Goal: Task Accomplishment & Management: Manage account settings

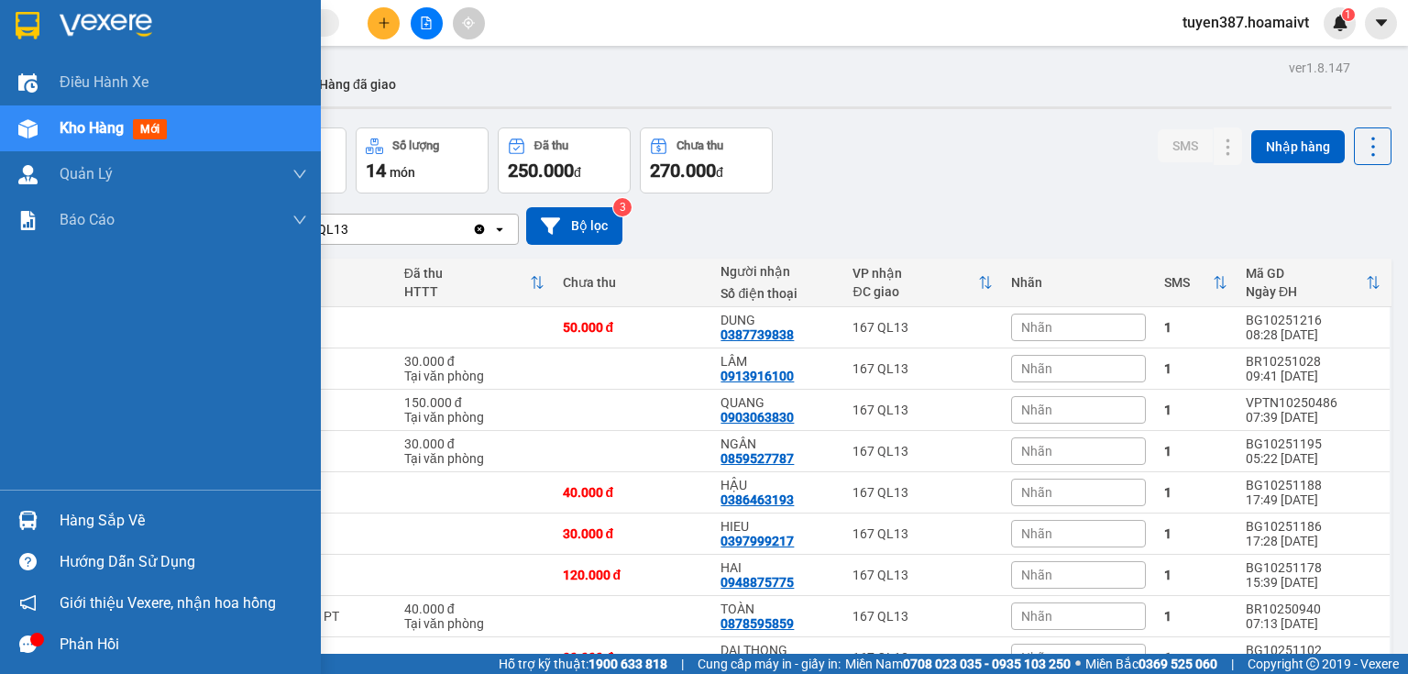
click at [121, 516] on div "Hàng sắp về" at bounding box center [183, 520] width 247 height 27
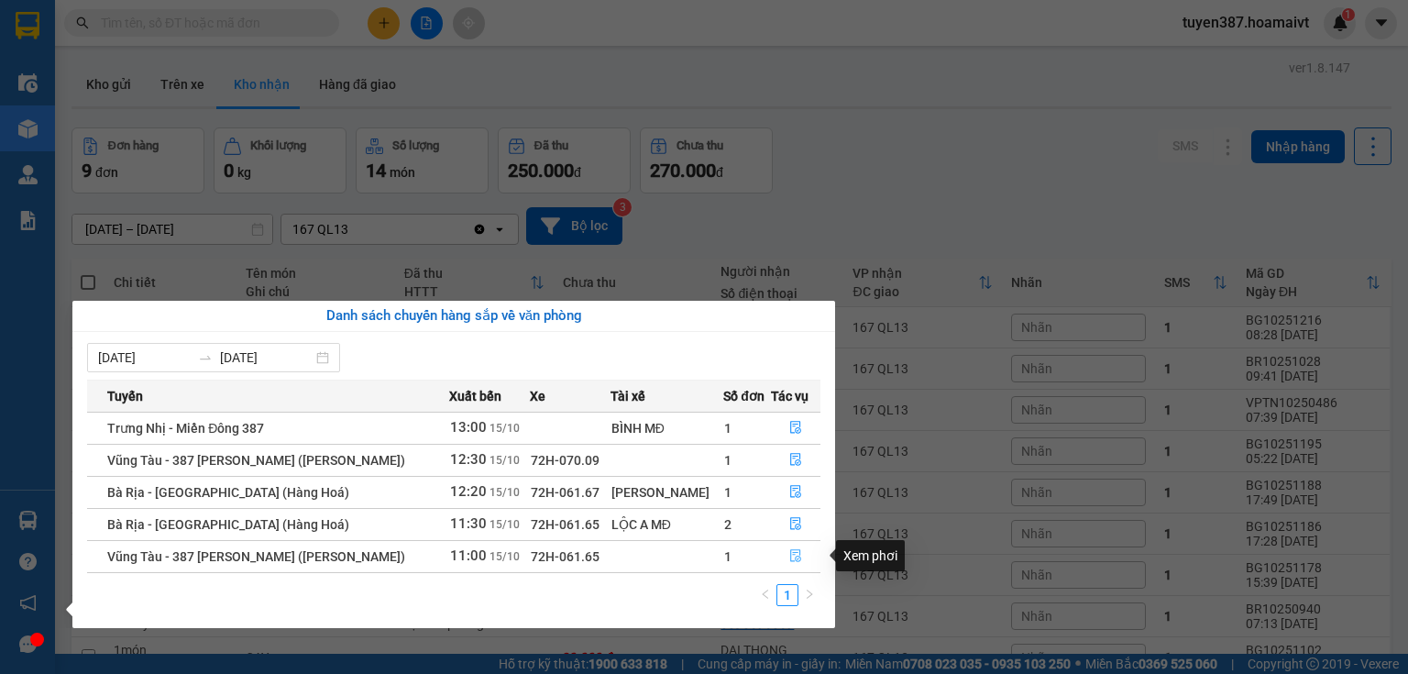
click at [796, 553] on icon "file-done" at bounding box center [795, 556] width 11 height 13
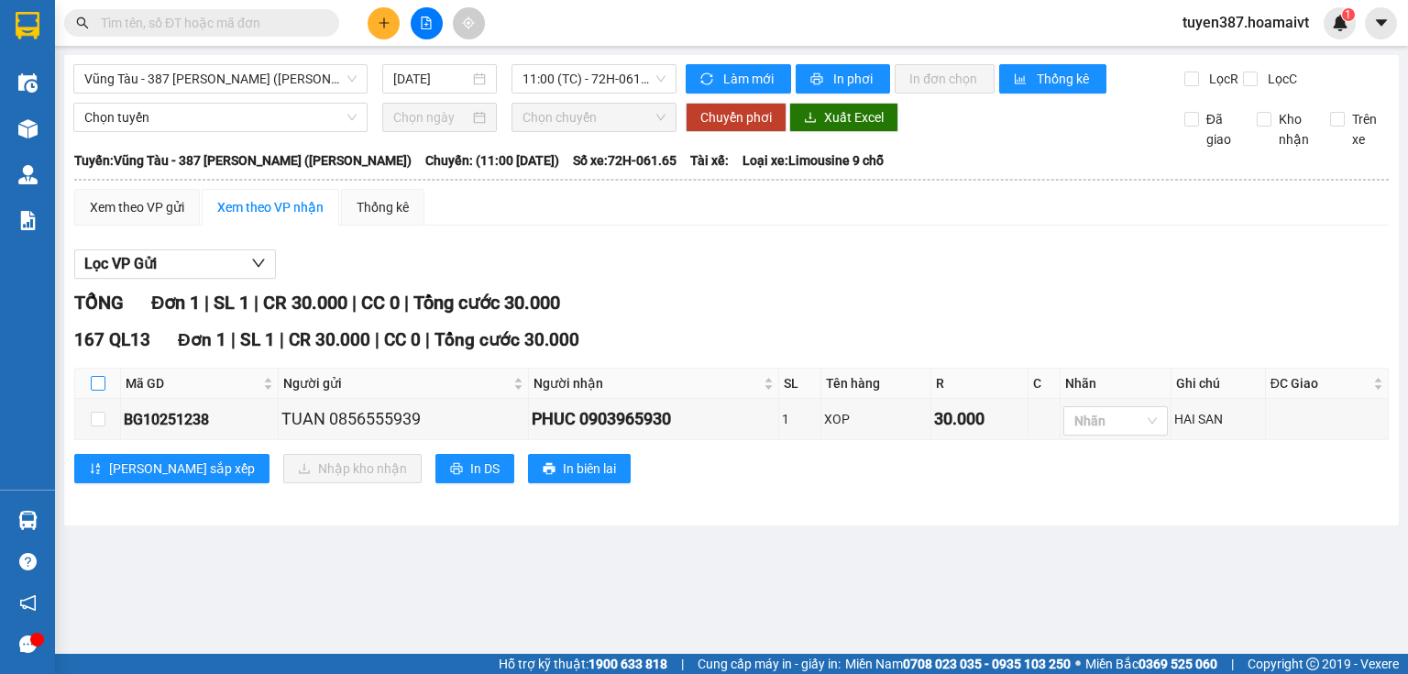
click at [99, 382] on input "checkbox" at bounding box center [98, 383] width 15 height 15
checkbox input "true"
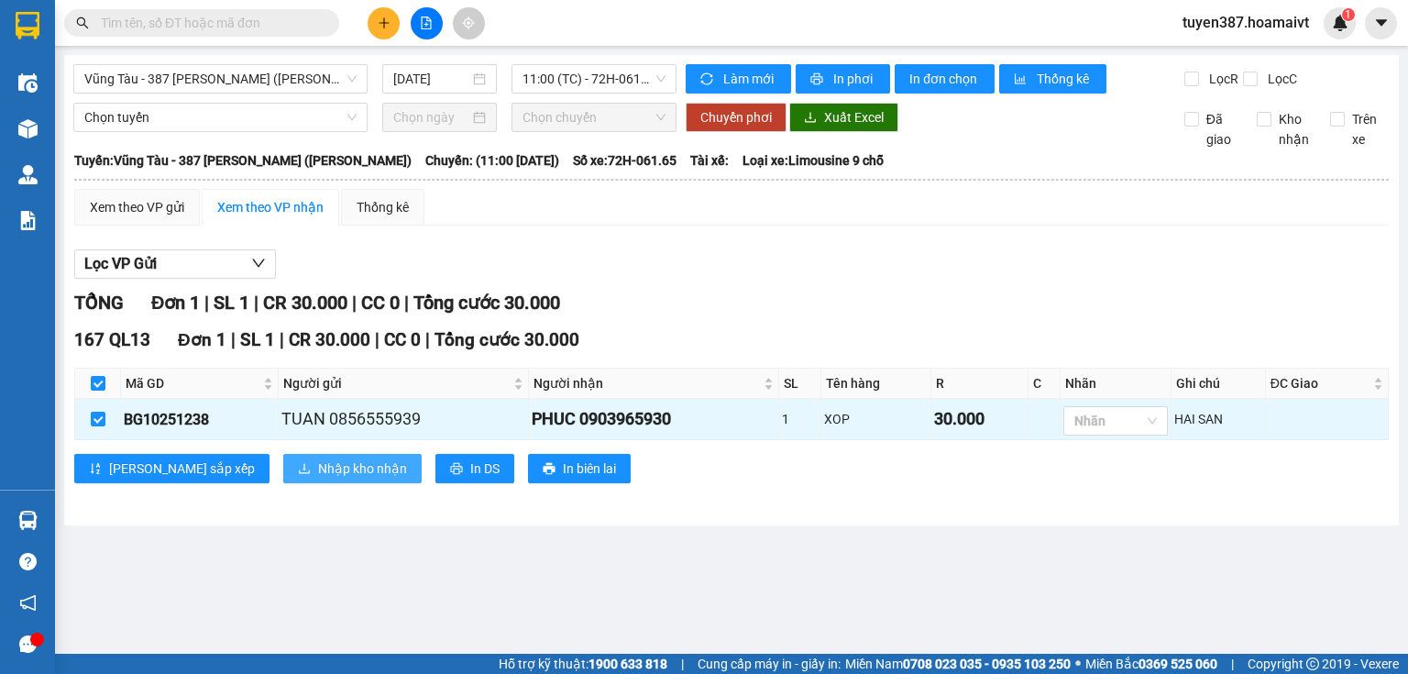
click at [318, 472] on span "Nhập kho nhận" at bounding box center [362, 468] width 89 height 20
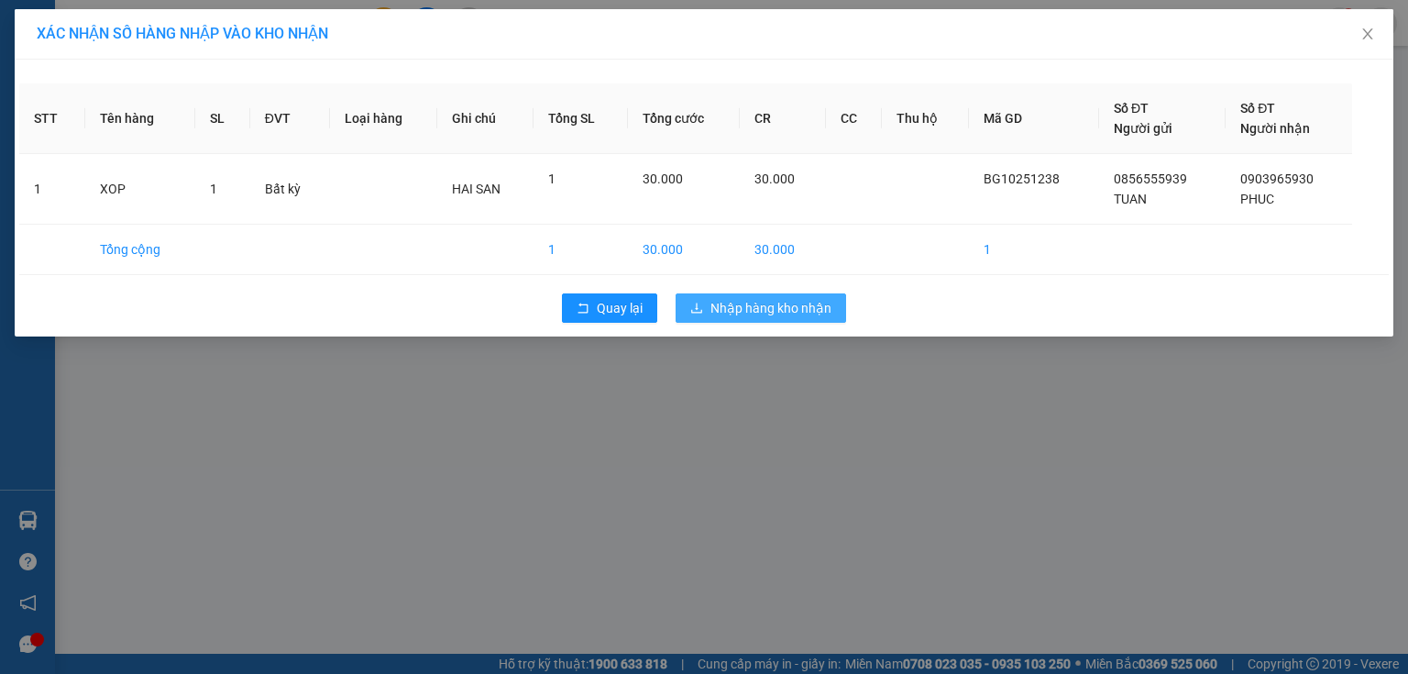
click at [770, 314] on span "Nhập hàng kho nhận" at bounding box center [770, 308] width 121 height 20
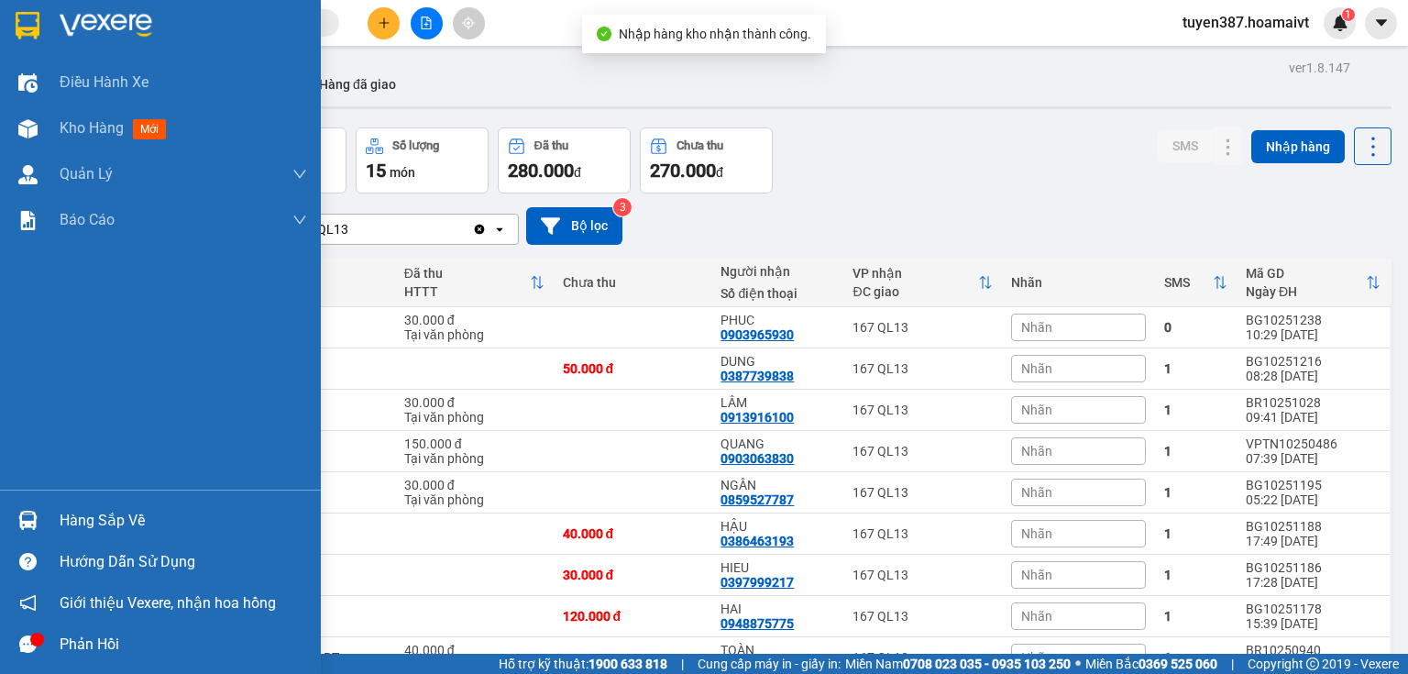
click at [112, 516] on div "Hàng sắp về" at bounding box center [183, 520] width 247 height 27
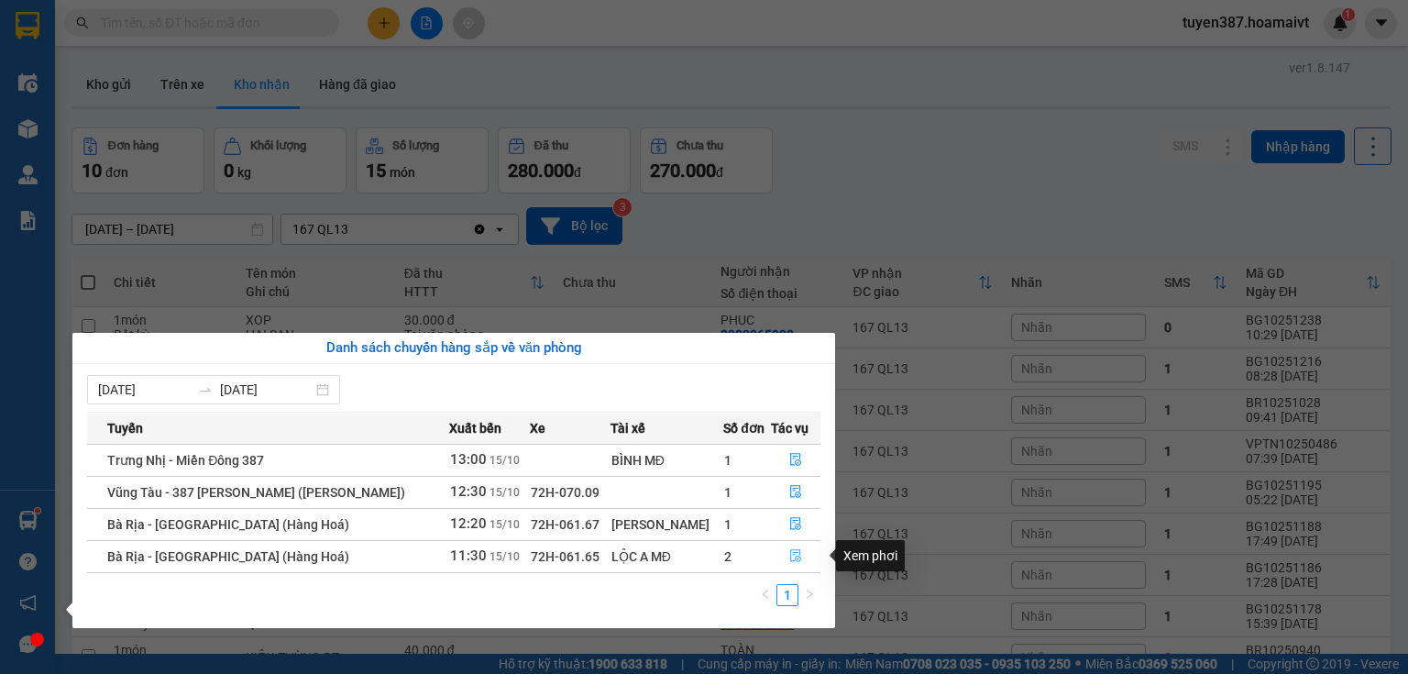
click at [789, 558] on icon "file-done" at bounding box center [795, 555] width 13 height 13
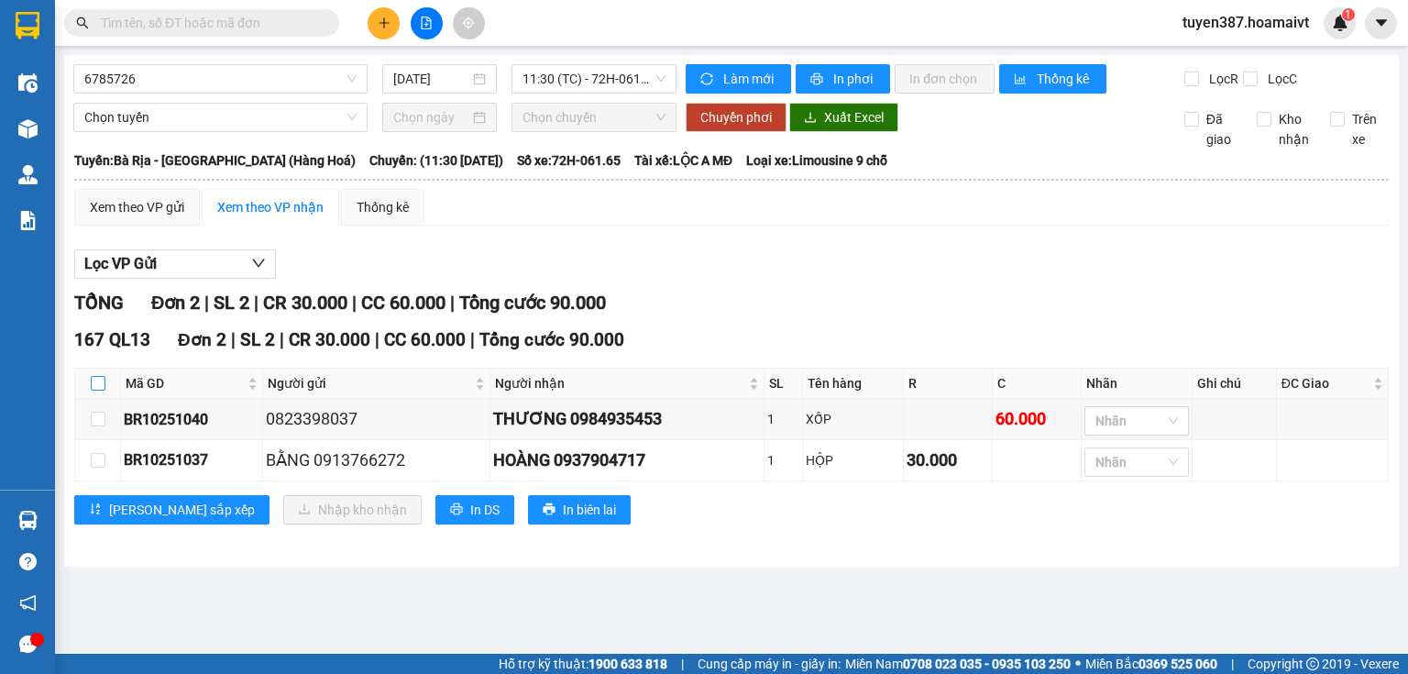
click at [96, 379] on input "checkbox" at bounding box center [98, 383] width 15 height 15
checkbox input "true"
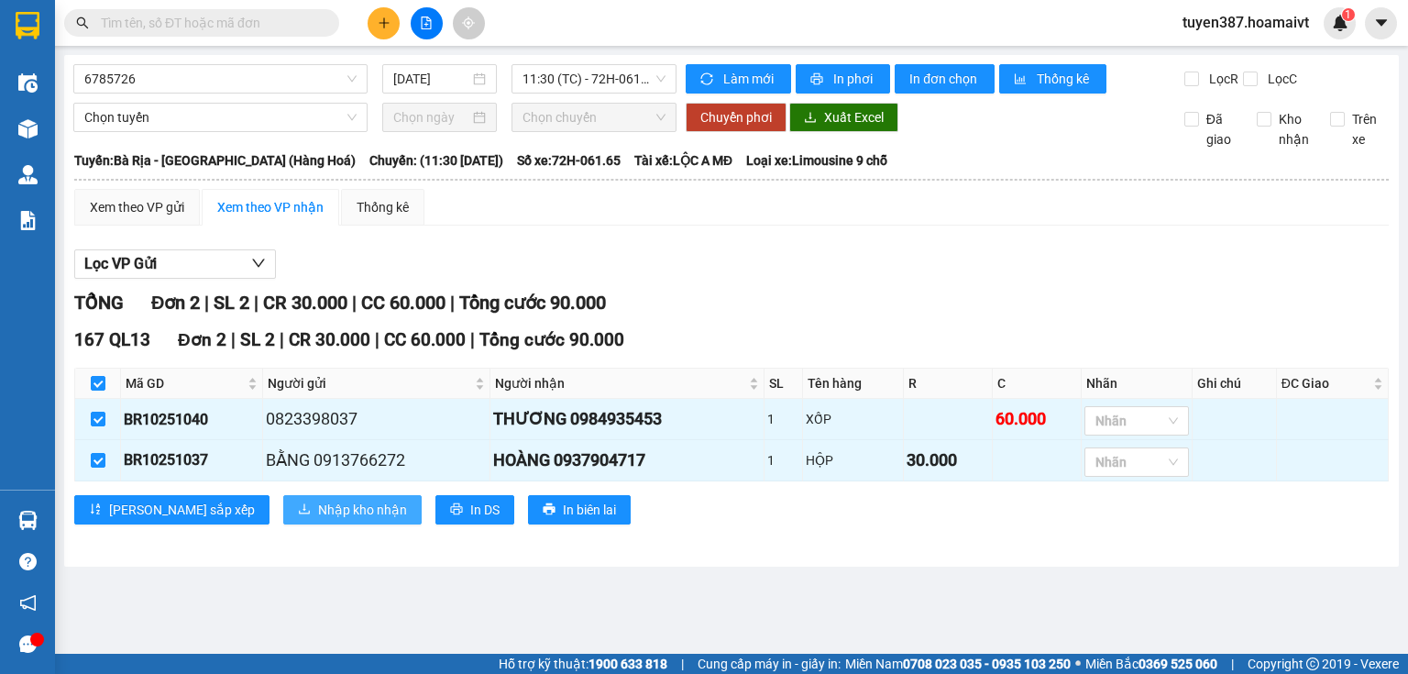
click at [318, 510] on span "Nhập kho nhận" at bounding box center [362, 510] width 89 height 20
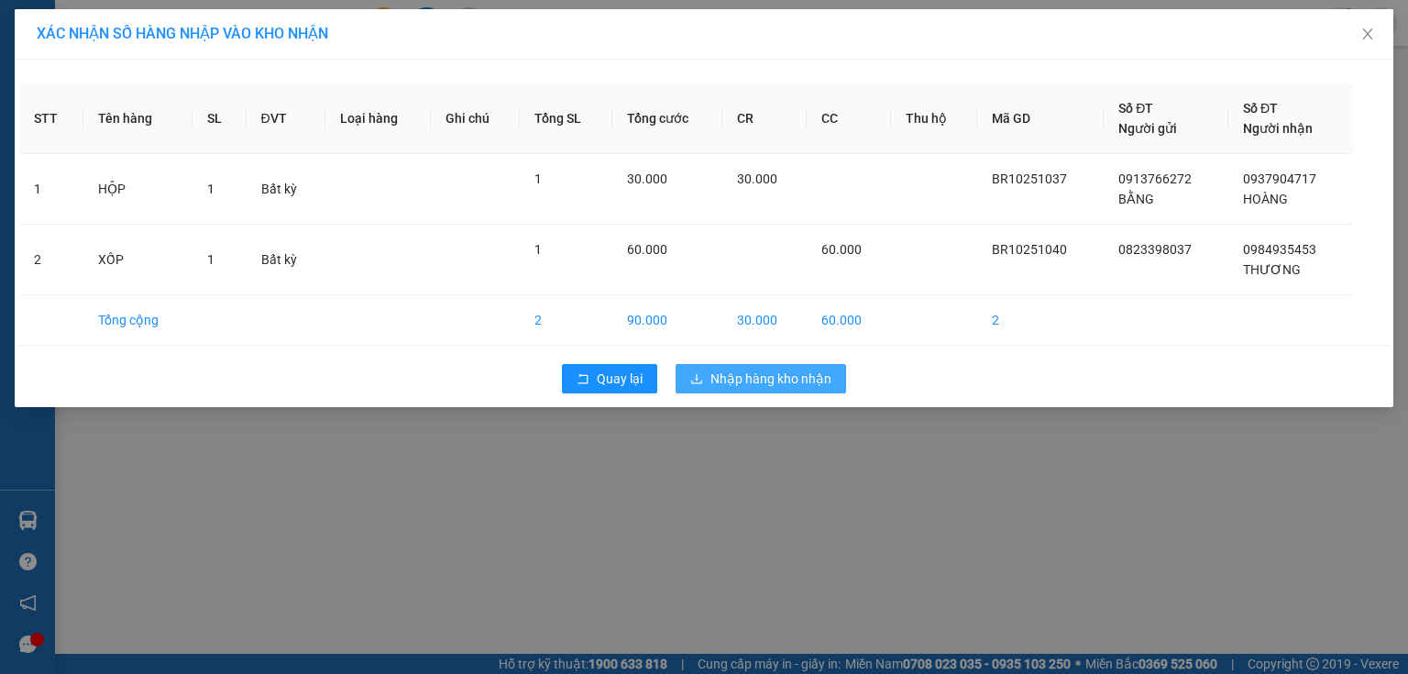
click at [753, 379] on span "Nhập hàng kho nhận" at bounding box center [770, 378] width 121 height 20
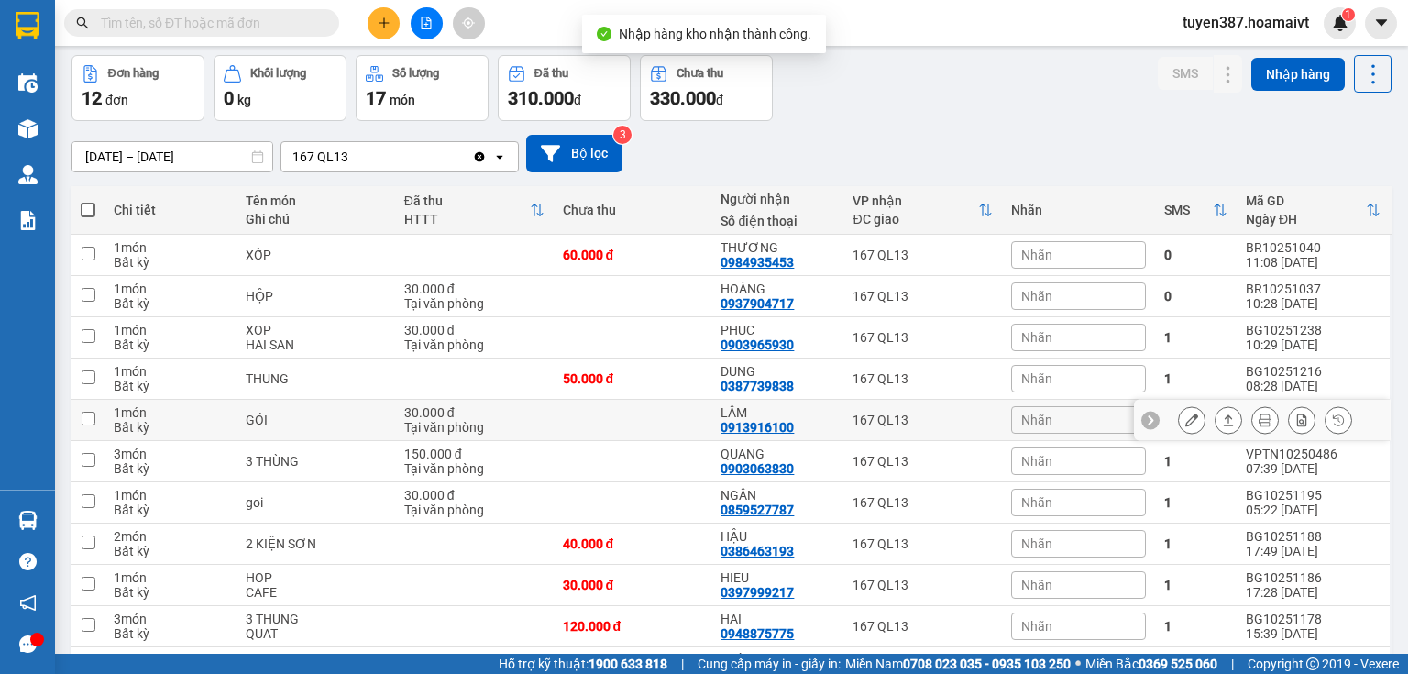
scroll to position [220, 0]
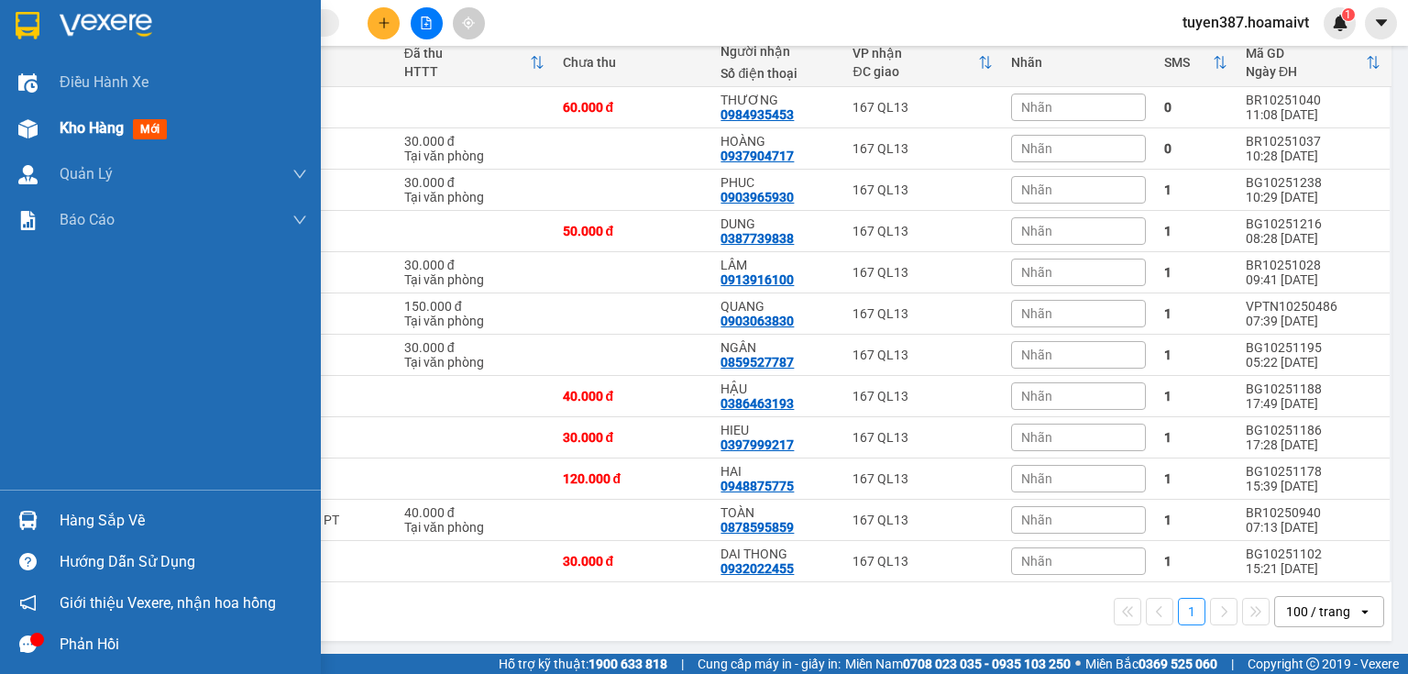
click at [152, 115] on div "Kho hàng mới" at bounding box center [183, 128] width 247 height 46
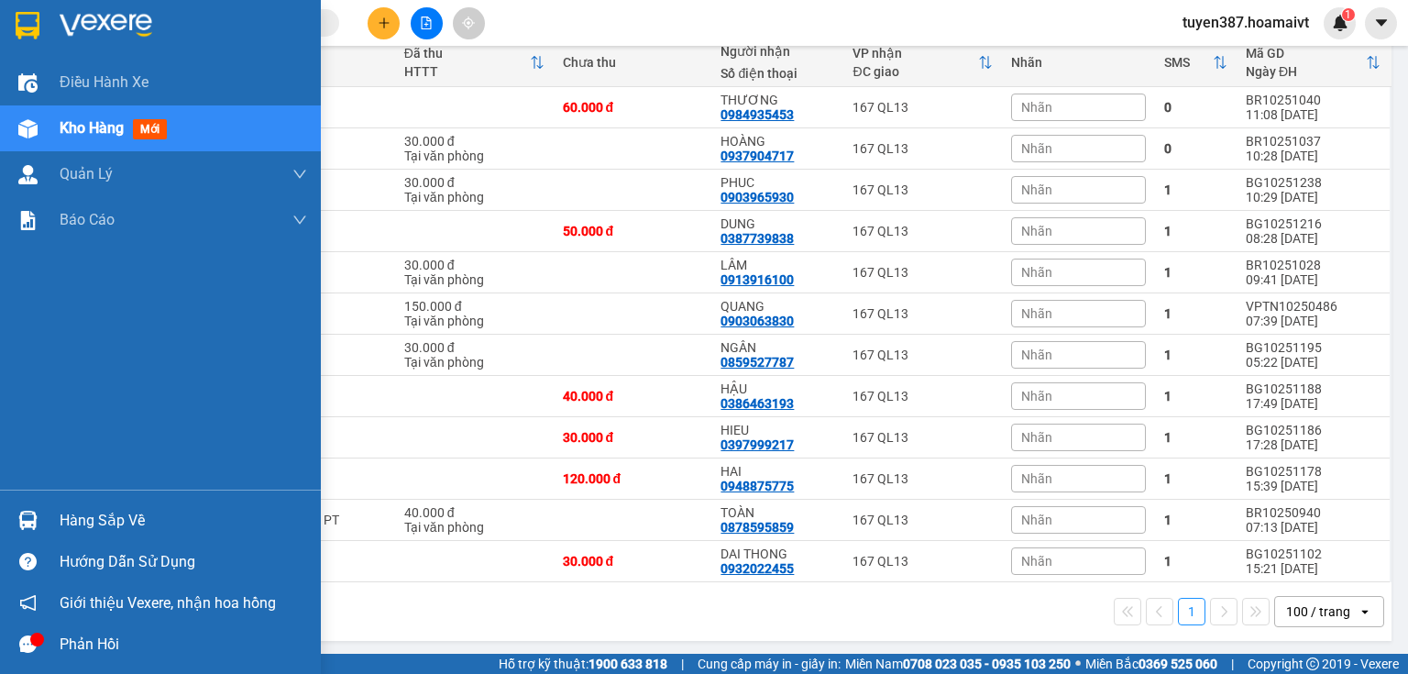
click at [155, 137] on span "mới" at bounding box center [150, 129] width 34 height 20
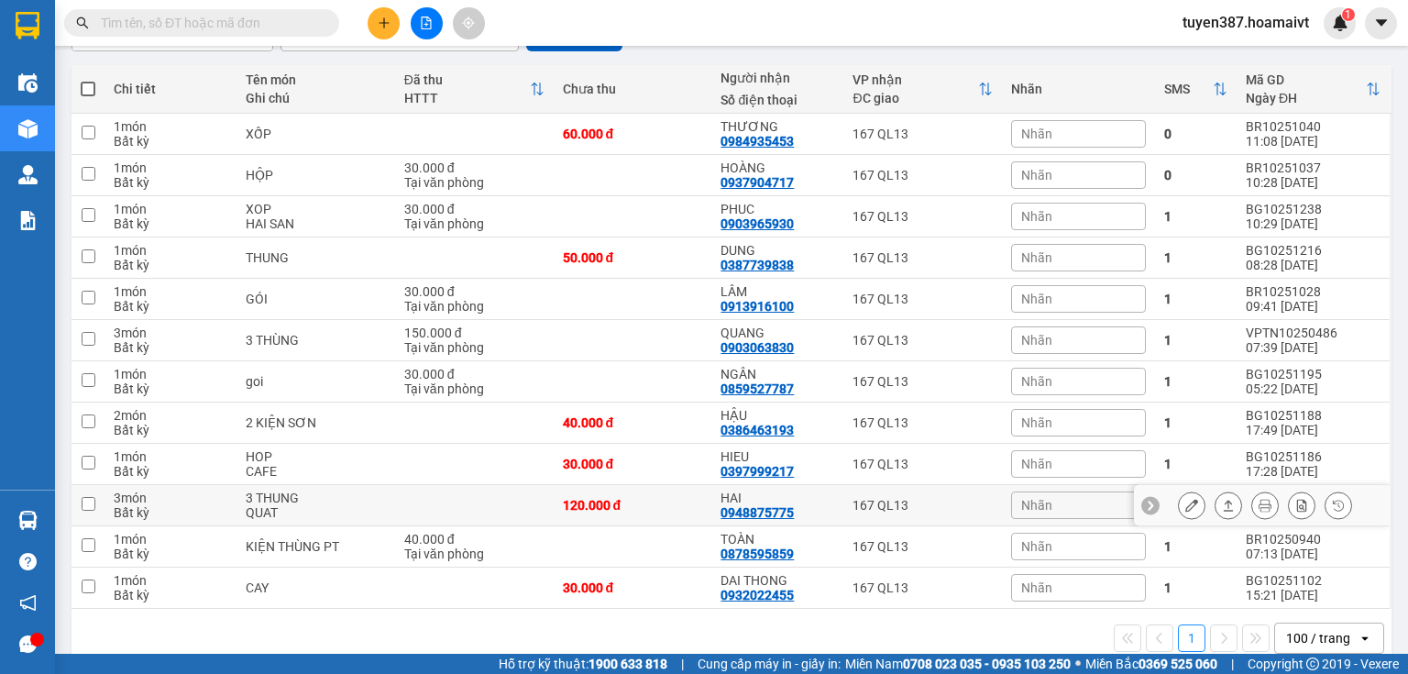
scroll to position [147, 0]
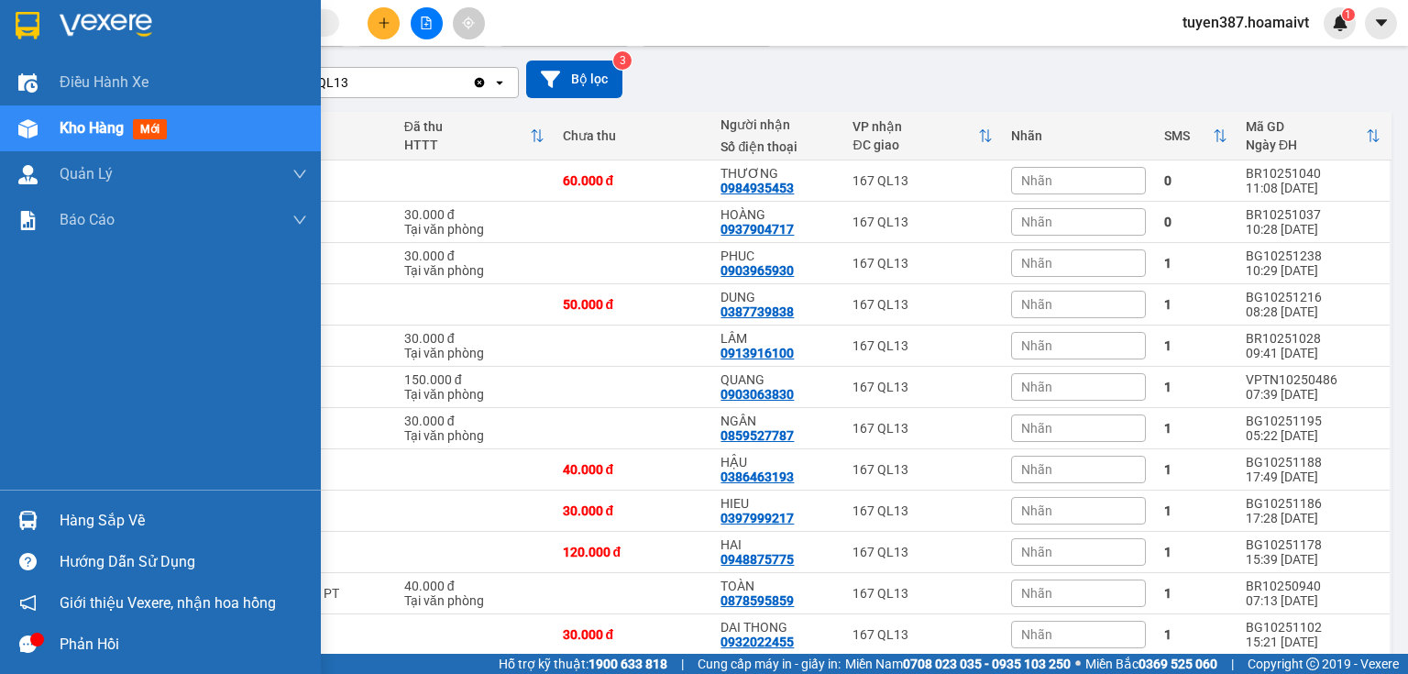
drag, startPoint x: 122, startPoint y: 520, endPoint x: 108, endPoint y: 520, distance: 13.7
click at [121, 520] on div "Hàng sắp về" at bounding box center [183, 520] width 247 height 27
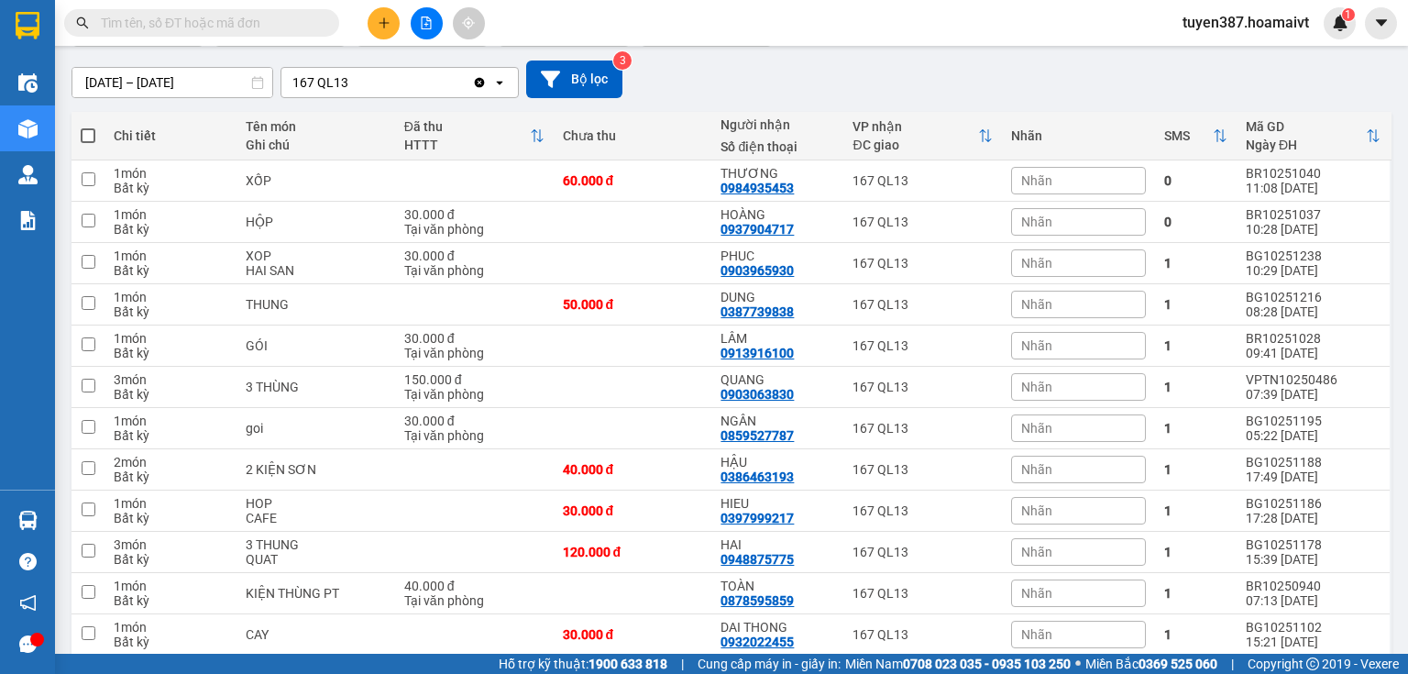
drag, startPoint x: 1045, startPoint y: 68, endPoint x: 648, endPoint y: 59, distance: 397.0
click at [1043, 68] on section "Kết quả tìm kiếm ( 0 ) Bộ lọc No Data tuyen387.hoamaivt 1 Điều hành xe Kho hàng…" at bounding box center [704, 337] width 1408 height 674
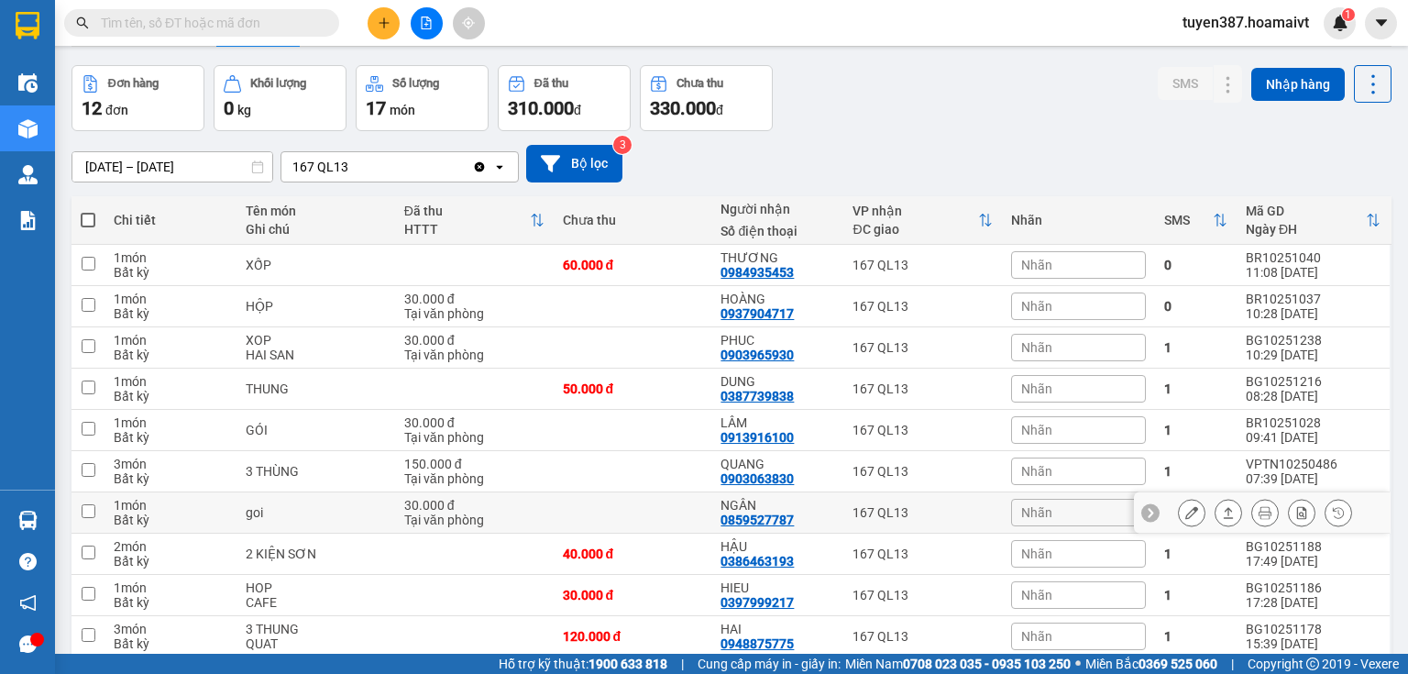
scroll to position [0, 0]
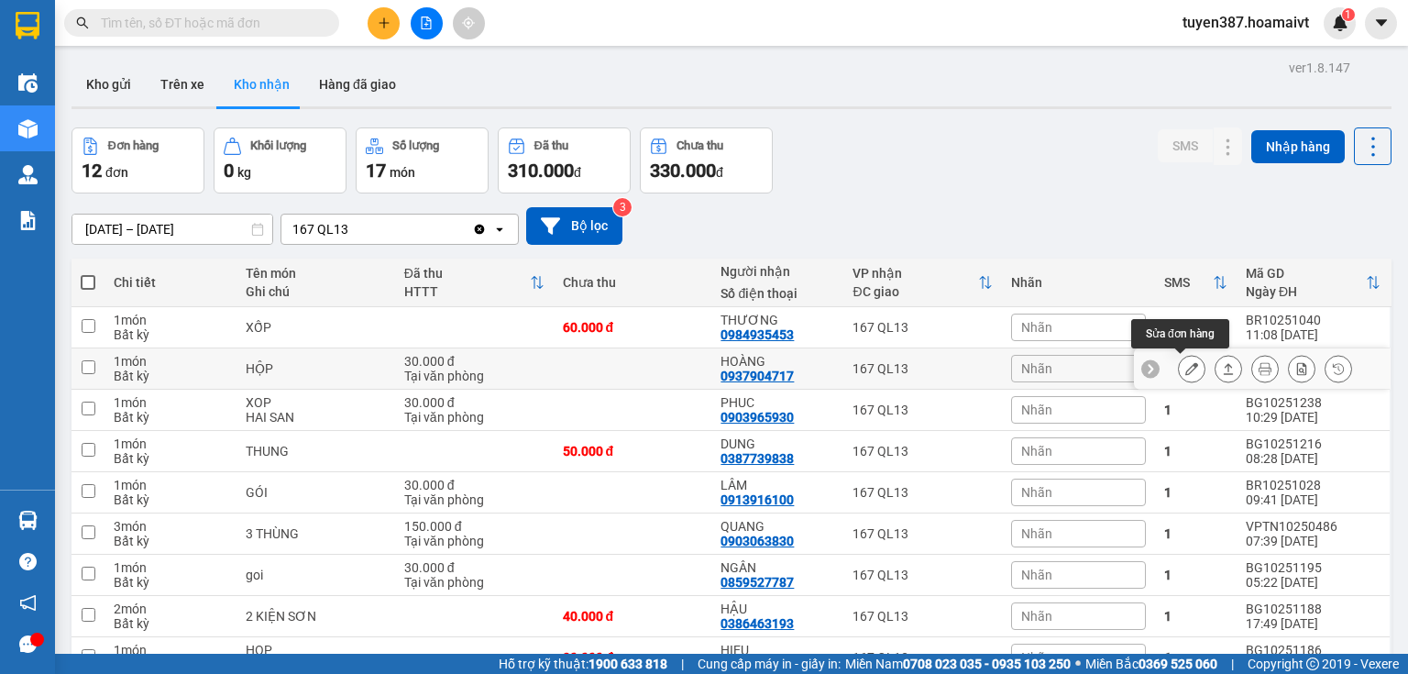
click at [1185, 373] on icon at bounding box center [1191, 368] width 13 height 13
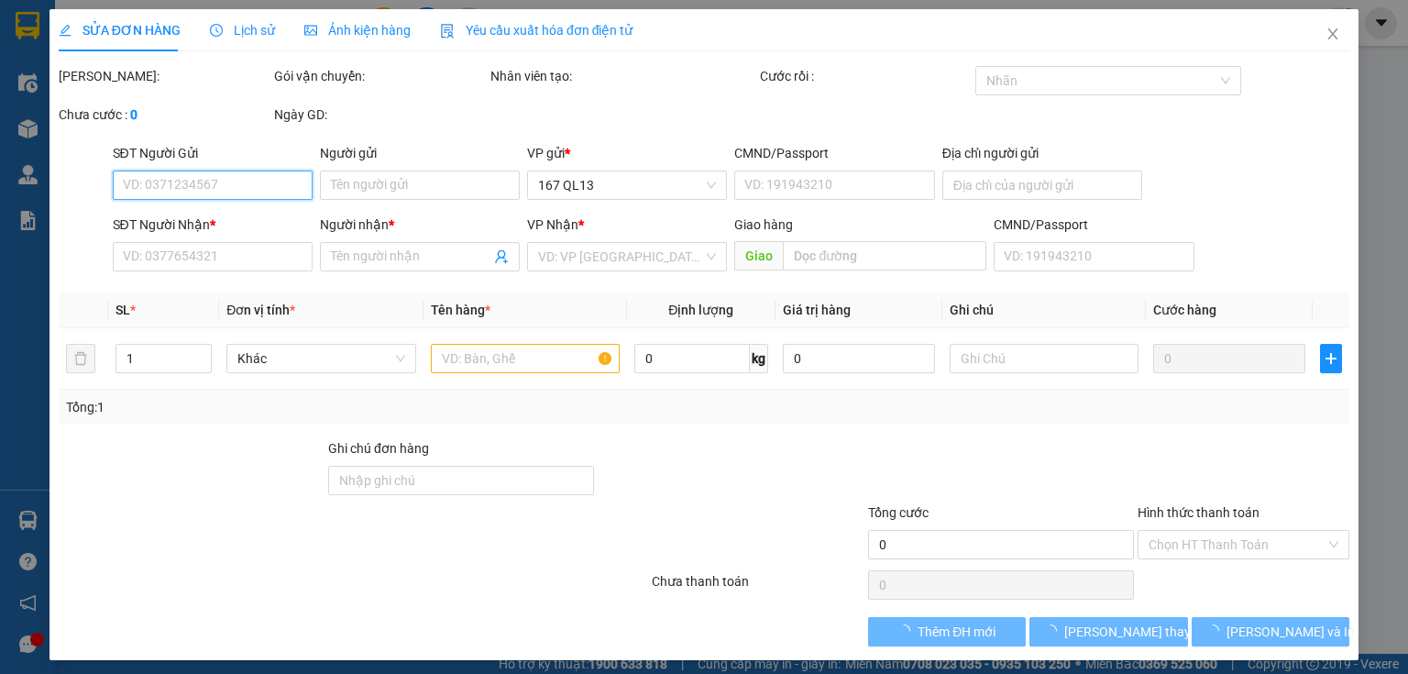
type input "0913766272"
type input "BẰNG"
type input "0770731000299"
type input "0937904717"
type input "HOÀNG"
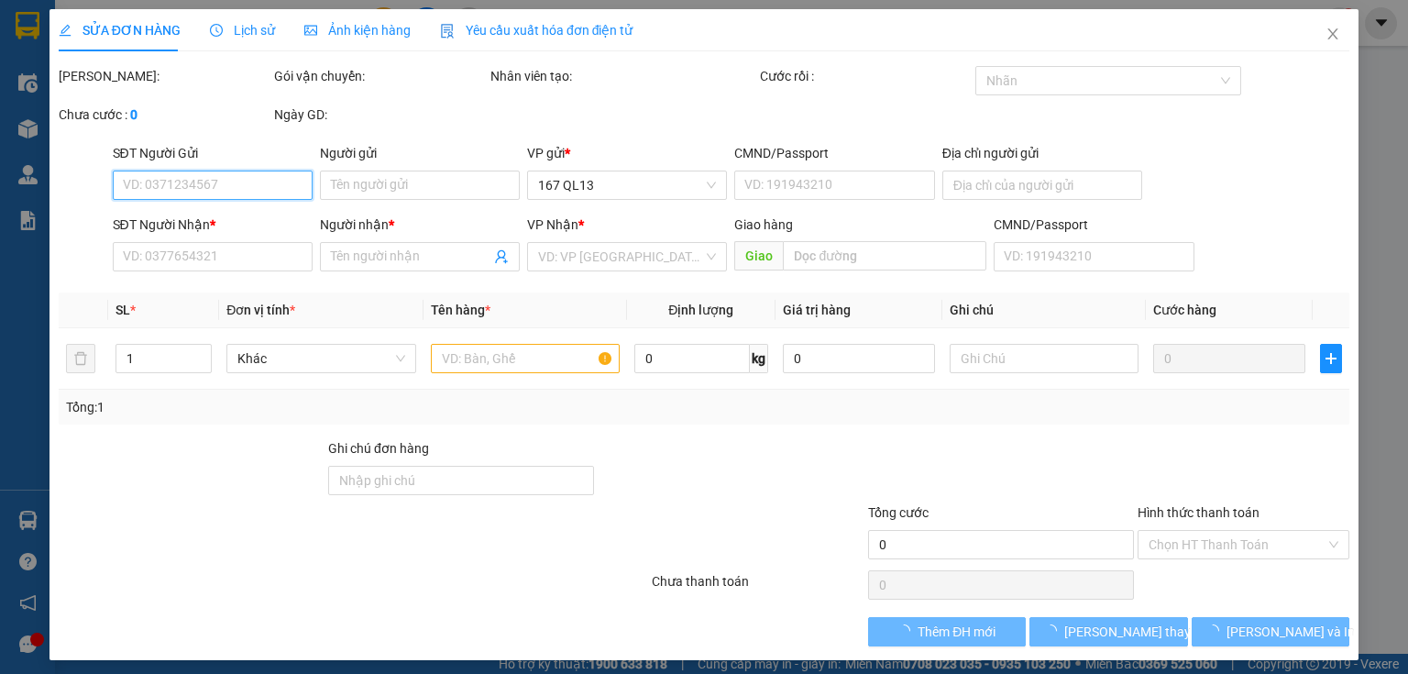
type input "30.000"
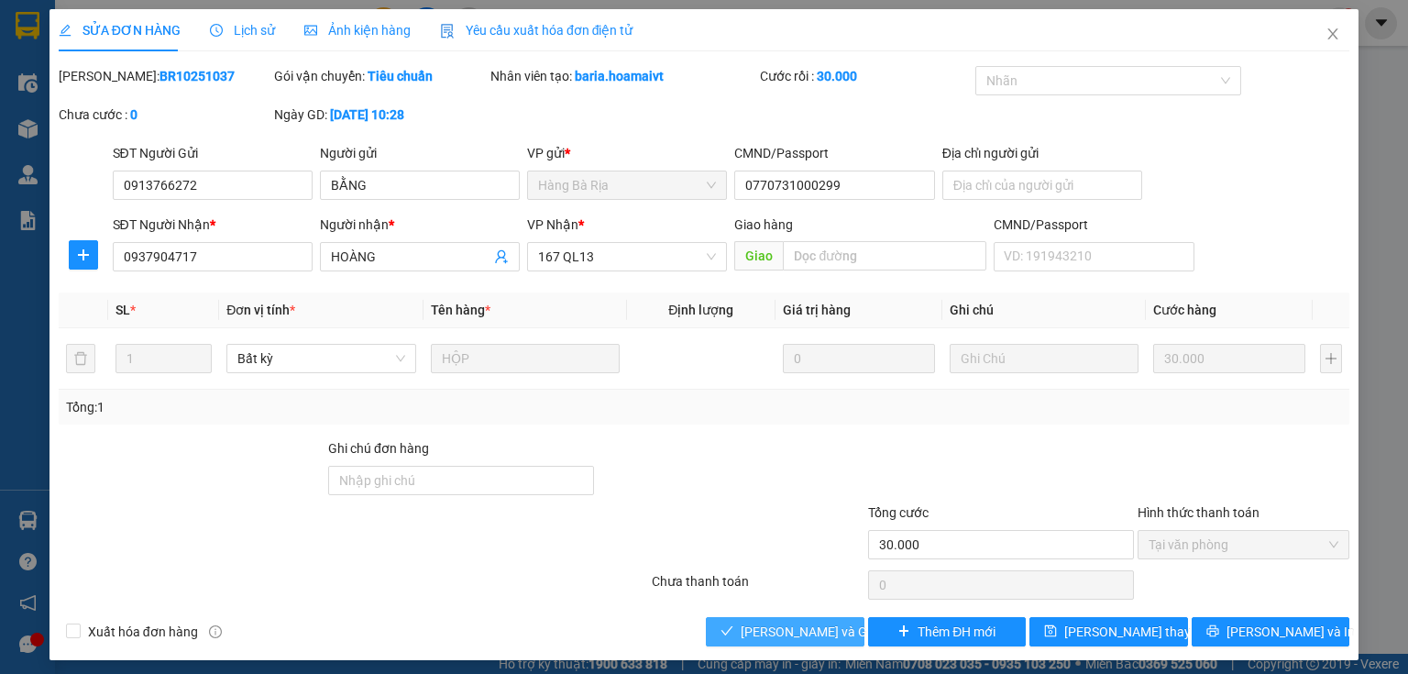
click at [778, 637] on span "[PERSON_NAME] và Giao hàng" at bounding box center [829, 631] width 176 height 20
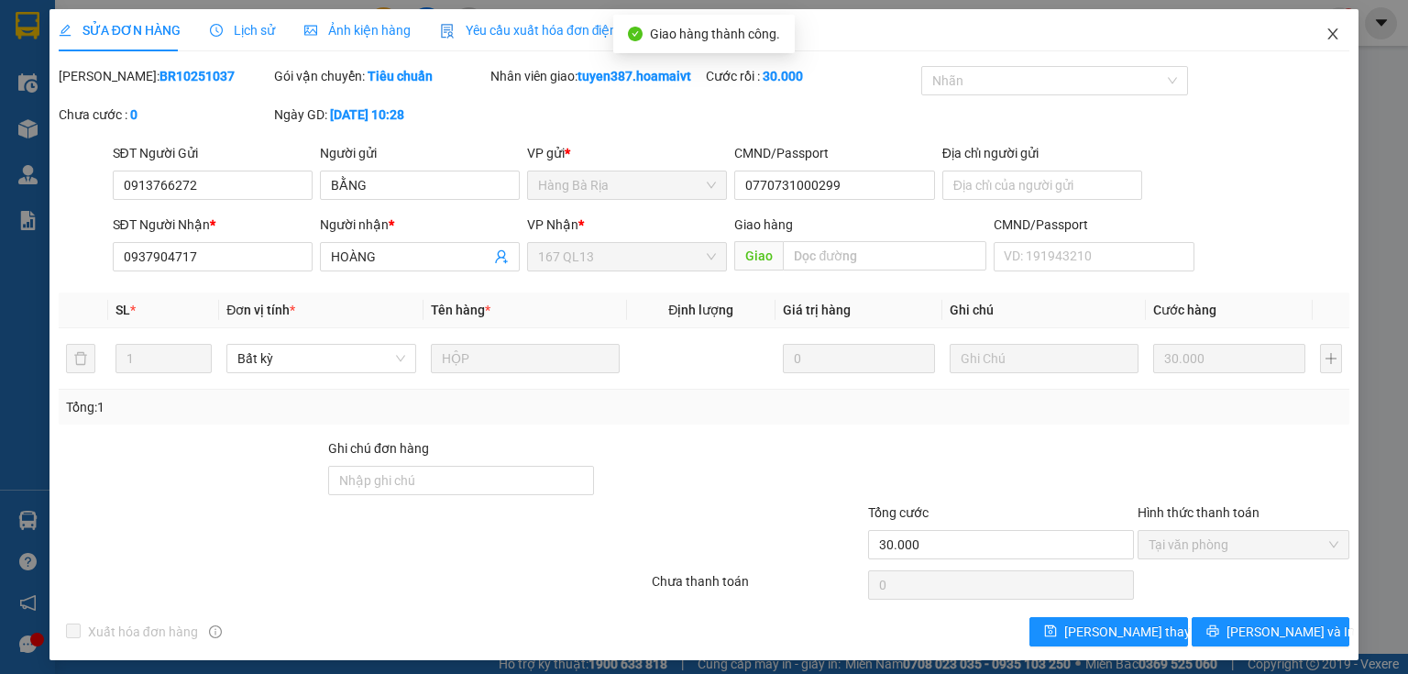
click at [1325, 36] on icon "close" at bounding box center [1332, 34] width 15 height 15
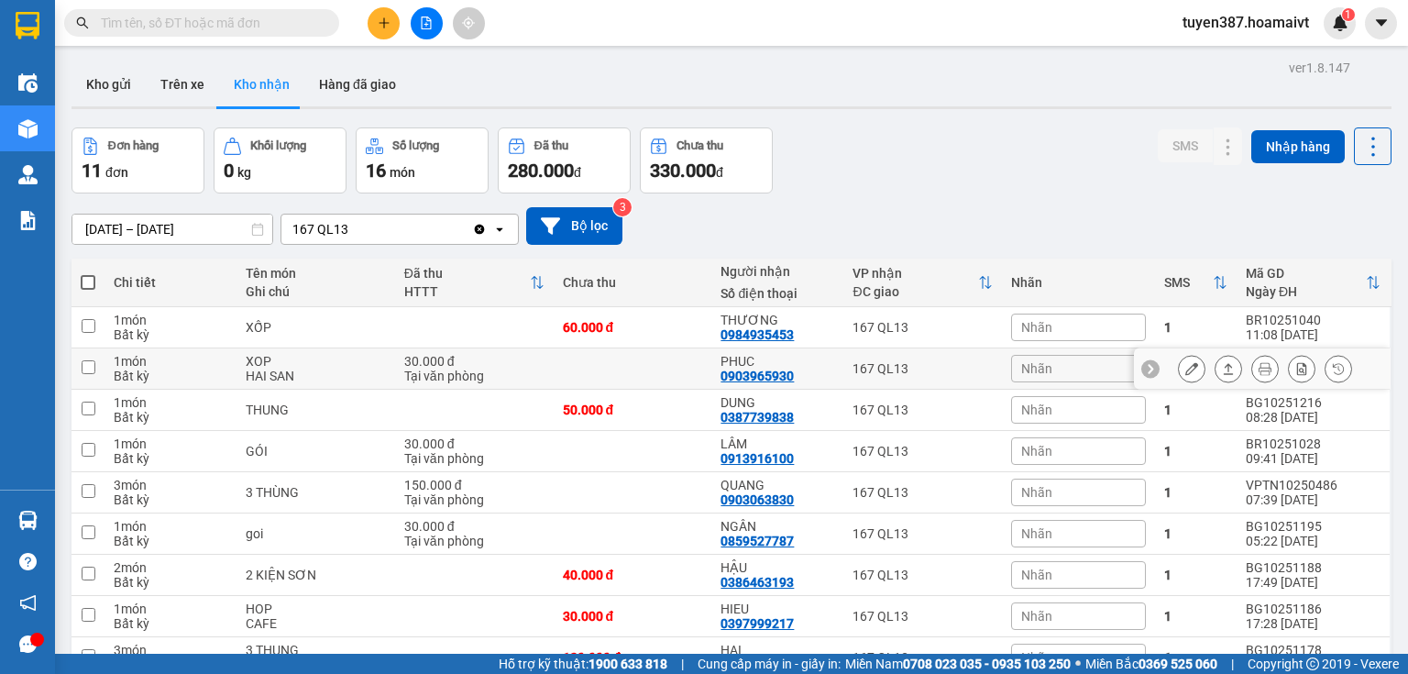
click at [819, 354] on div "PHUC" at bounding box center [777, 361] width 114 height 15
checkbox input "true"
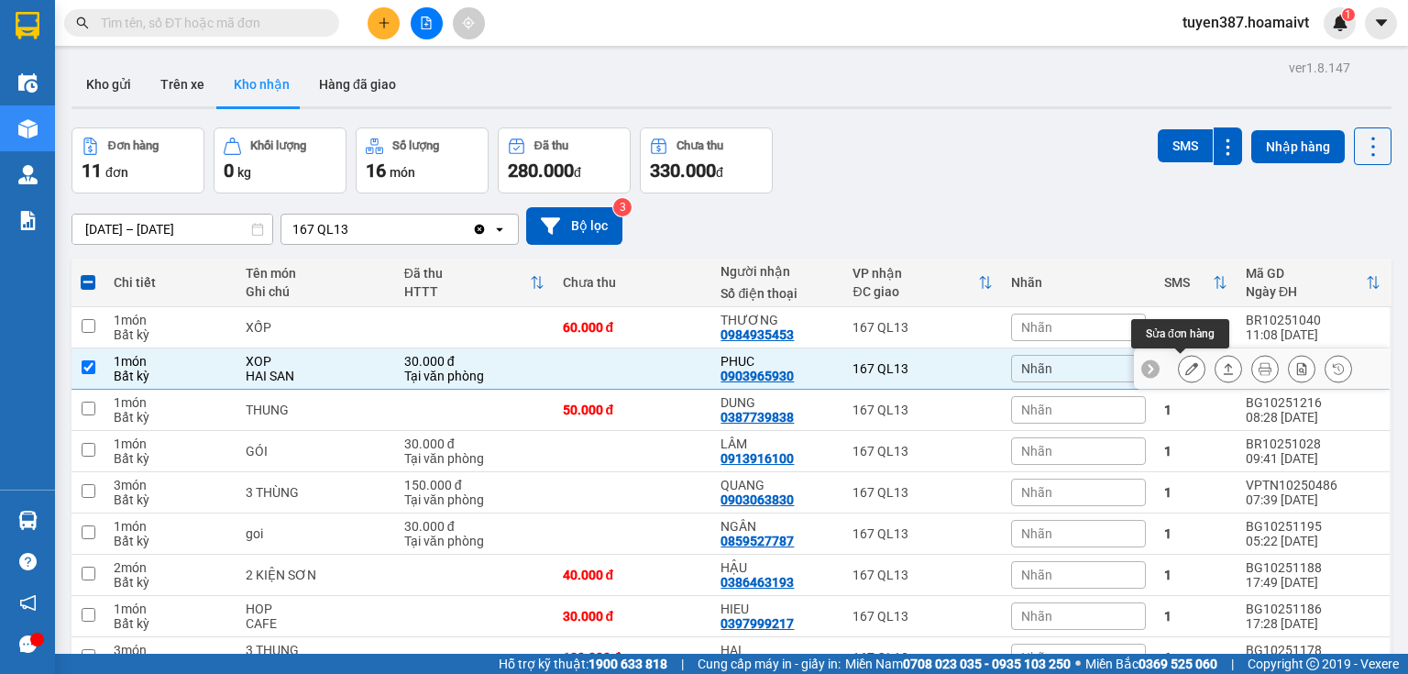
click at [1179, 363] on button at bounding box center [1192, 369] width 26 height 32
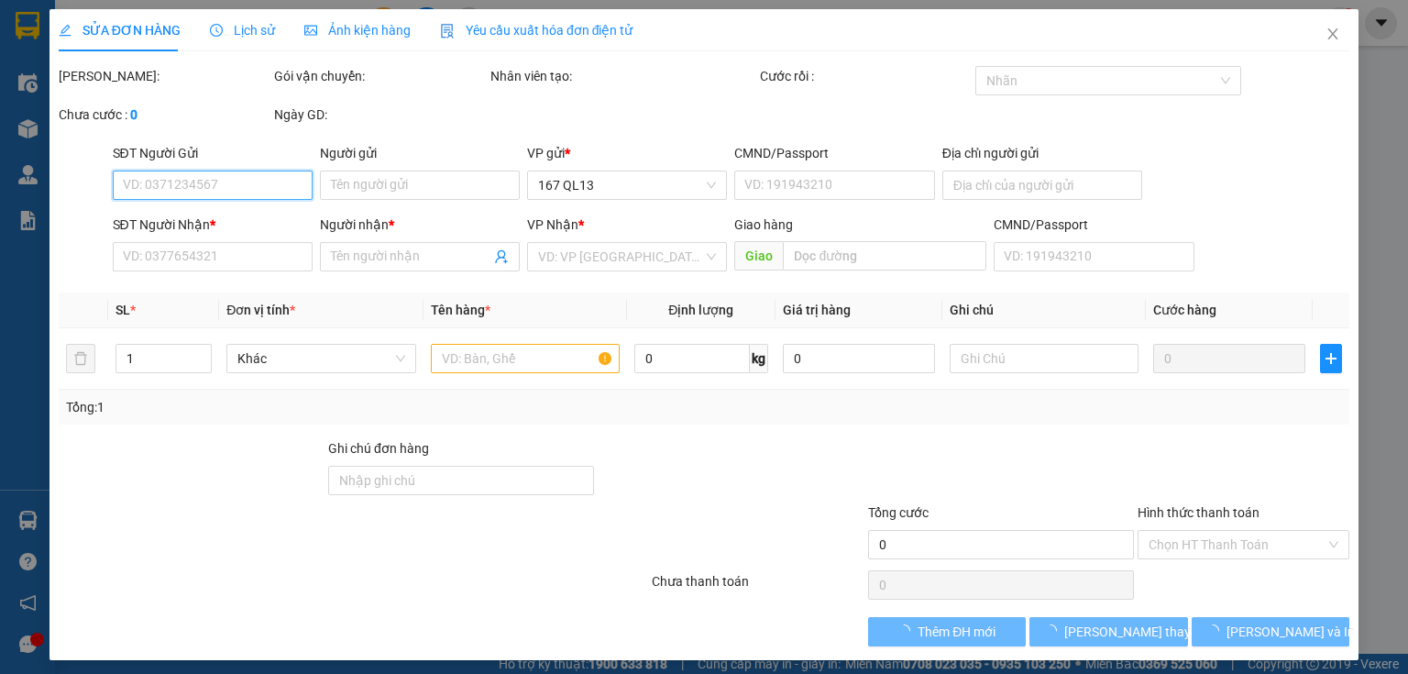
type input "0856555939"
type input "TUAN"
type input "0903965930"
type input "PHUC"
type input "30.000"
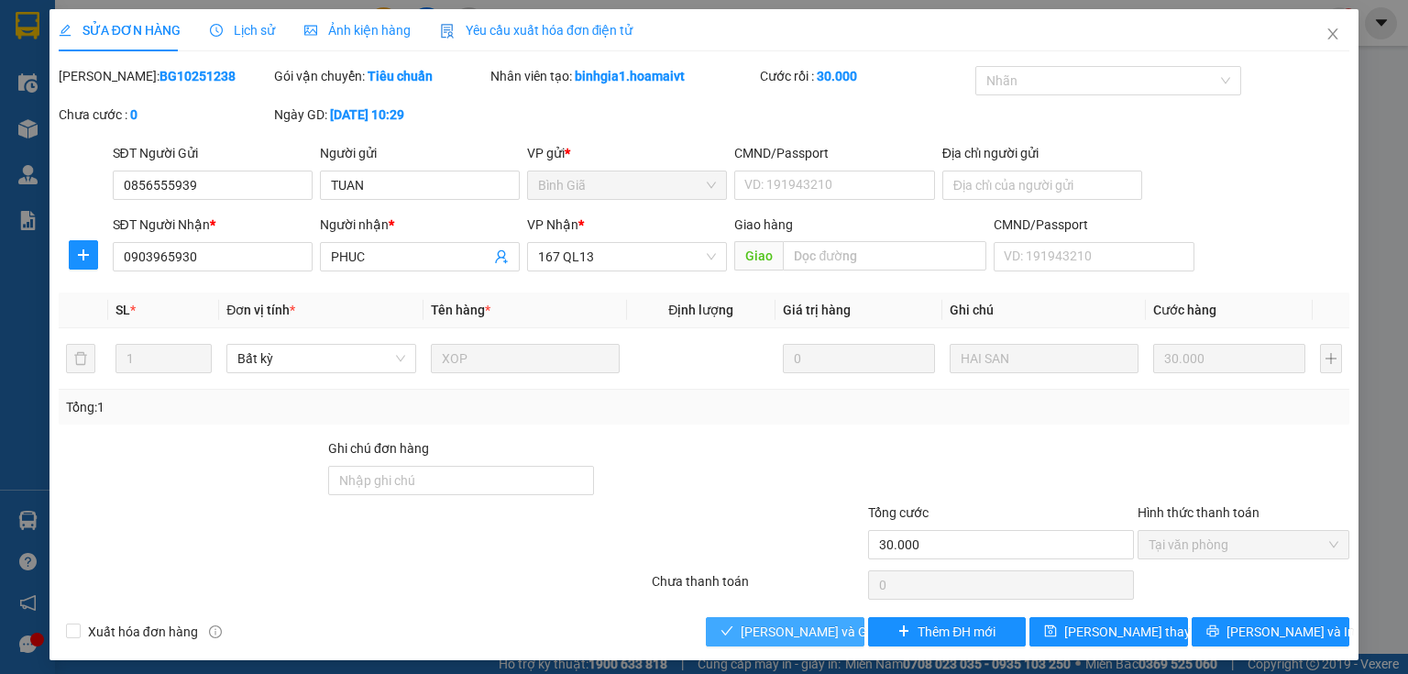
click at [787, 631] on span "[PERSON_NAME] và Giao hàng" at bounding box center [829, 631] width 176 height 20
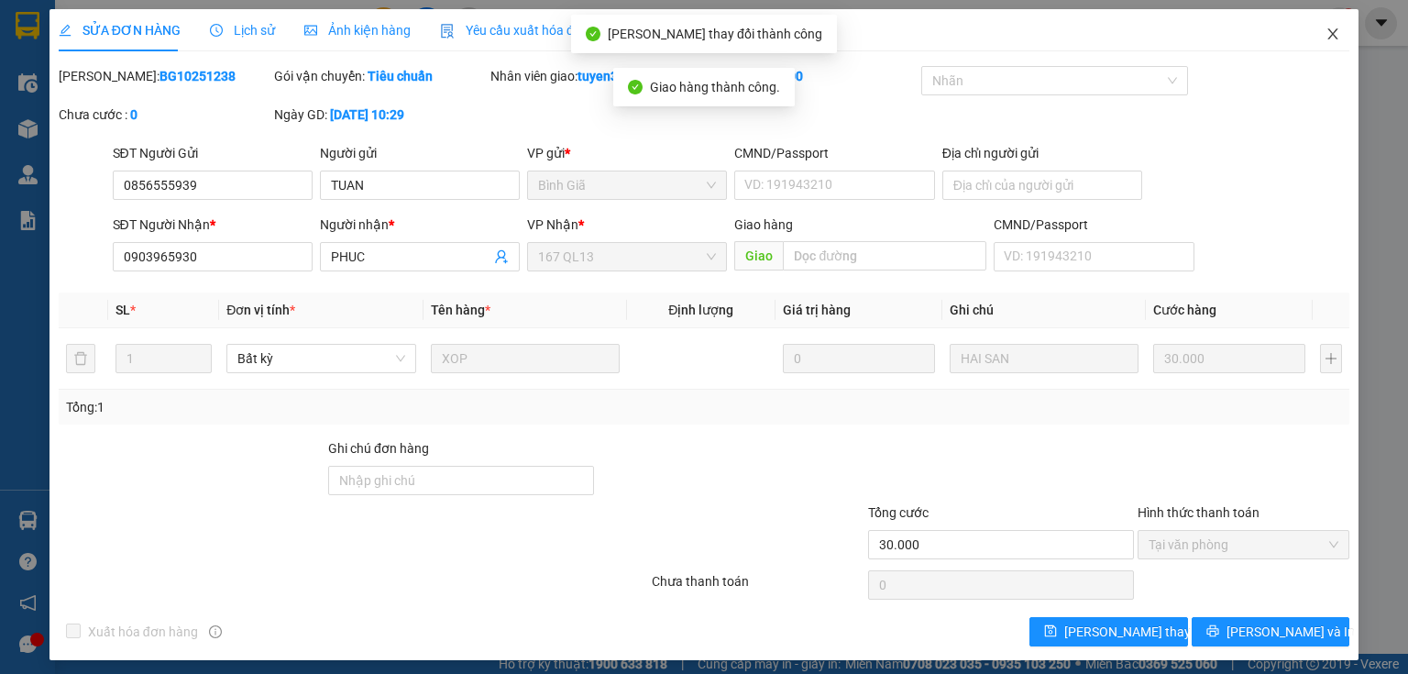
click at [1325, 32] on icon "close" at bounding box center [1332, 34] width 15 height 15
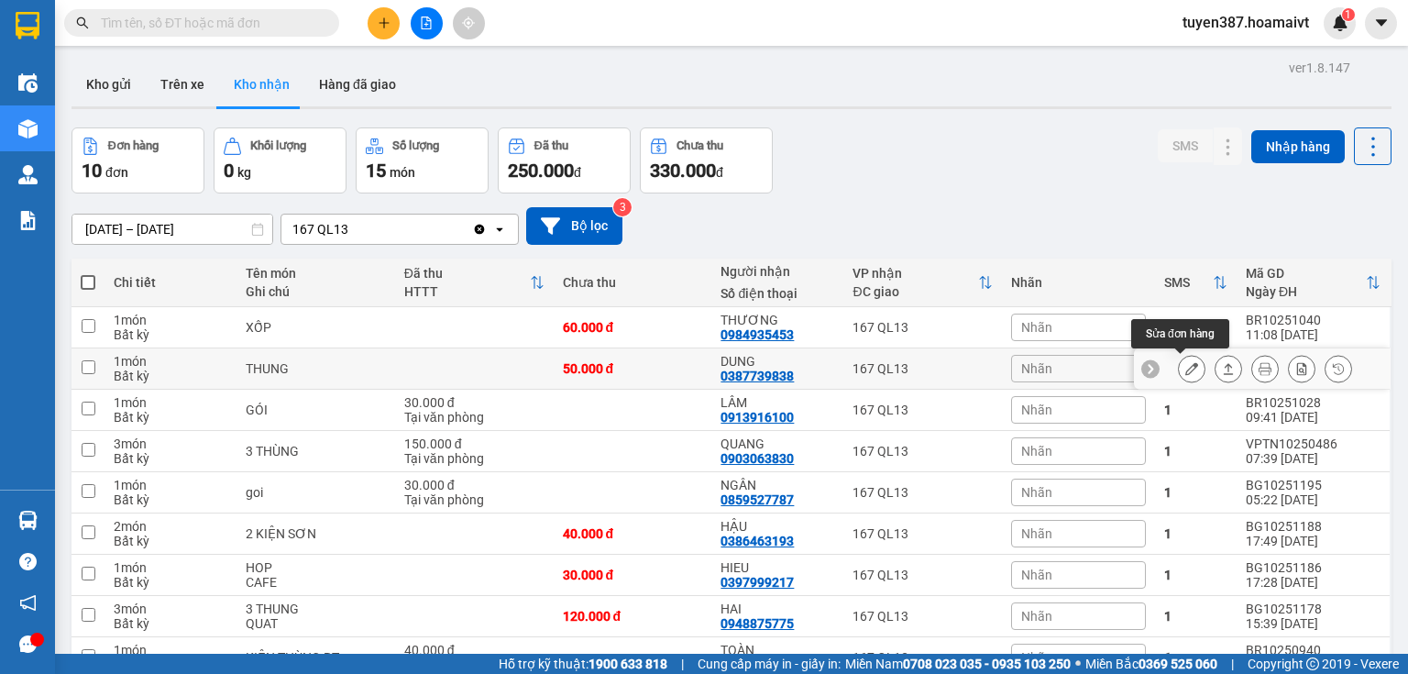
click at [1179, 368] on button at bounding box center [1192, 369] width 26 height 32
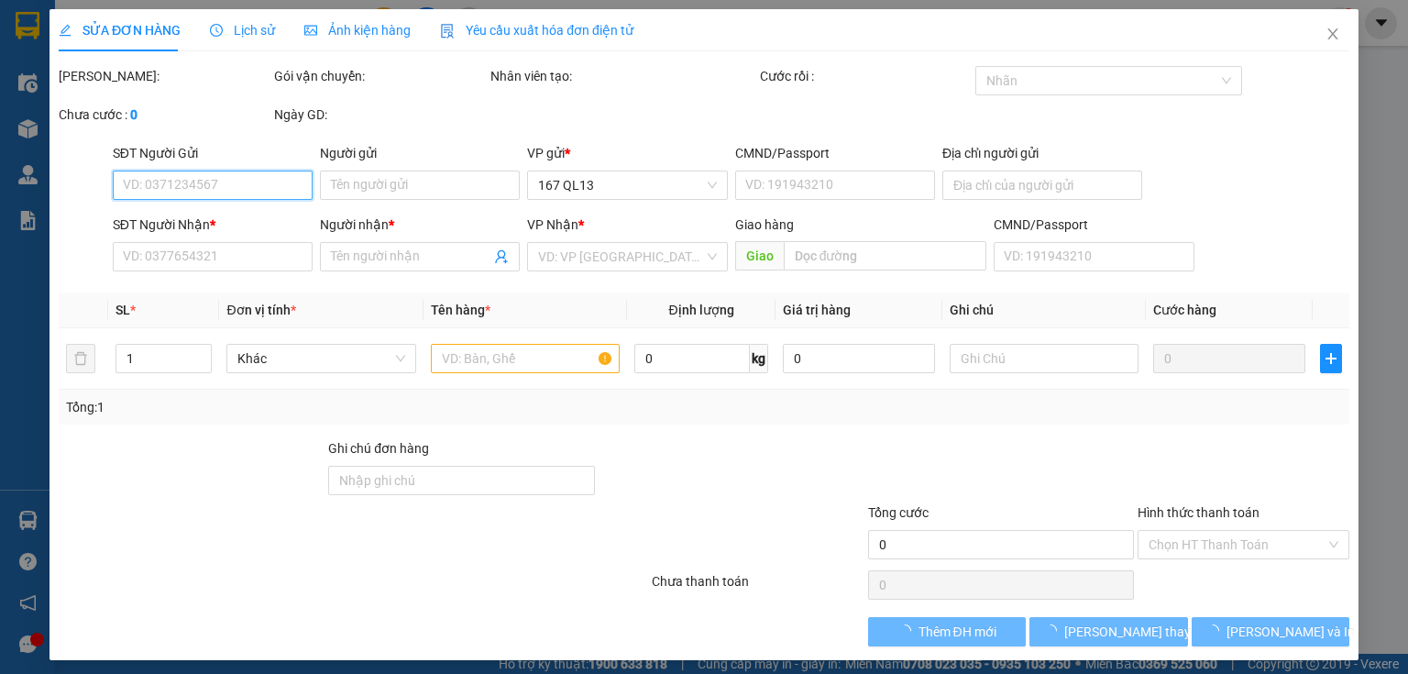
type input "0387739838"
type input "DUNG"
type input "50.000"
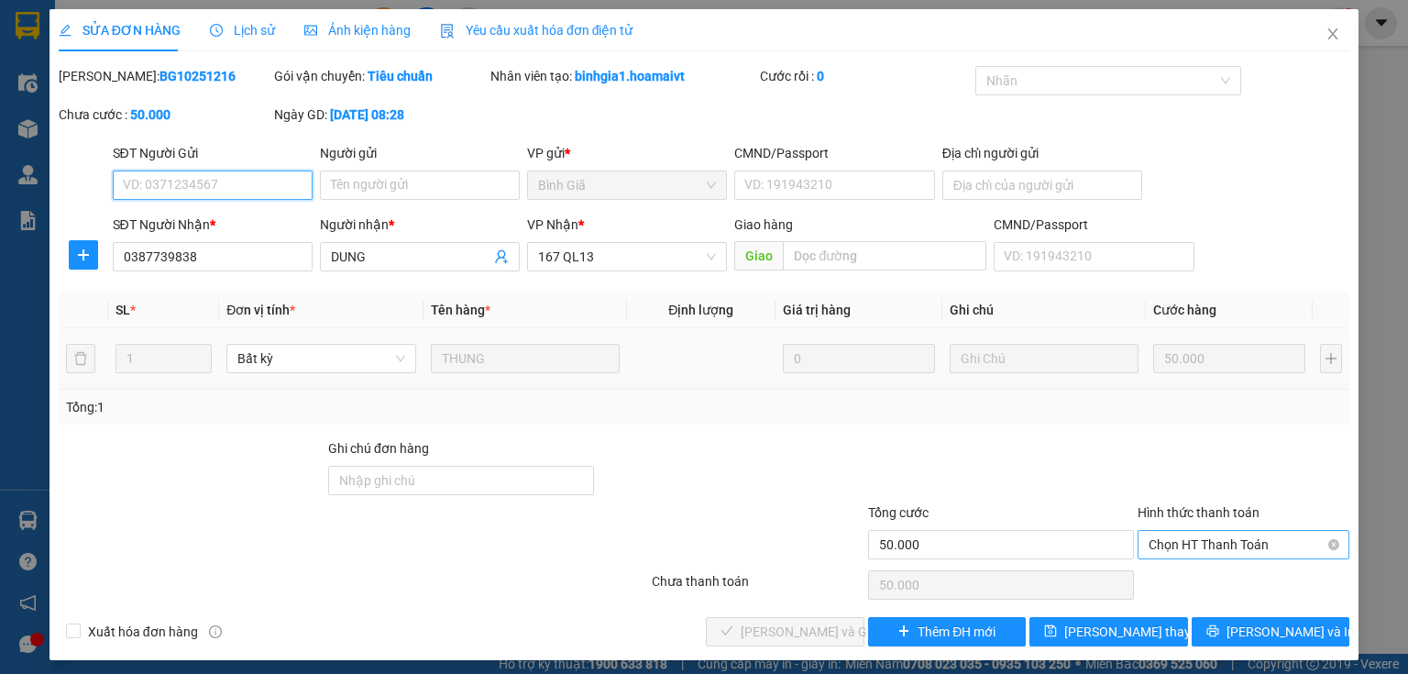
click at [1190, 544] on span "Chọn HT Thanh Toán" at bounding box center [1244, 544] width 190 height 27
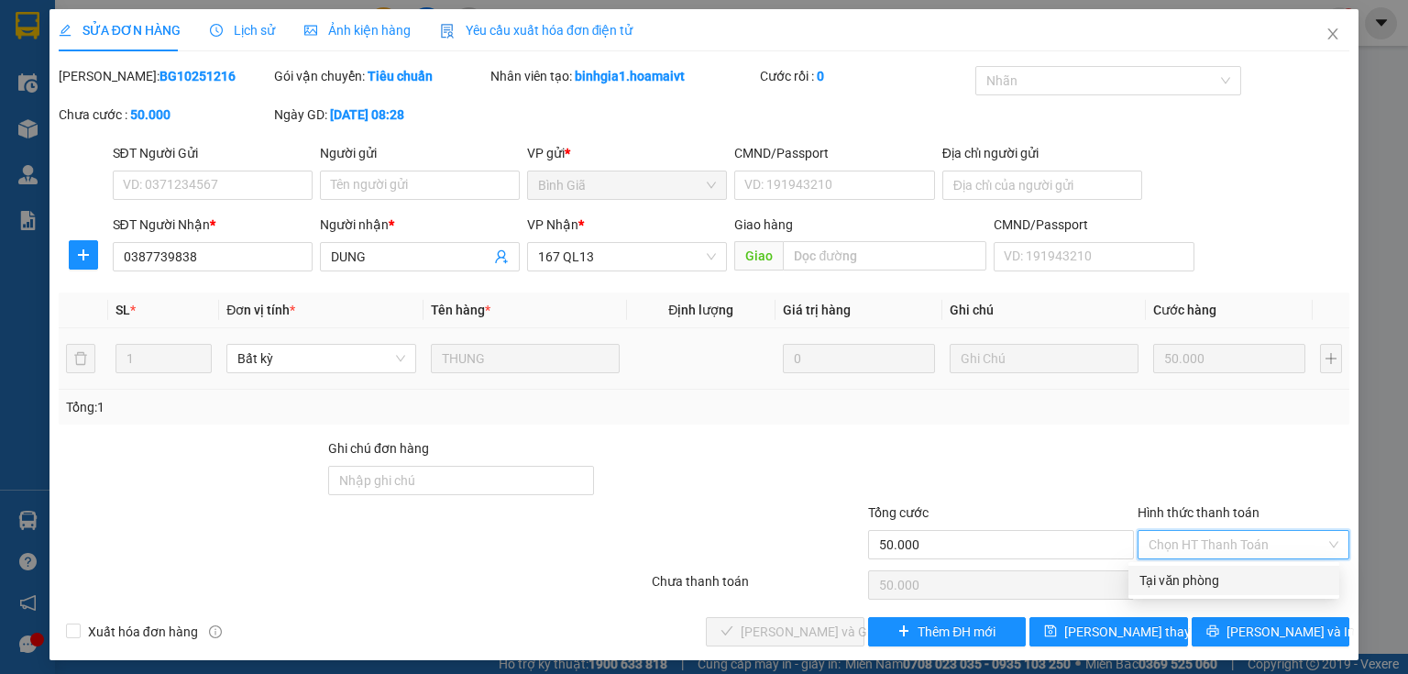
drag, startPoint x: 1184, startPoint y: 583, endPoint x: 1018, endPoint y: 577, distance: 166.0
click at [1181, 583] on div "Tại văn phòng" at bounding box center [1233, 580] width 189 height 20
type input "0"
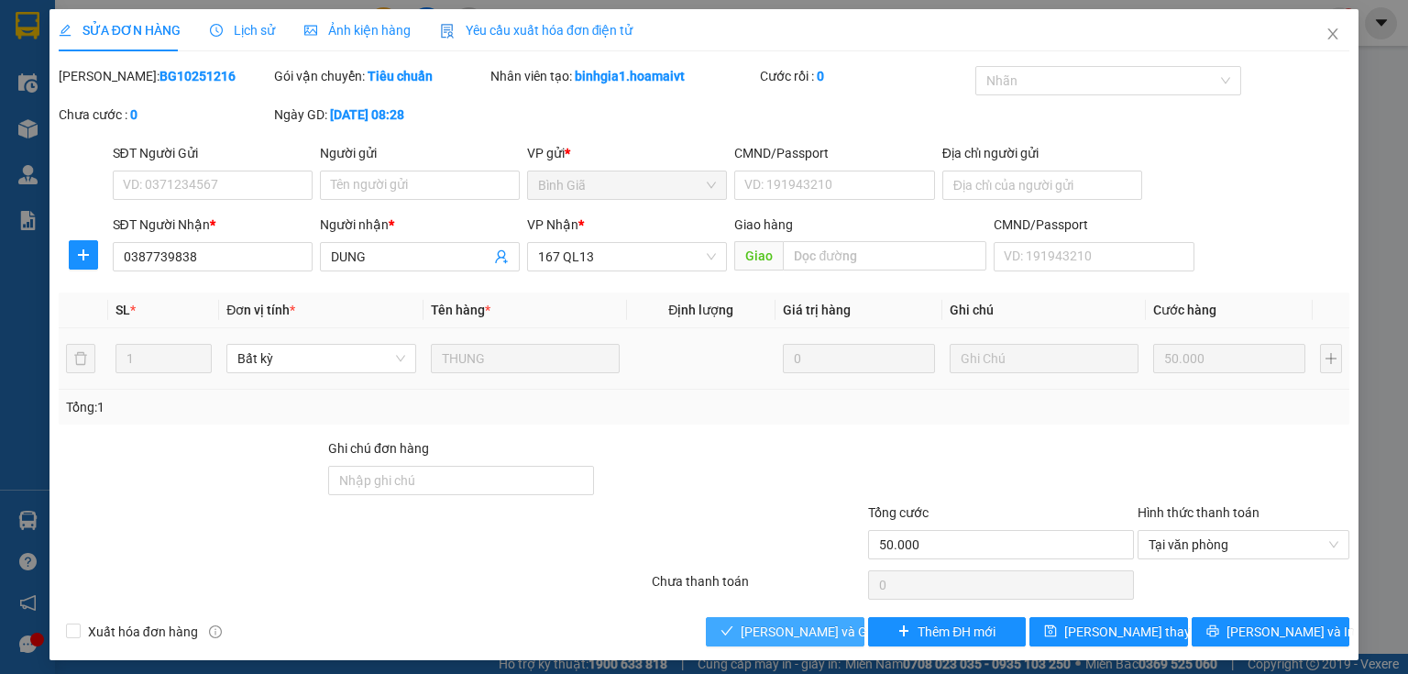
click at [759, 635] on span "[PERSON_NAME] và Giao hàng" at bounding box center [829, 631] width 176 height 20
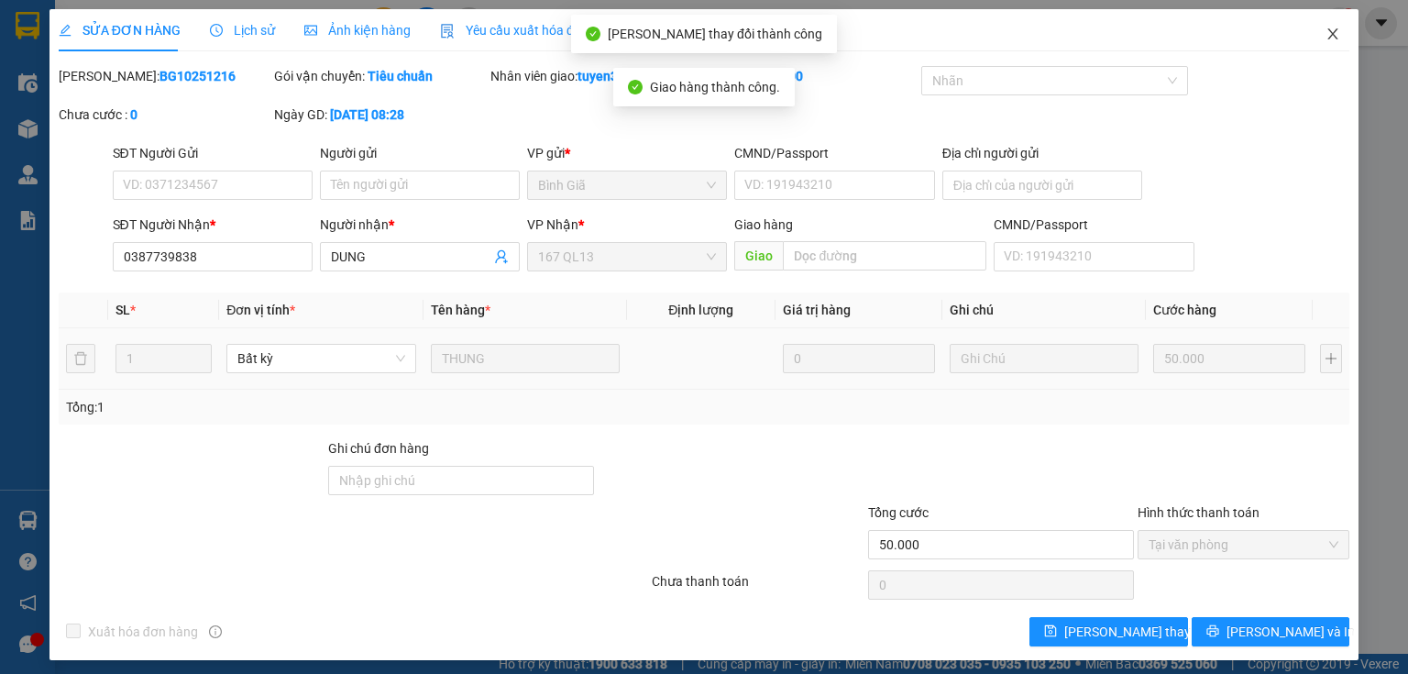
click at [1313, 33] on span "Close" at bounding box center [1332, 34] width 51 height 51
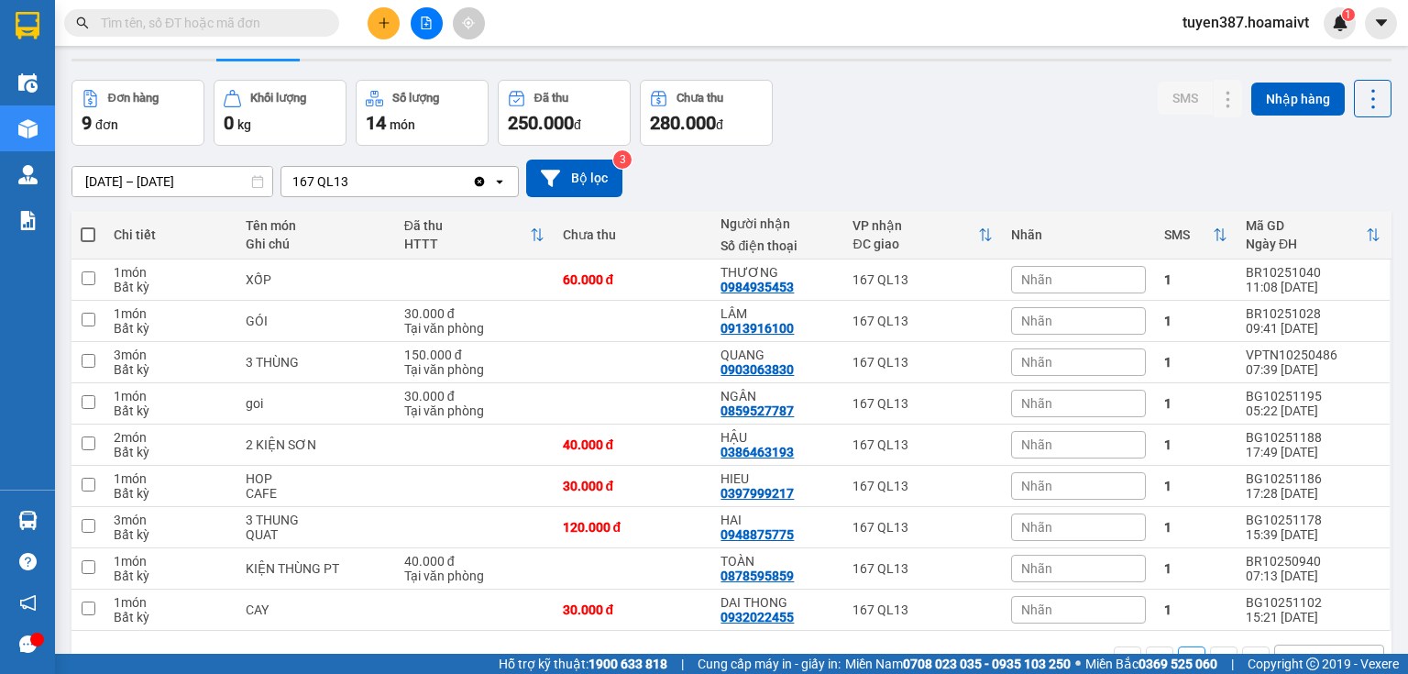
scroll to position [96, 0]
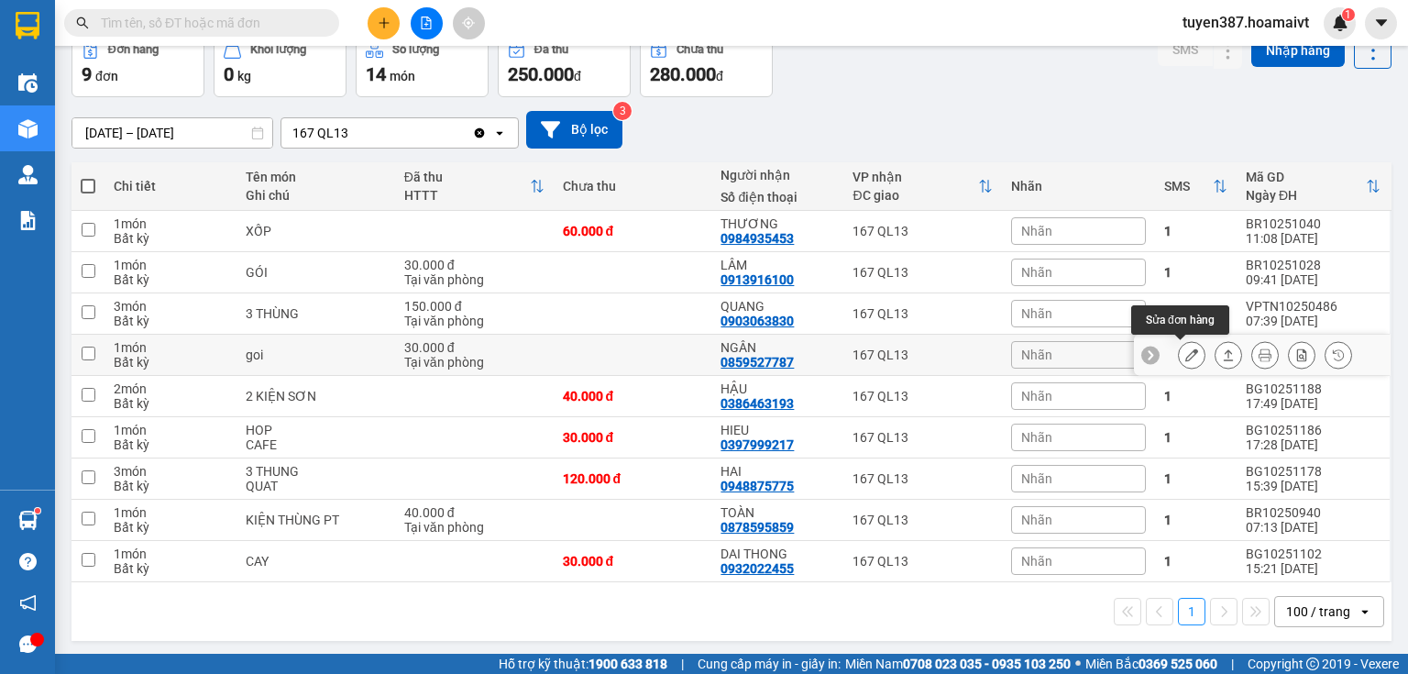
click at [1186, 345] on button at bounding box center [1192, 355] width 26 height 32
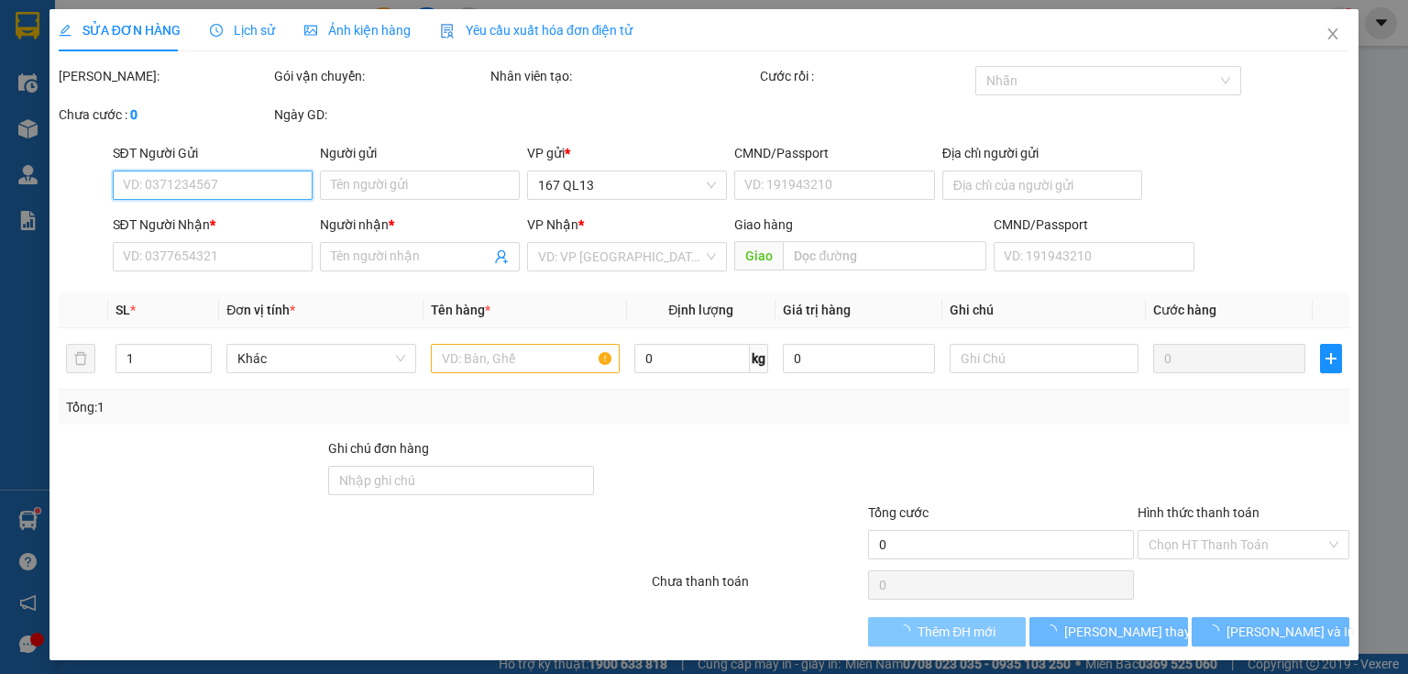
type input "0859713433"
type input "HUỆ"
type input "0859527787"
type input "NGÂN"
type input "30.000"
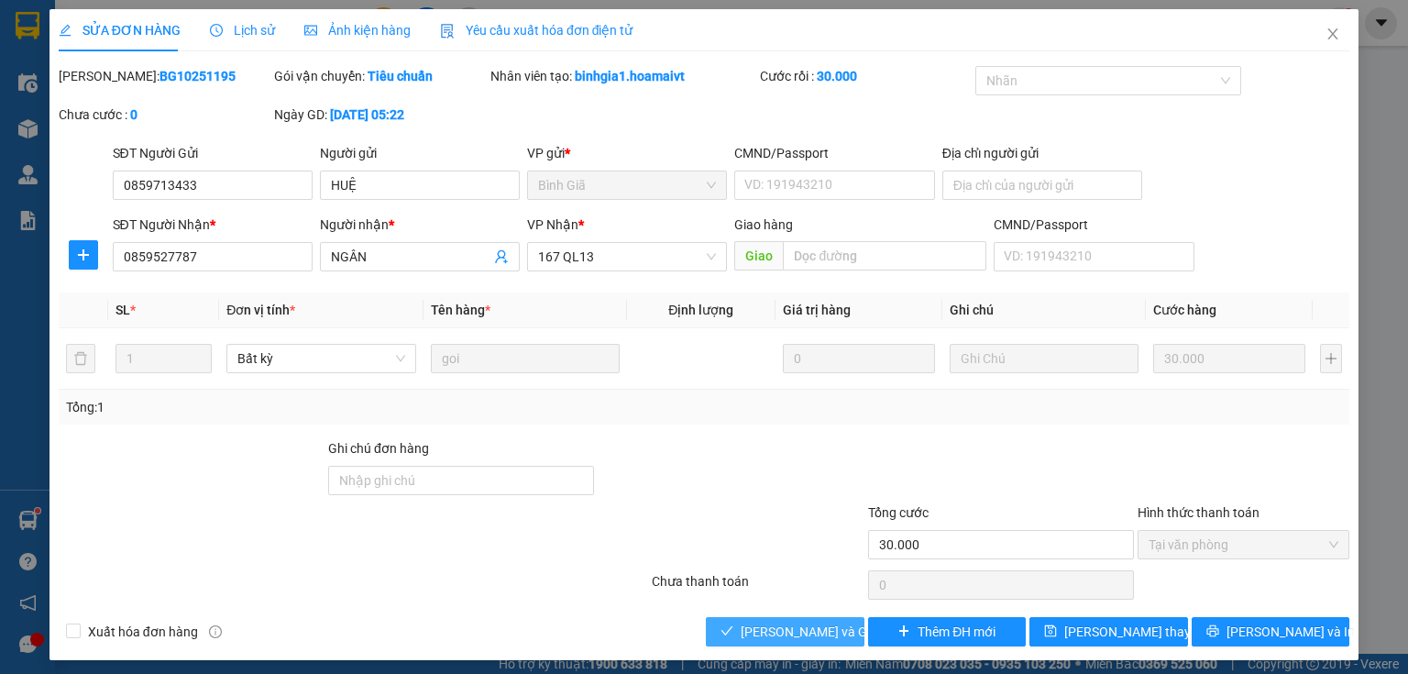
click at [772, 619] on button "[PERSON_NAME] và Giao hàng" at bounding box center [785, 631] width 159 height 29
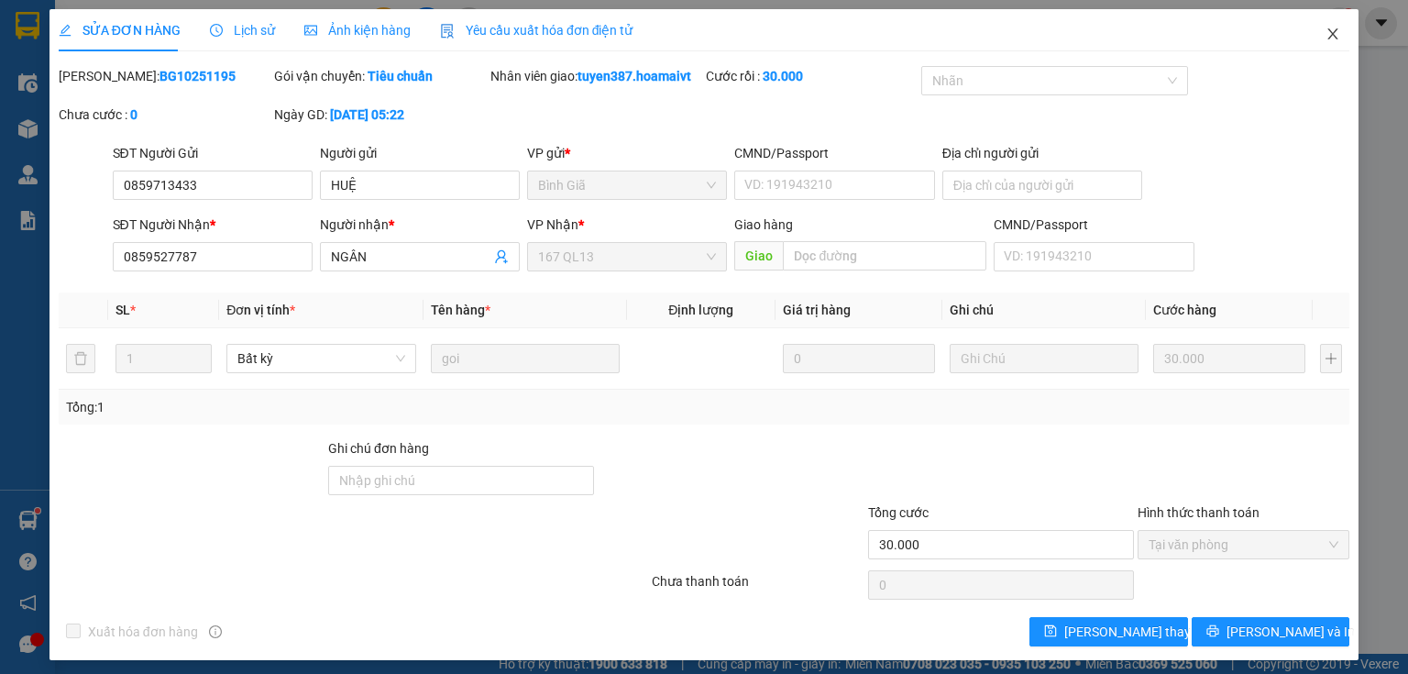
click at [1325, 33] on icon "close" at bounding box center [1332, 34] width 15 height 15
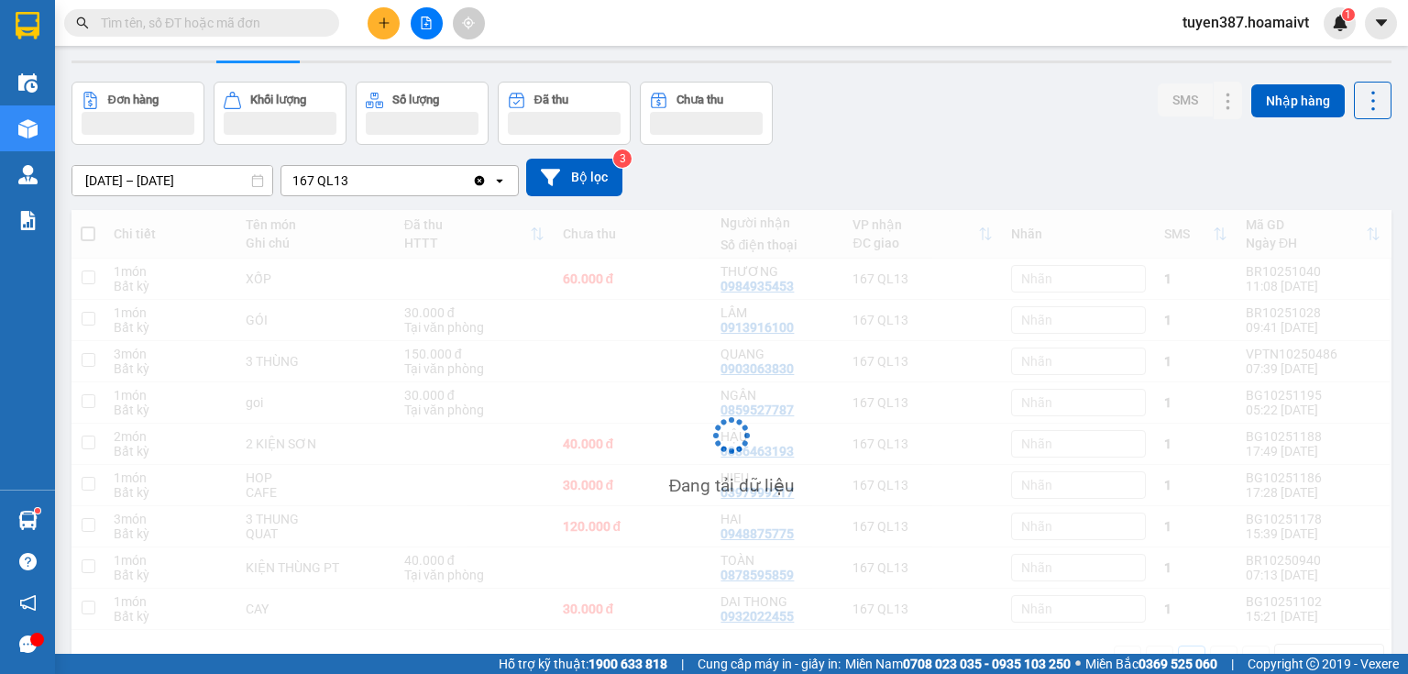
scroll to position [84, 0]
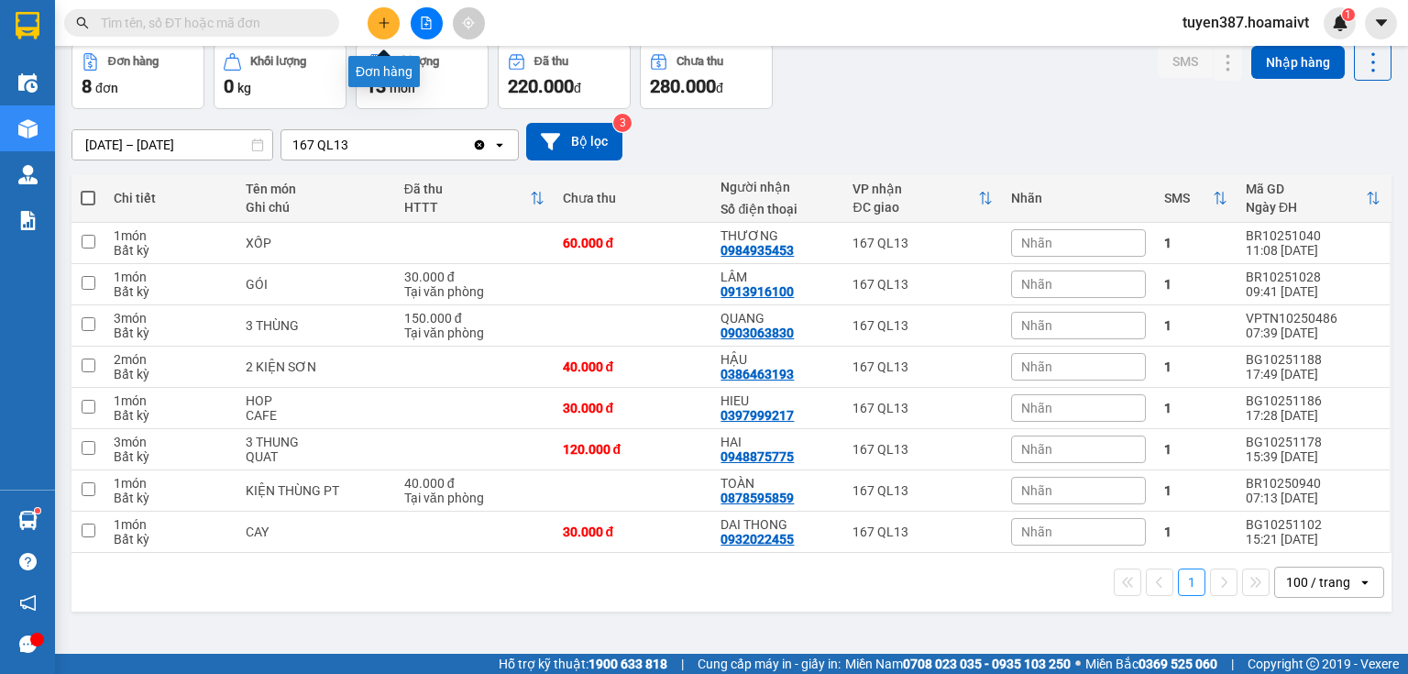
click at [379, 15] on button at bounding box center [384, 23] width 32 height 32
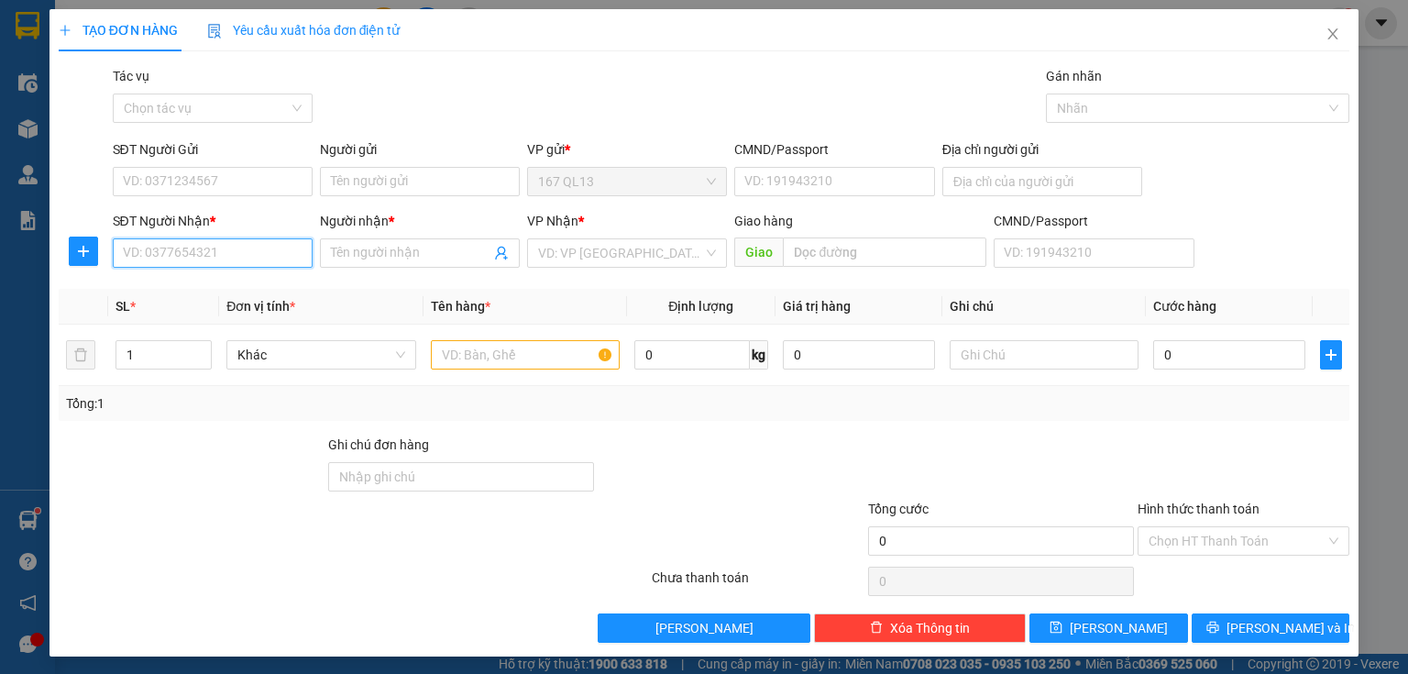
click at [227, 256] on input "SĐT Người Nhận *" at bounding box center [213, 252] width 200 height 29
type input "0989863914"
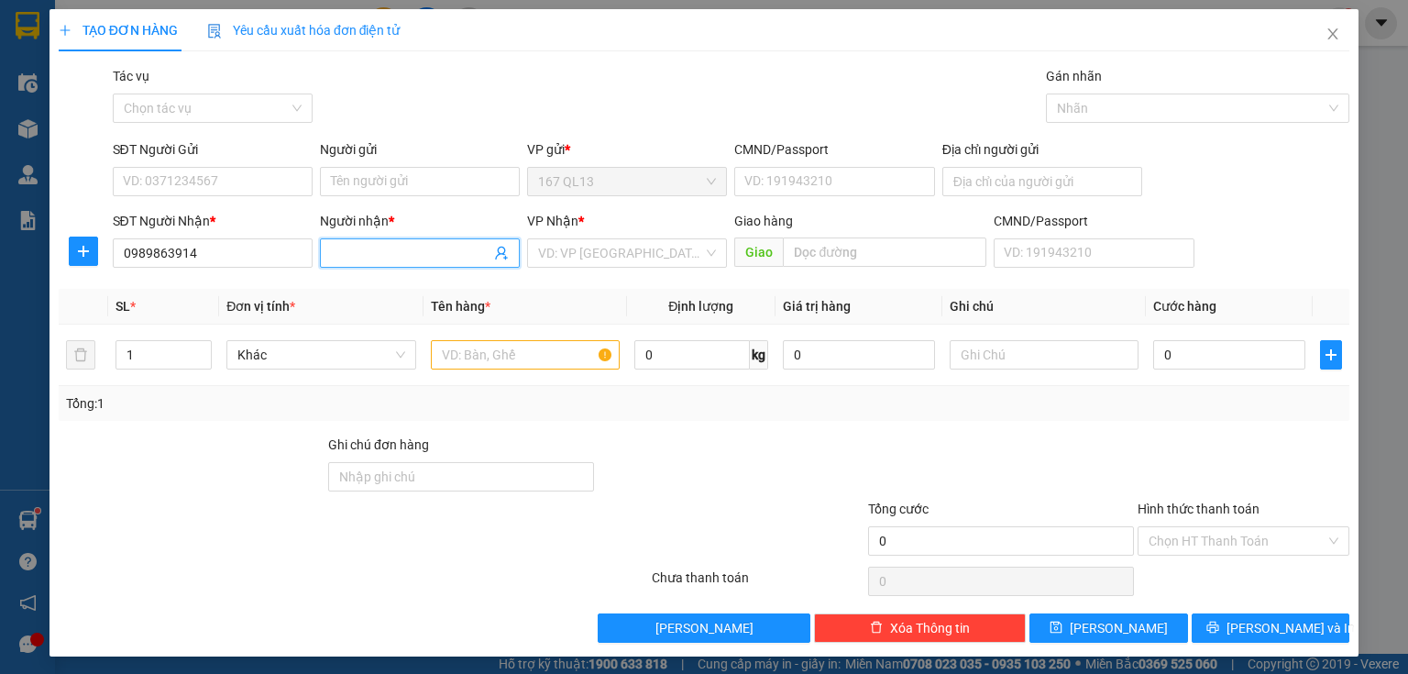
click at [372, 253] on input "Người nhận *" at bounding box center [410, 253] width 159 height 20
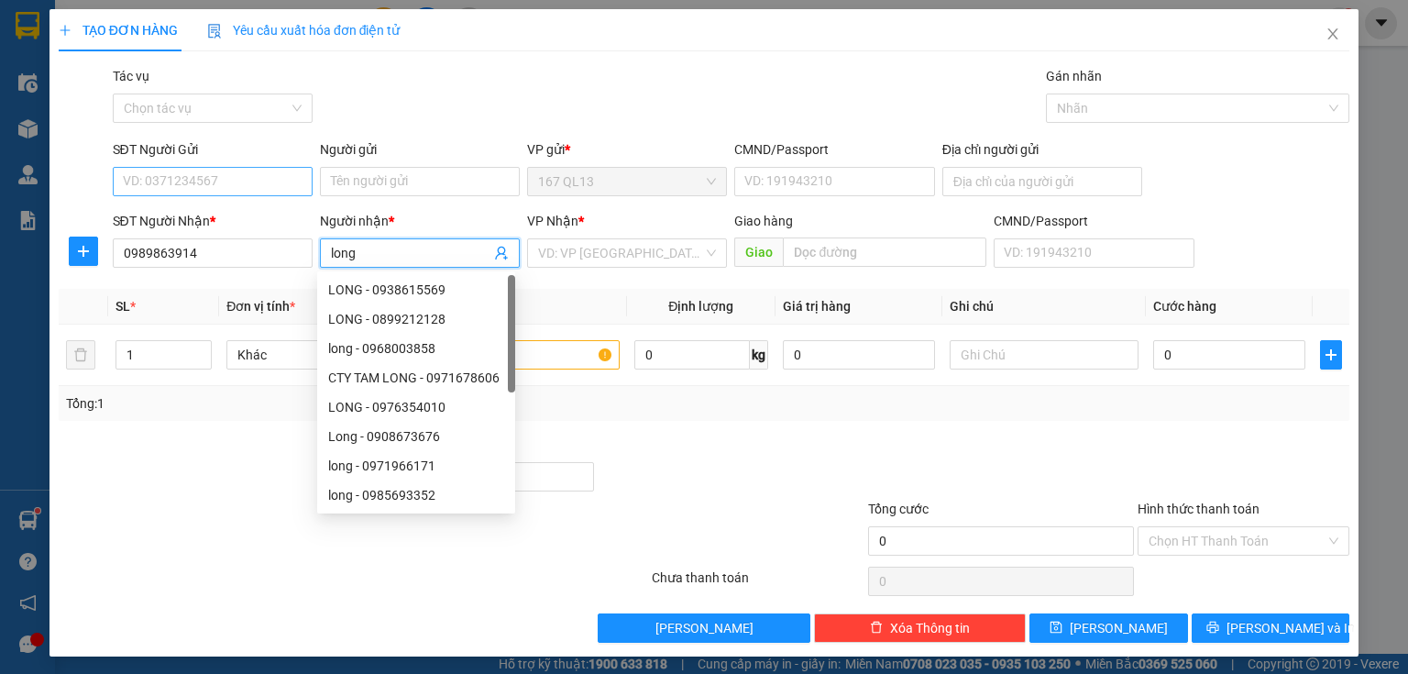
type input "long"
click at [214, 176] on input "SĐT Người Gửi" at bounding box center [213, 181] width 200 height 29
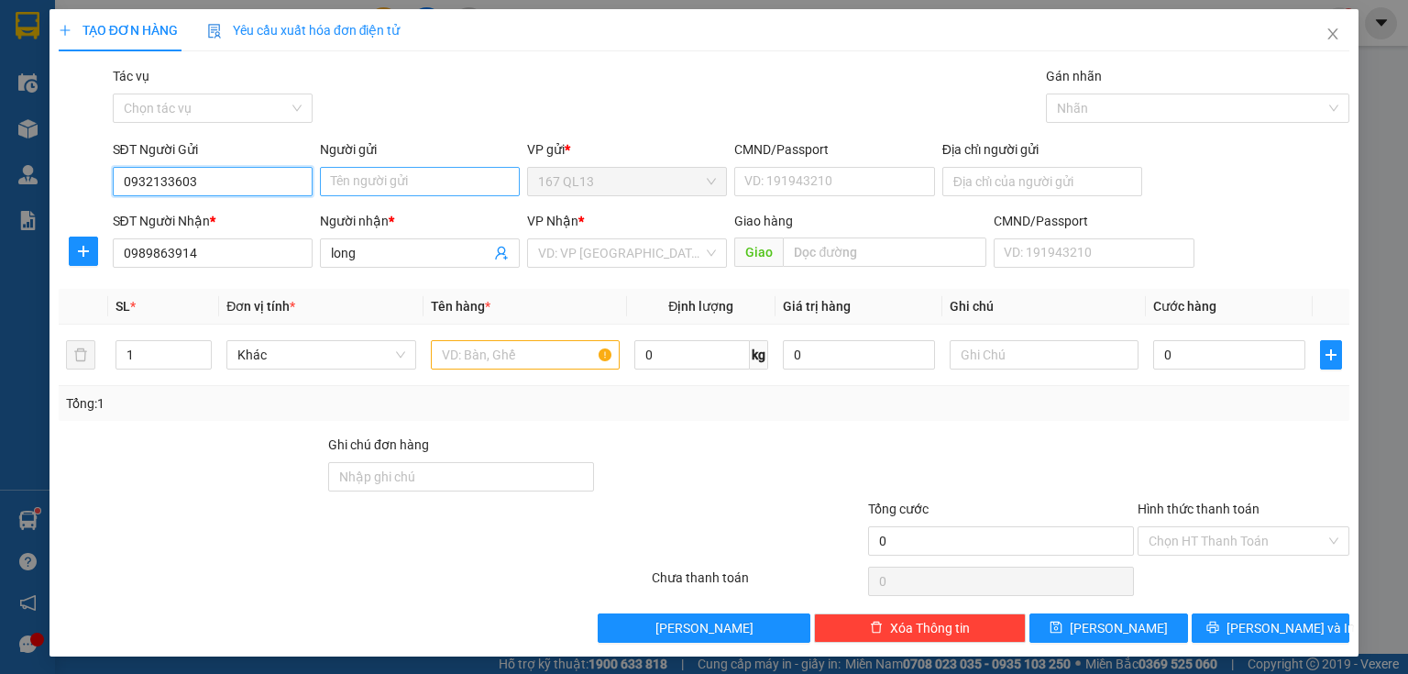
type input "0932133603"
click at [347, 182] on input "Người gửi" at bounding box center [420, 181] width 200 height 29
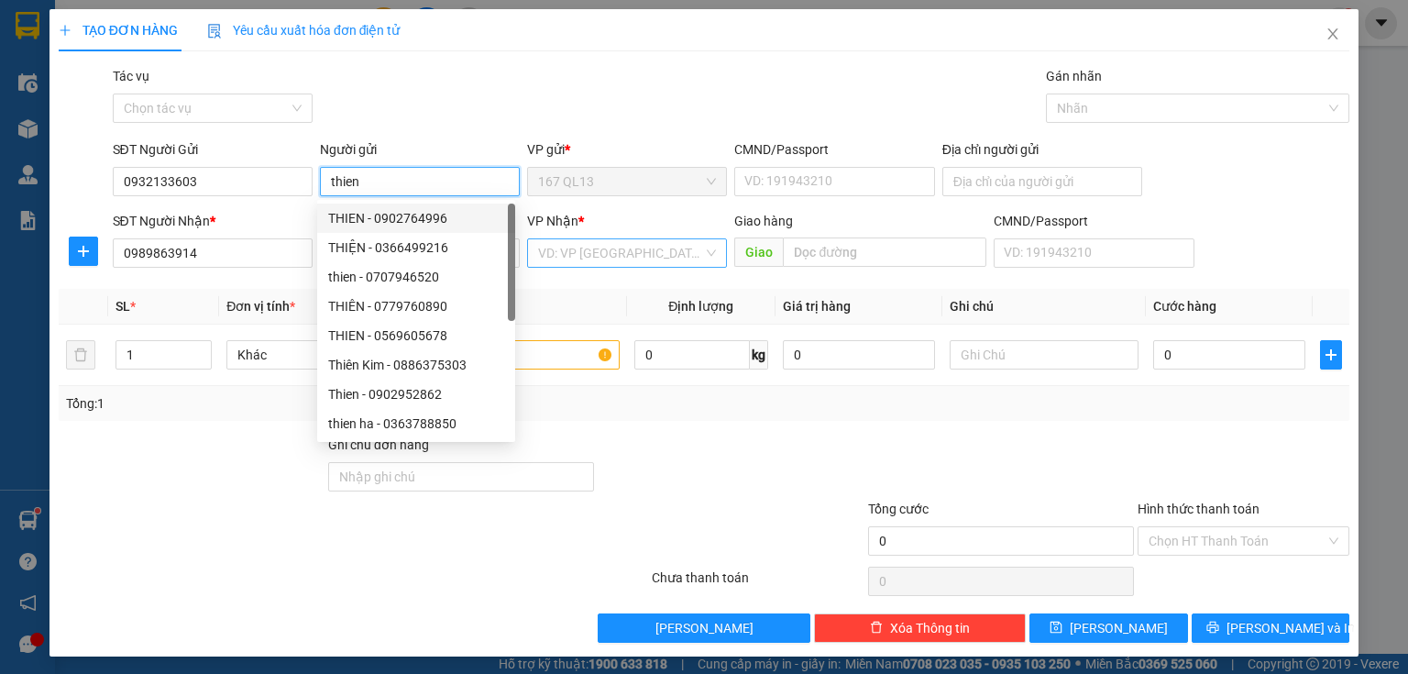
type input "thien"
click at [602, 251] on input "search" at bounding box center [620, 252] width 165 height 27
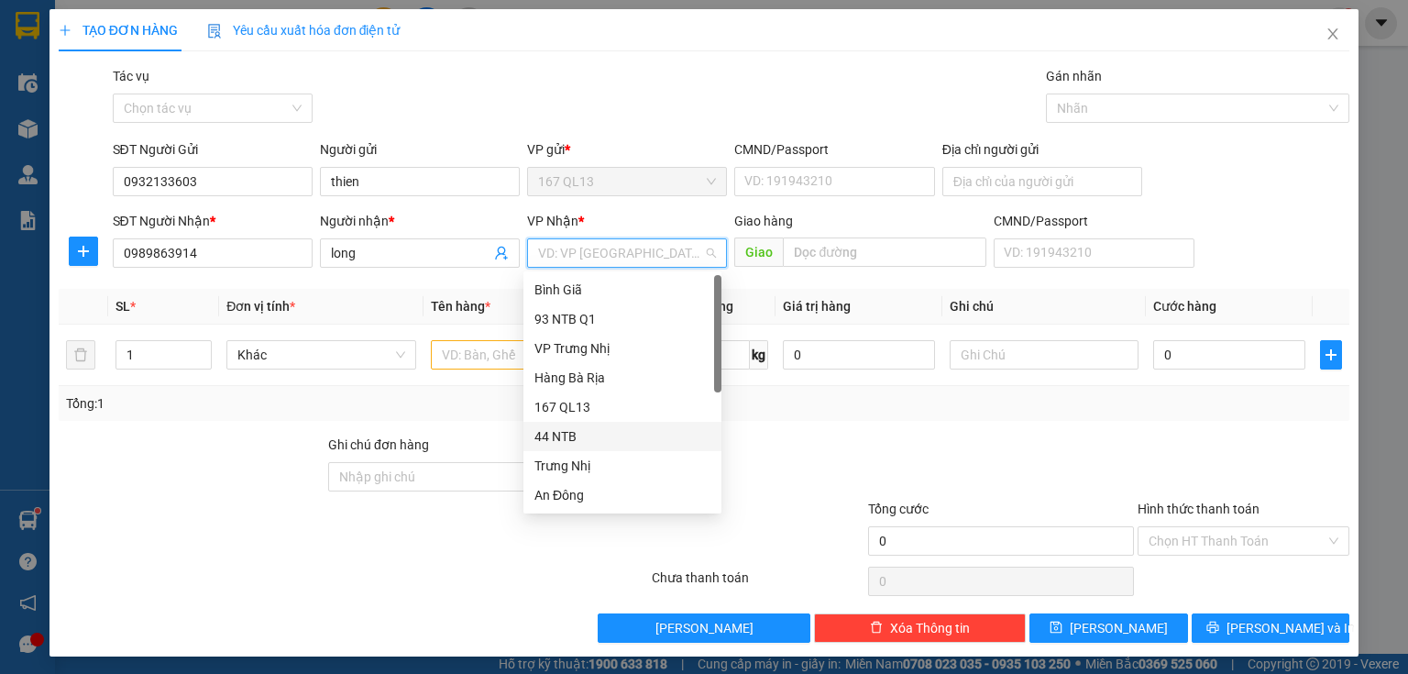
scroll to position [147, 0]
click at [583, 464] on div "HANG NGOAI" at bounding box center [622, 466] width 176 height 20
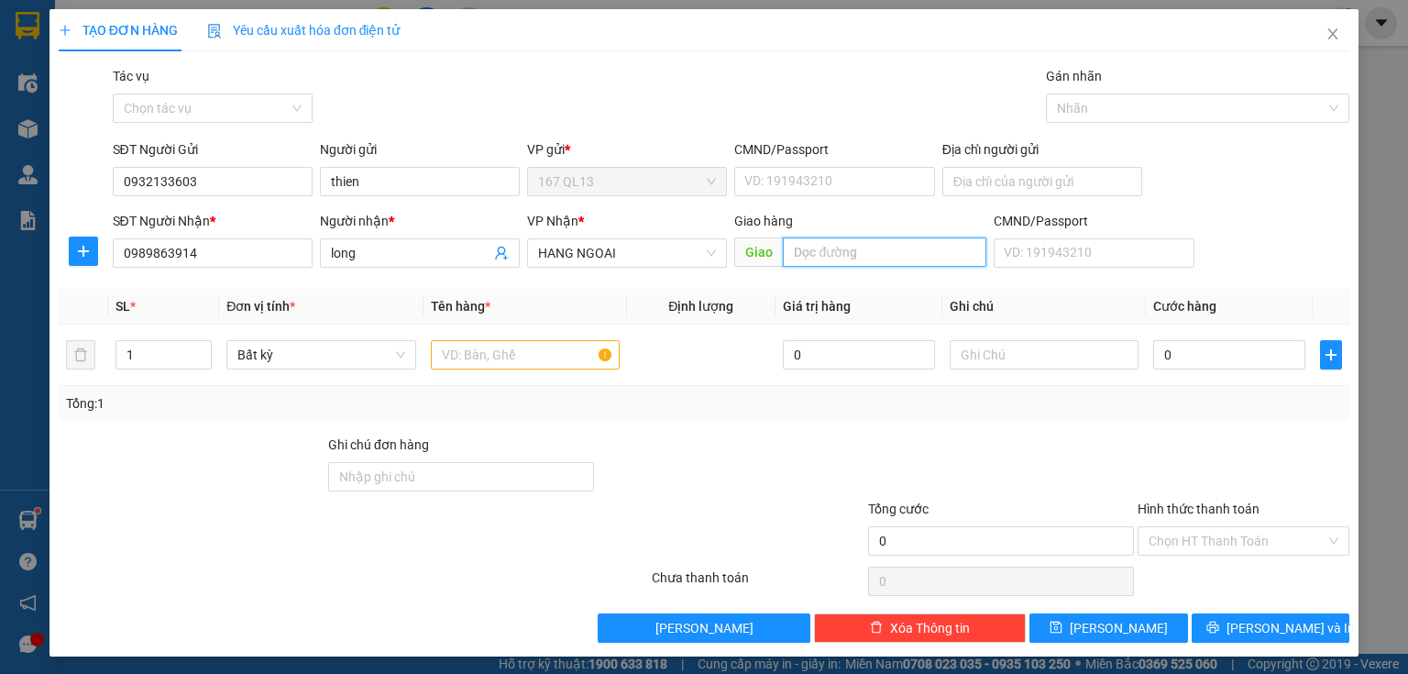
click at [854, 246] on input "text" at bounding box center [884, 251] width 203 height 29
type input "phu my"
click at [498, 353] on input "text" at bounding box center [525, 354] width 189 height 29
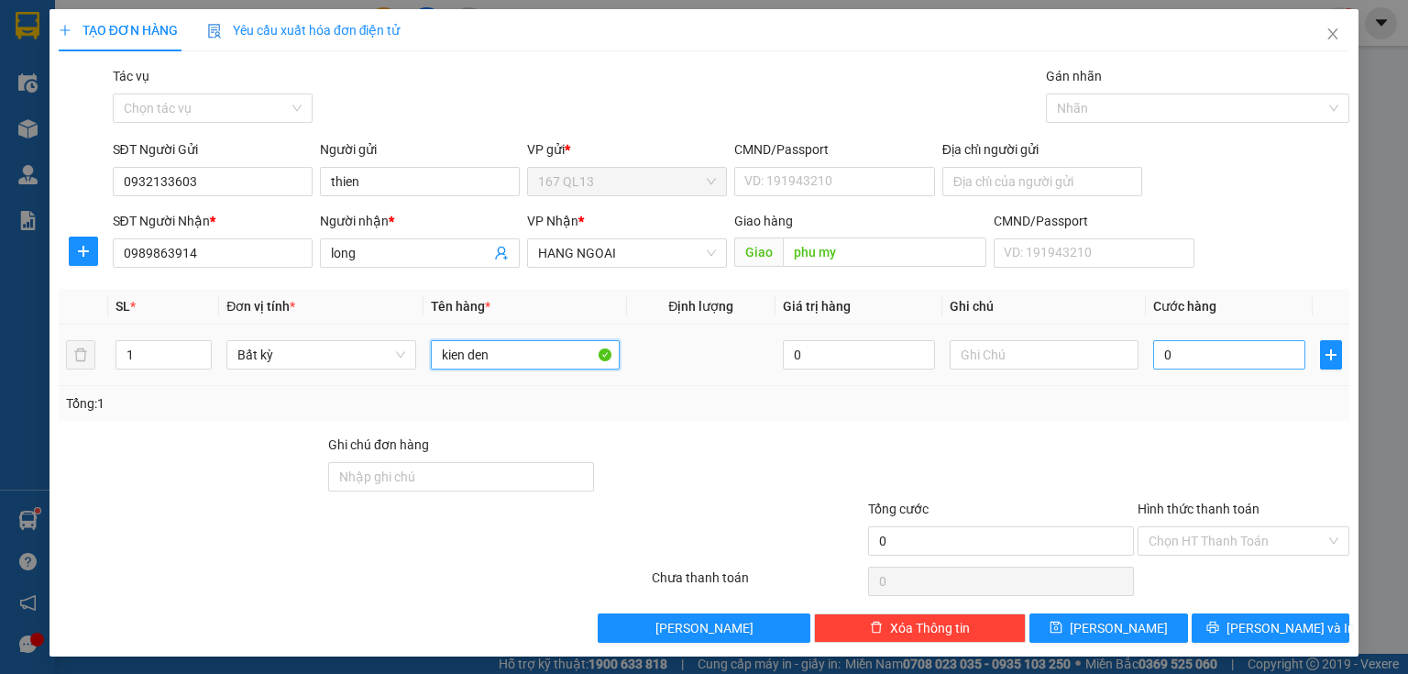
type input "kien den"
click at [1153, 352] on input "0" at bounding box center [1229, 354] width 152 height 29
type input "4"
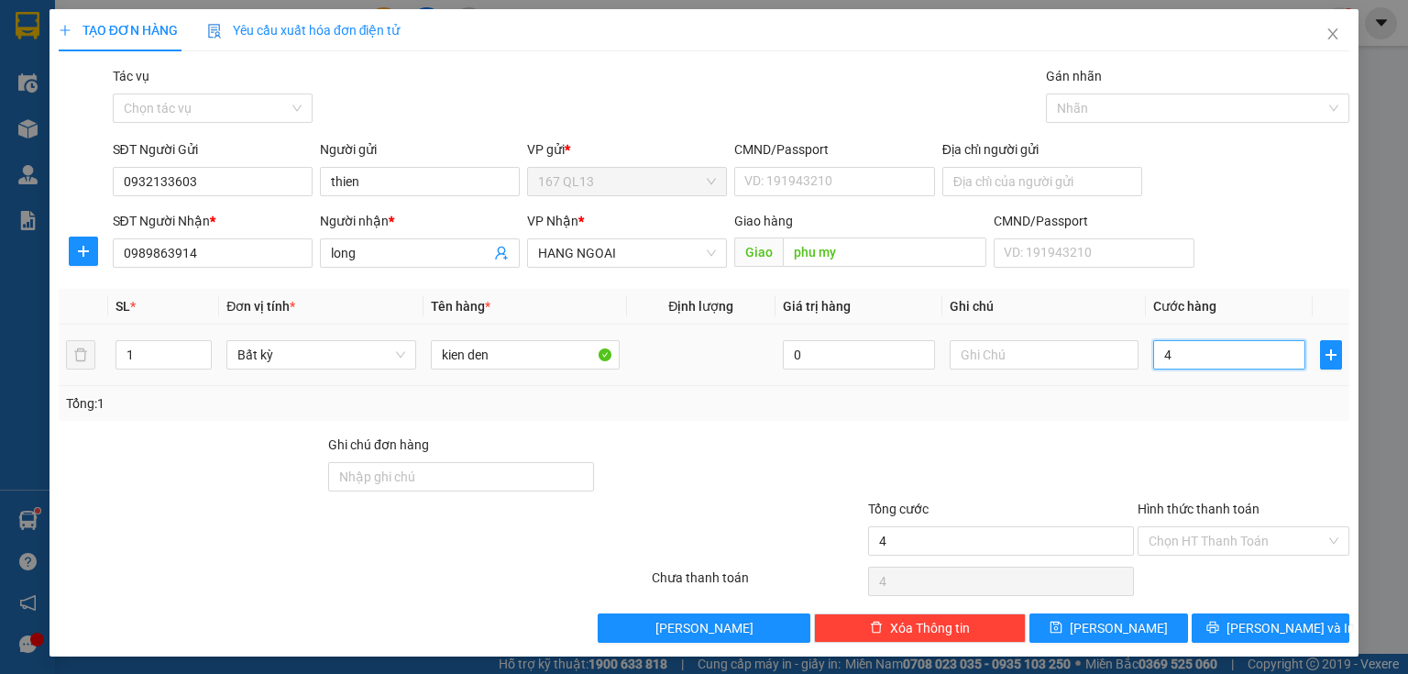
type input "40"
type input "40.000"
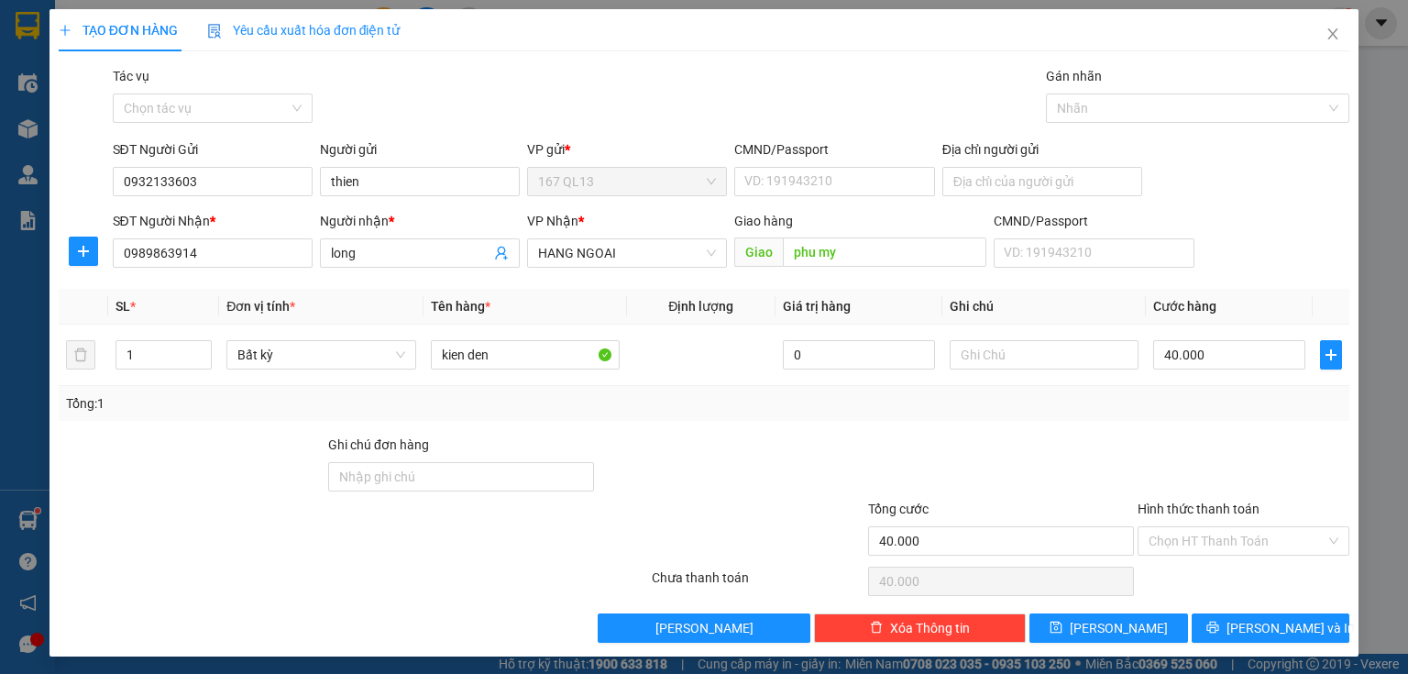
click at [1164, 506] on label "Hình thức thanh toán" at bounding box center [1199, 508] width 122 height 15
click at [1164, 527] on input "Hình thức thanh toán" at bounding box center [1237, 540] width 177 height 27
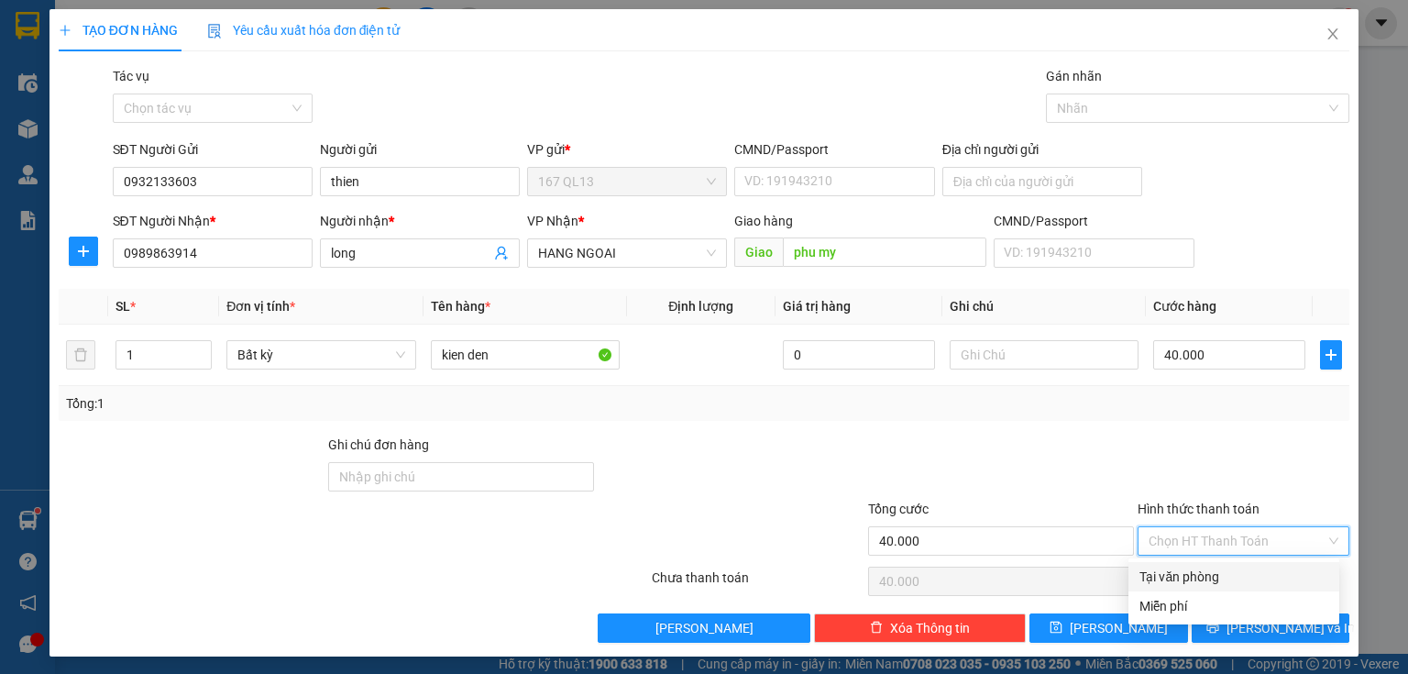
click at [1203, 573] on div "Tại văn phòng" at bounding box center [1233, 576] width 189 height 20
type input "0"
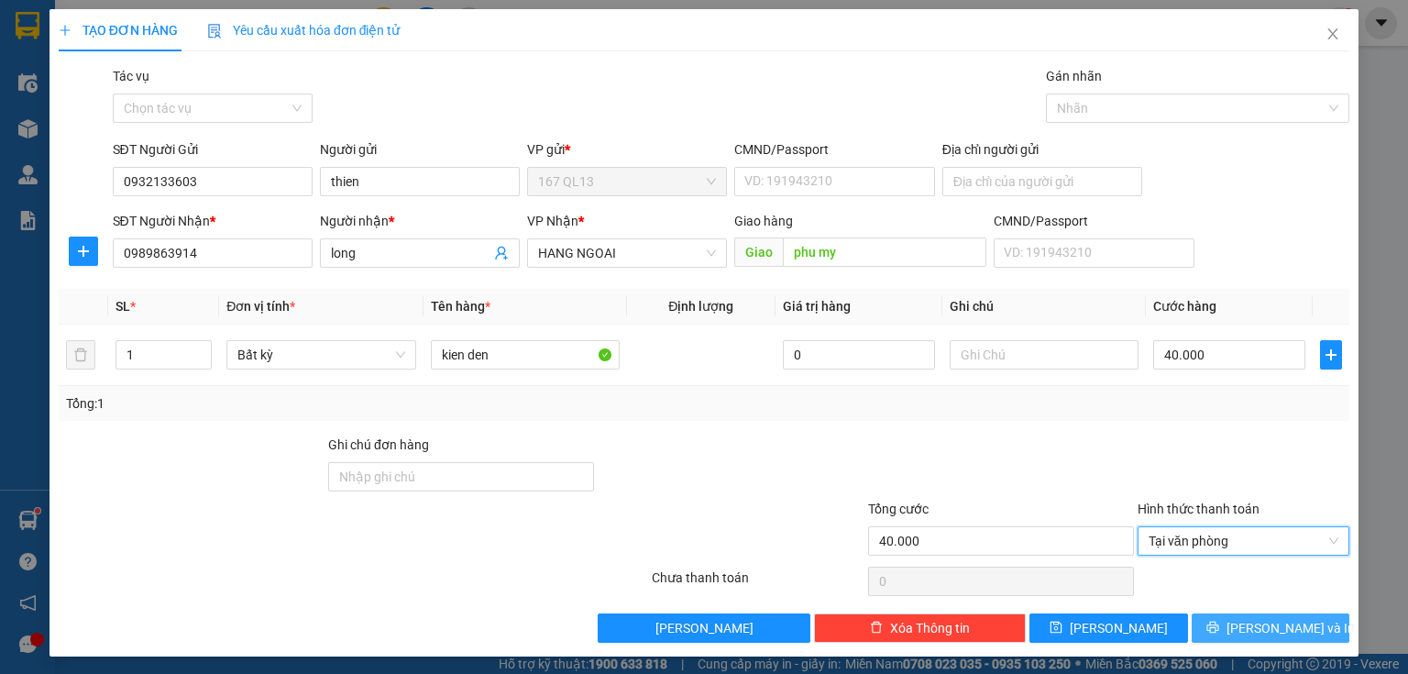
click at [1265, 624] on span "[PERSON_NAME] và In" at bounding box center [1290, 628] width 128 height 20
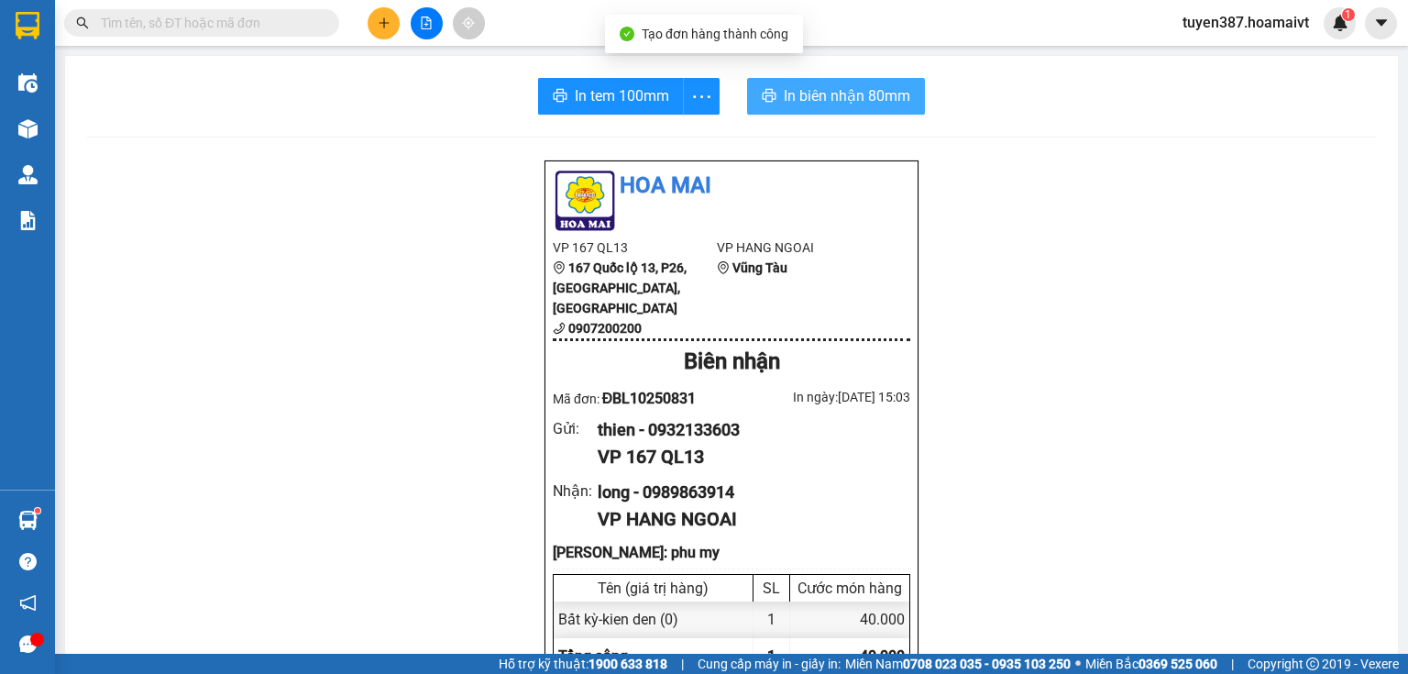
click at [830, 88] on span "In biên nhận 80mm" at bounding box center [847, 95] width 126 height 23
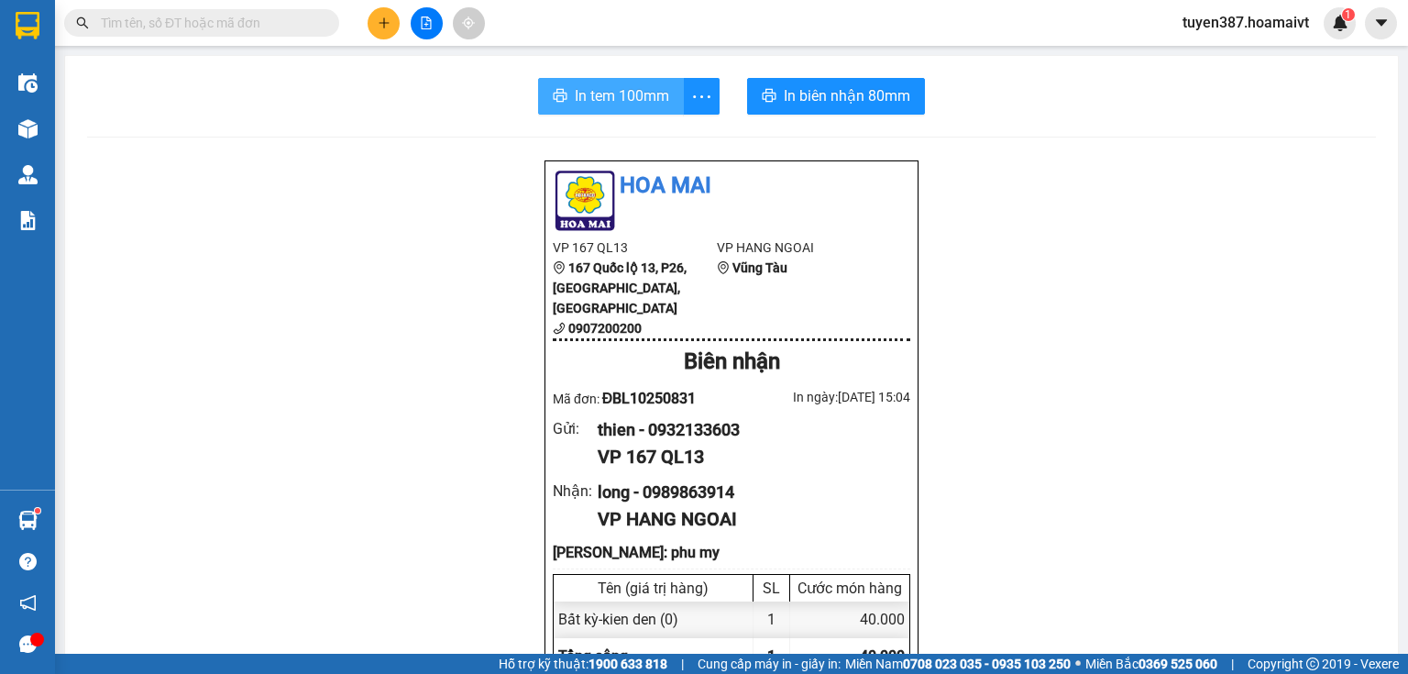
click at [653, 101] on span "In tem 100mm" at bounding box center [622, 95] width 94 height 23
click at [606, 80] on button "In tem 100mm" at bounding box center [611, 96] width 146 height 37
click at [374, 22] on button at bounding box center [384, 23] width 32 height 32
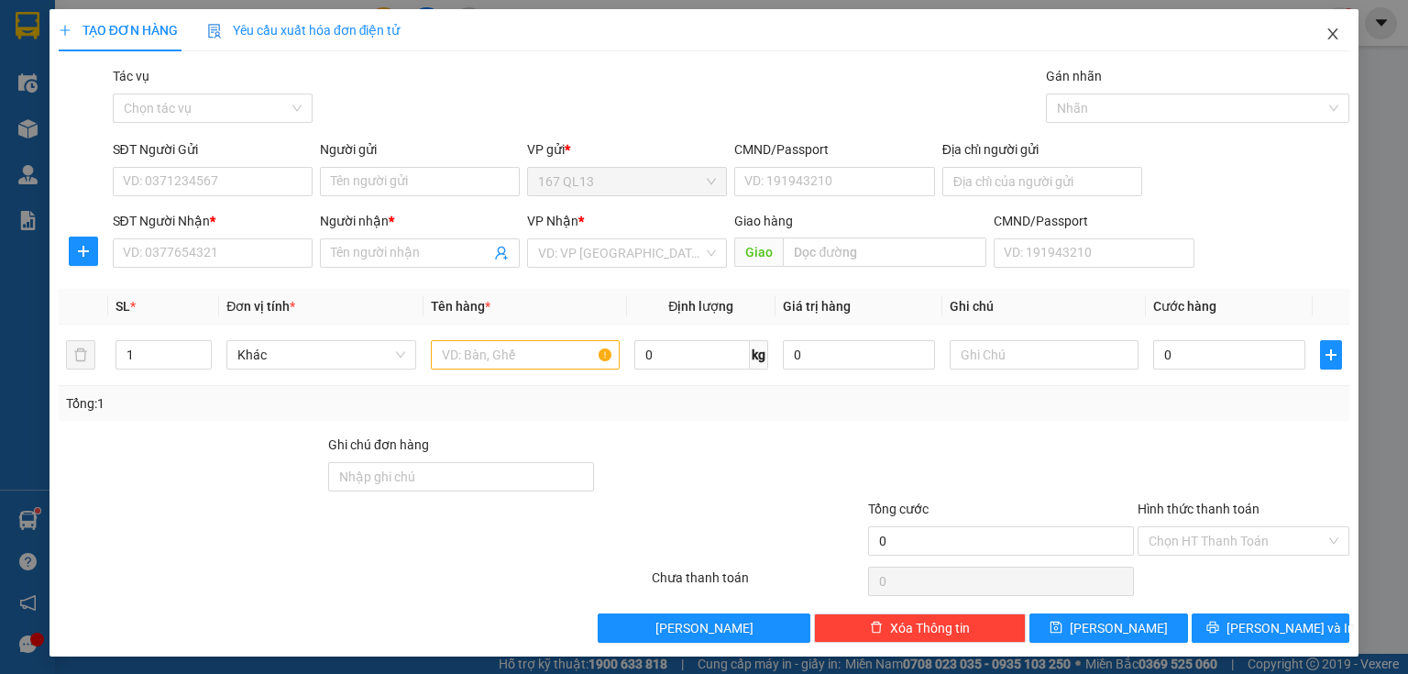
click at [1325, 33] on icon "close" at bounding box center [1332, 34] width 15 height 15
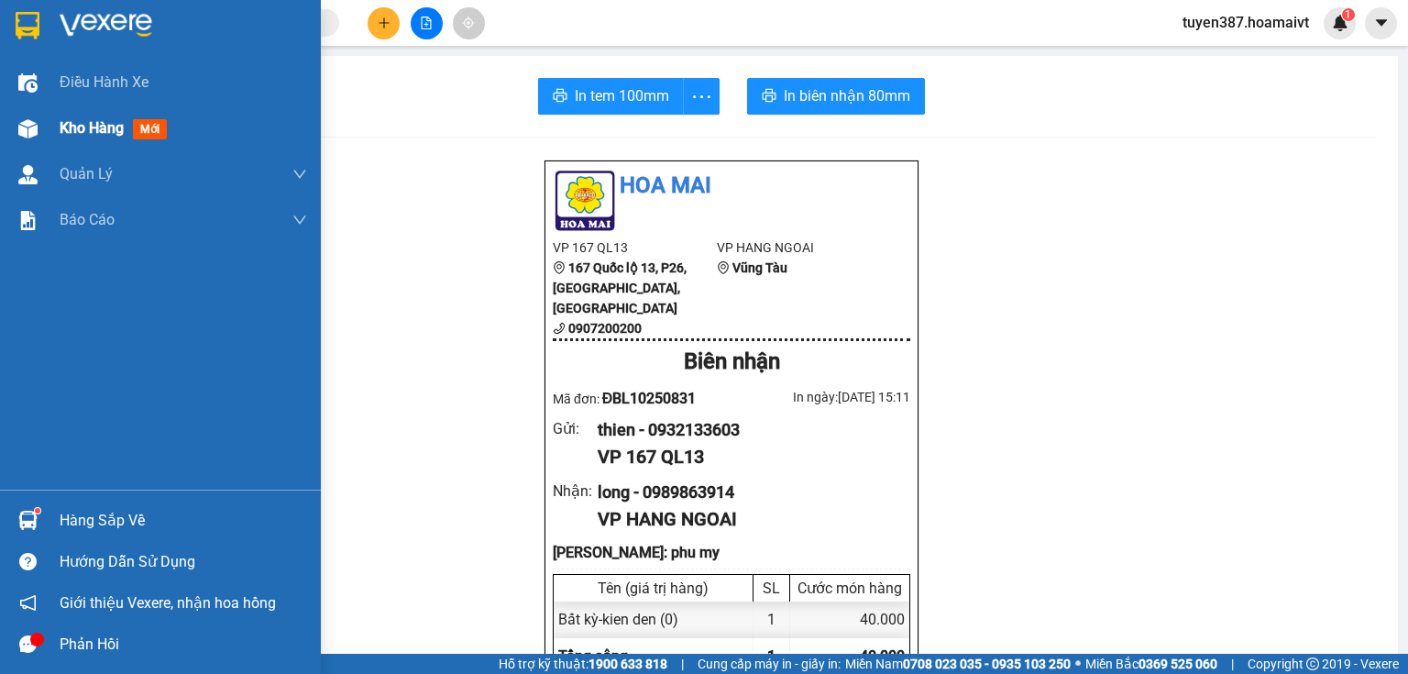
click at [162, 122] on span "mới" at bounding box center [150, 129] width 34 height 20
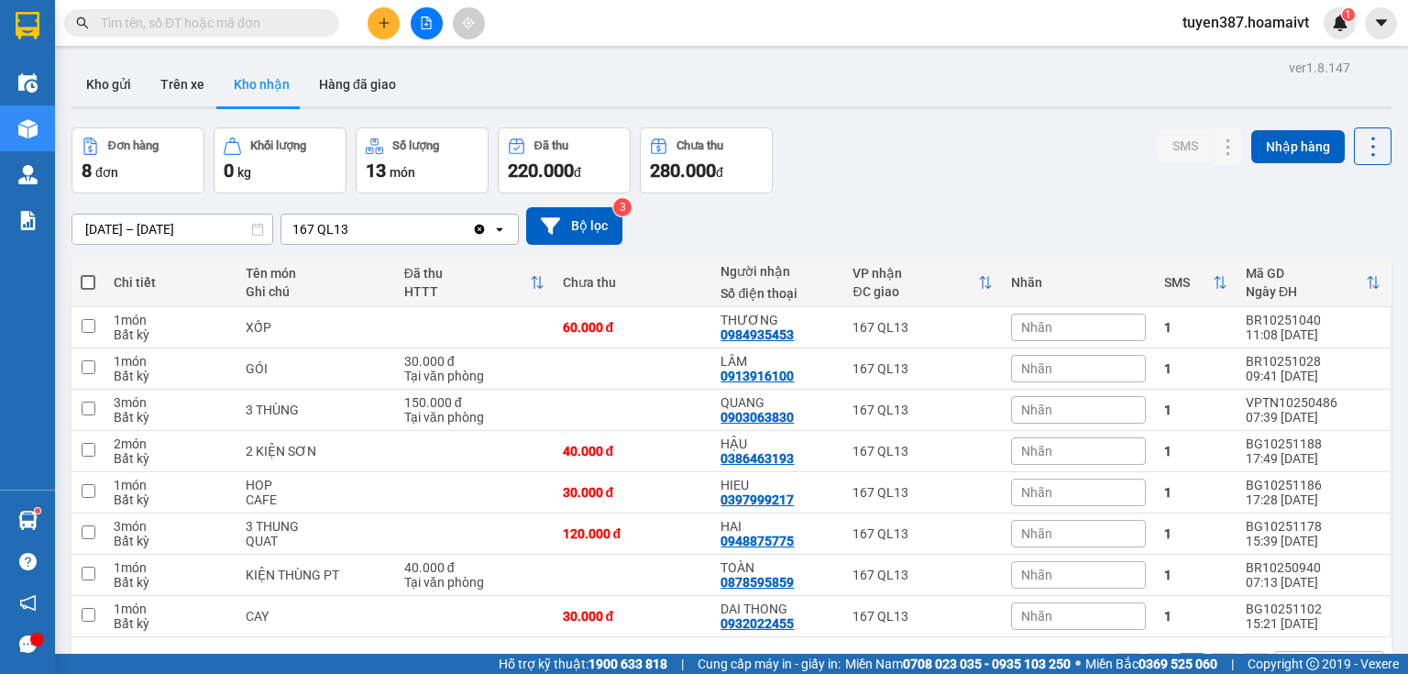
click at [256, 84] on button "Kho nhận" at bounding box center [261, 84] width 85 height 44
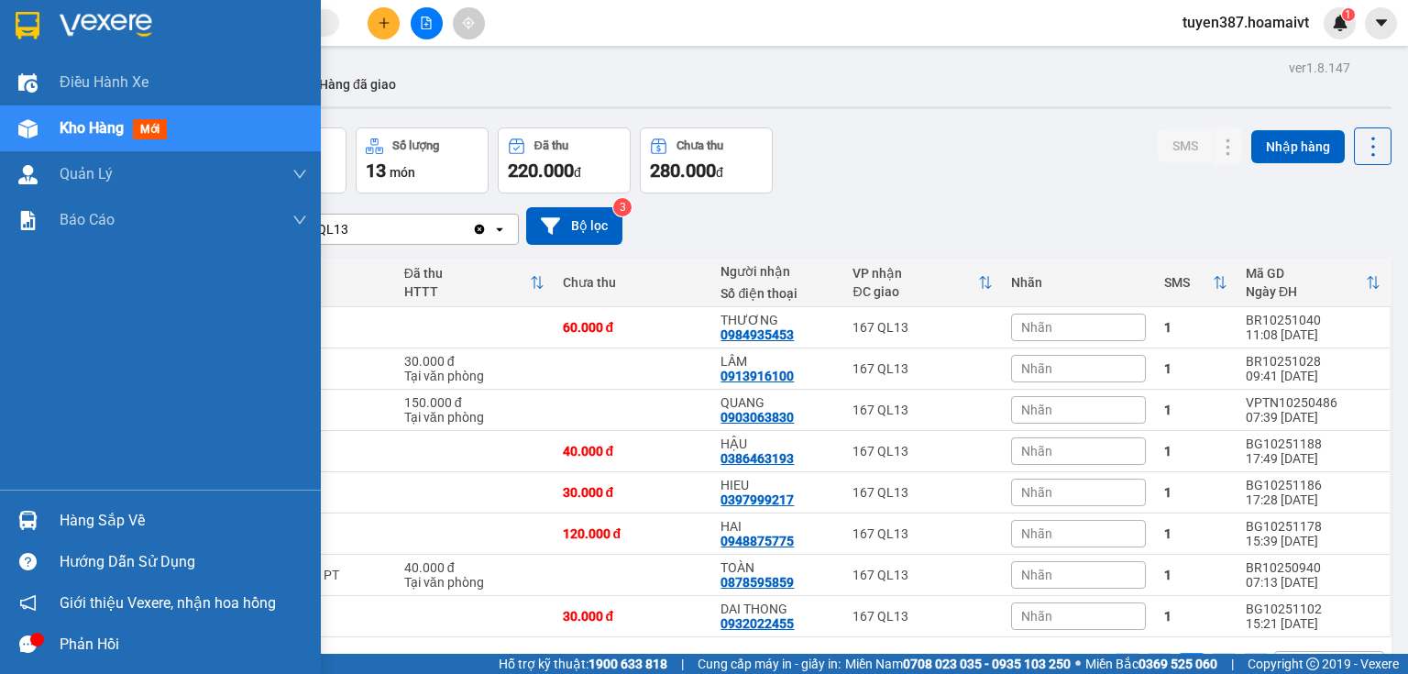
click at [130, 523] on div "Hàng sắp về" at bounding box center [183, 520] width 247 height 27
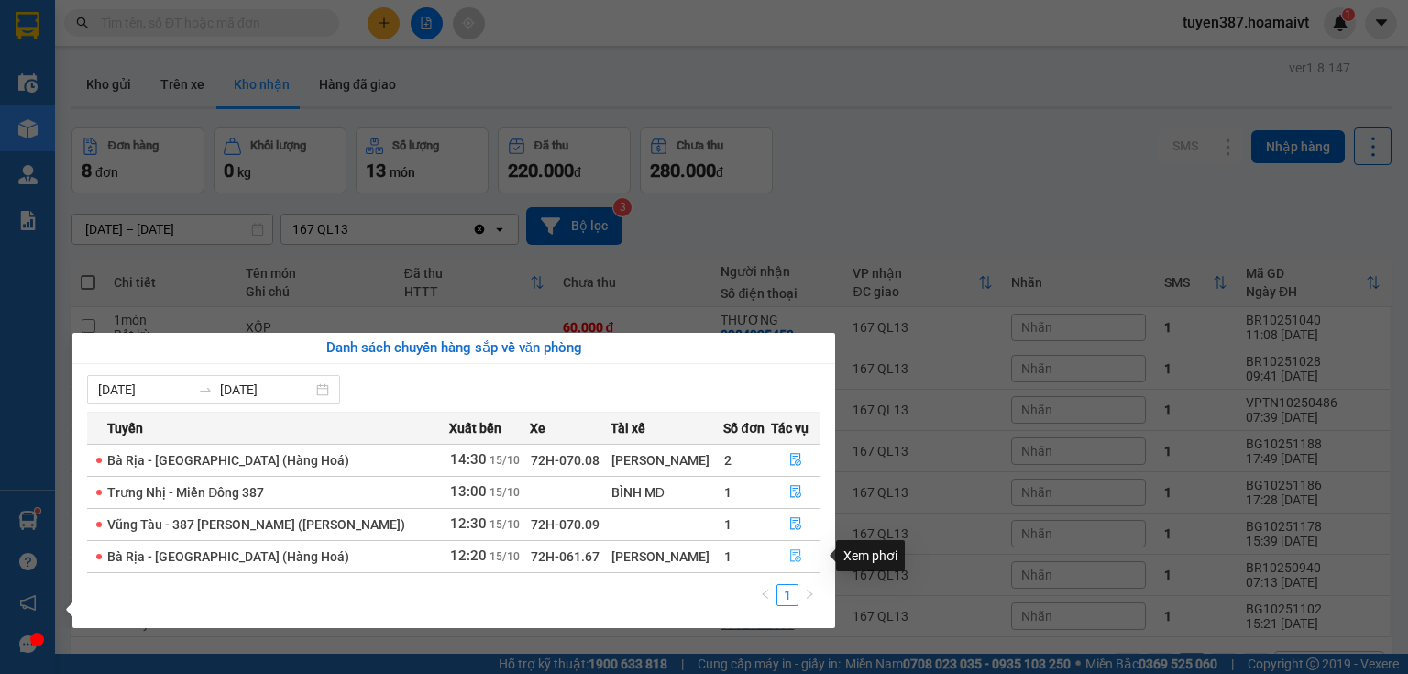
click at [789, 555] on icon "file-done" at bounding box center [795, 555] width 13 height 13
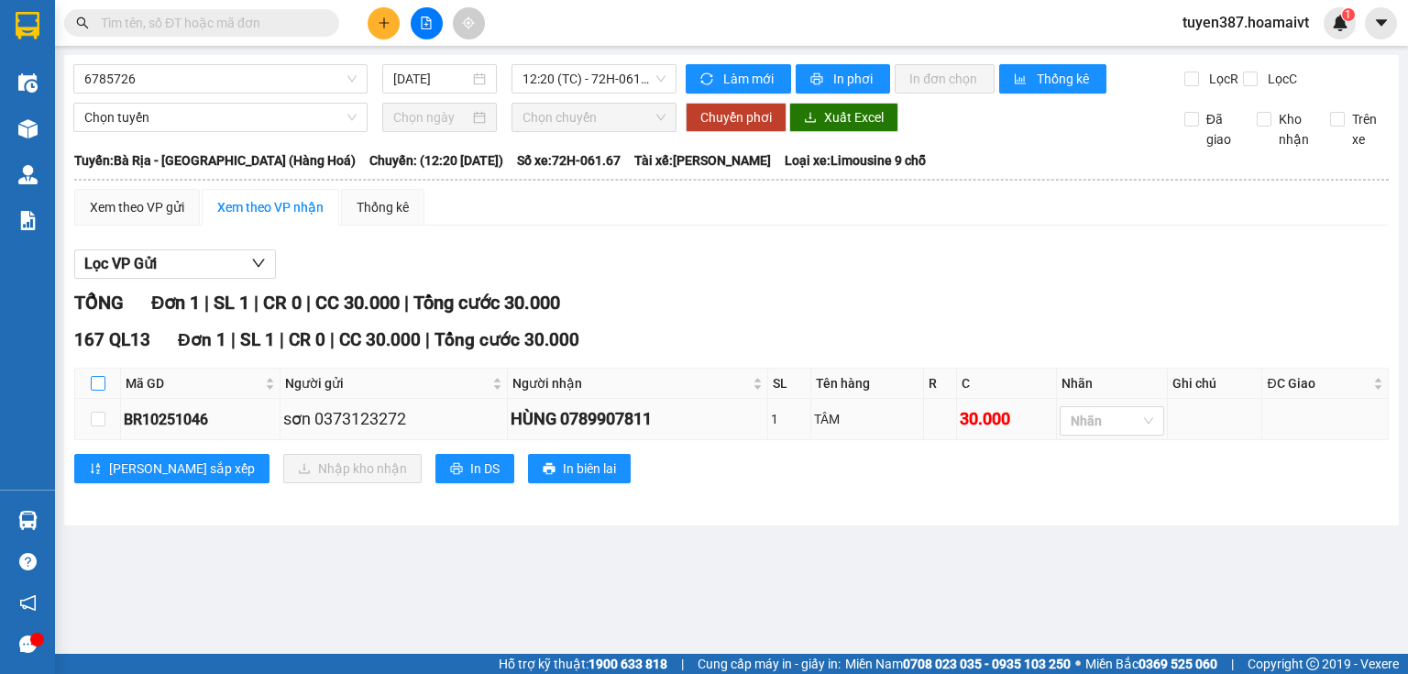
drag, startPoint x: 97, startPoint y: 381, endPoint x: 100, endPoint y: 397, distance: 15.8
click at [95, 381] on input "checkbox" at bounding box center [98, 383] width 15 height 15
checkbox input "true"
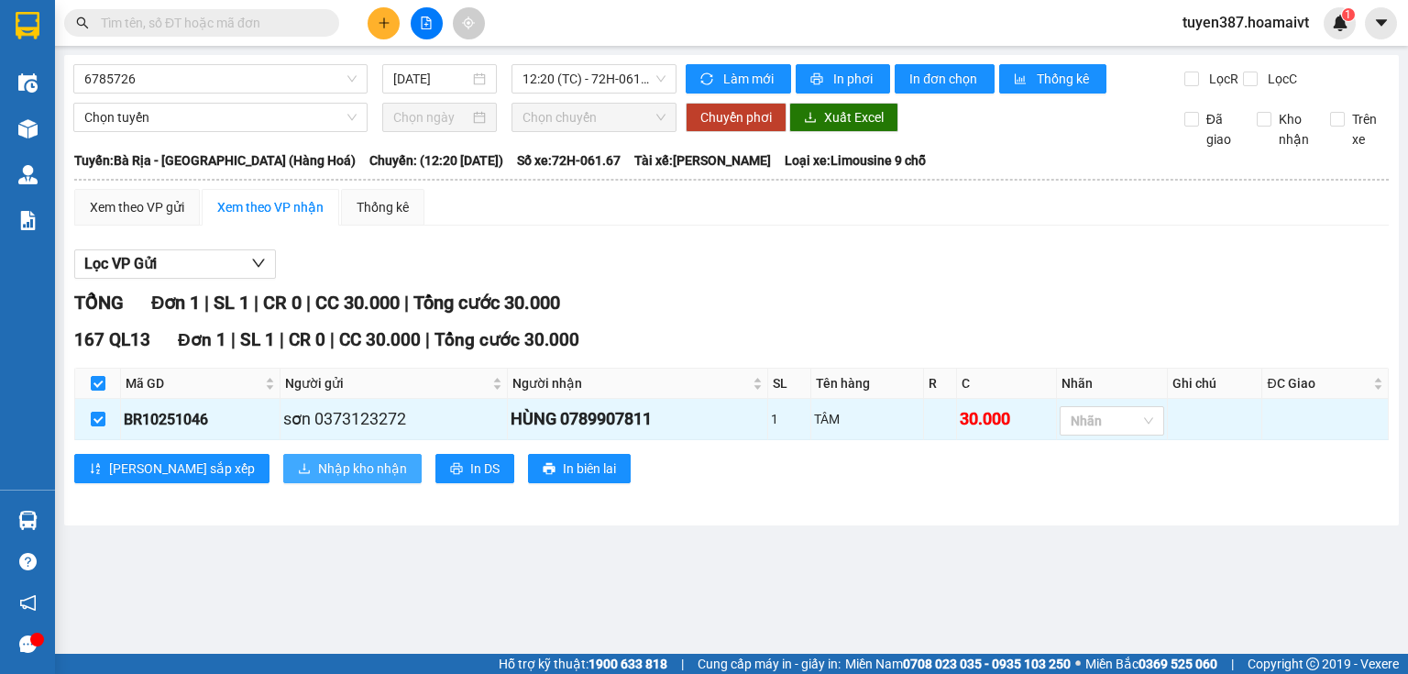
click at [318, 462] on span "Nhập kho nhận" at bounding box center [362, 468] width 89 height 20
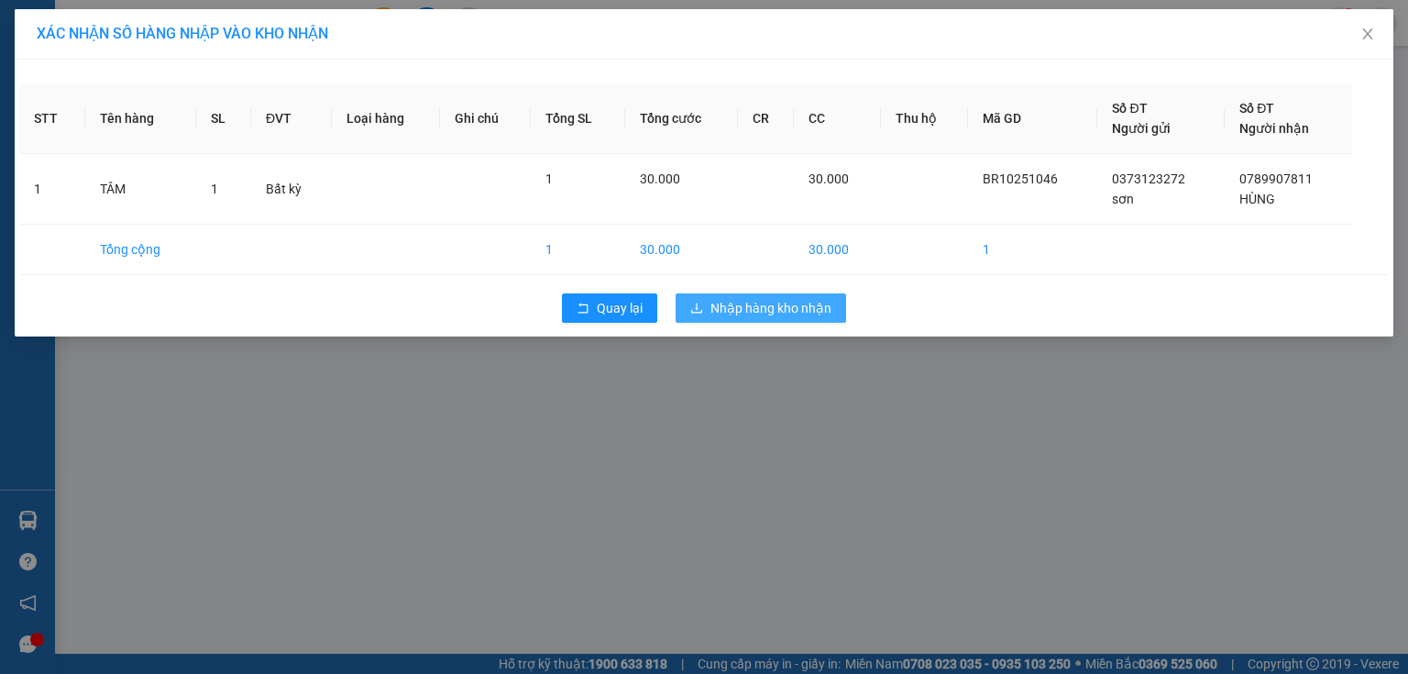
click at [758, 308] on span "Nhập hàng kho nhận" at bounding box center [770, 308] width 121 height 20
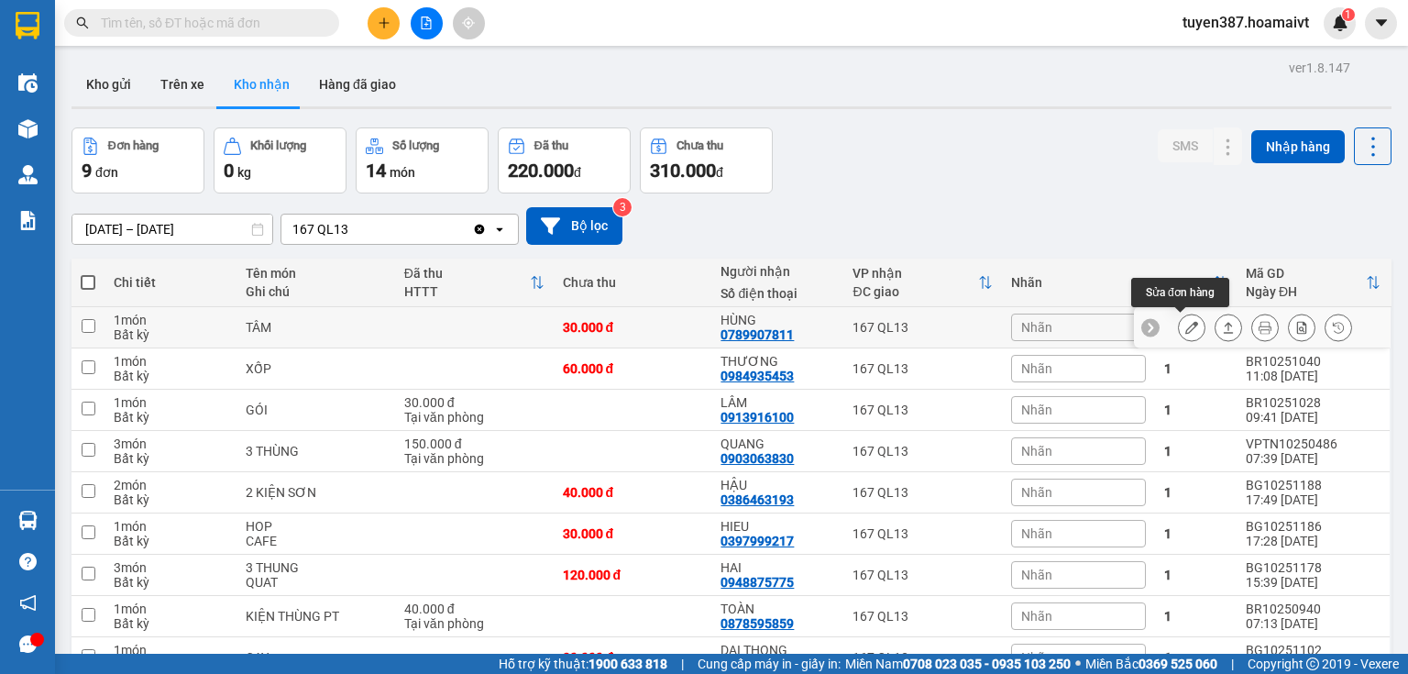
click at [1185, 327] on icon at bounding box center [1191, 327] width 13 height 13
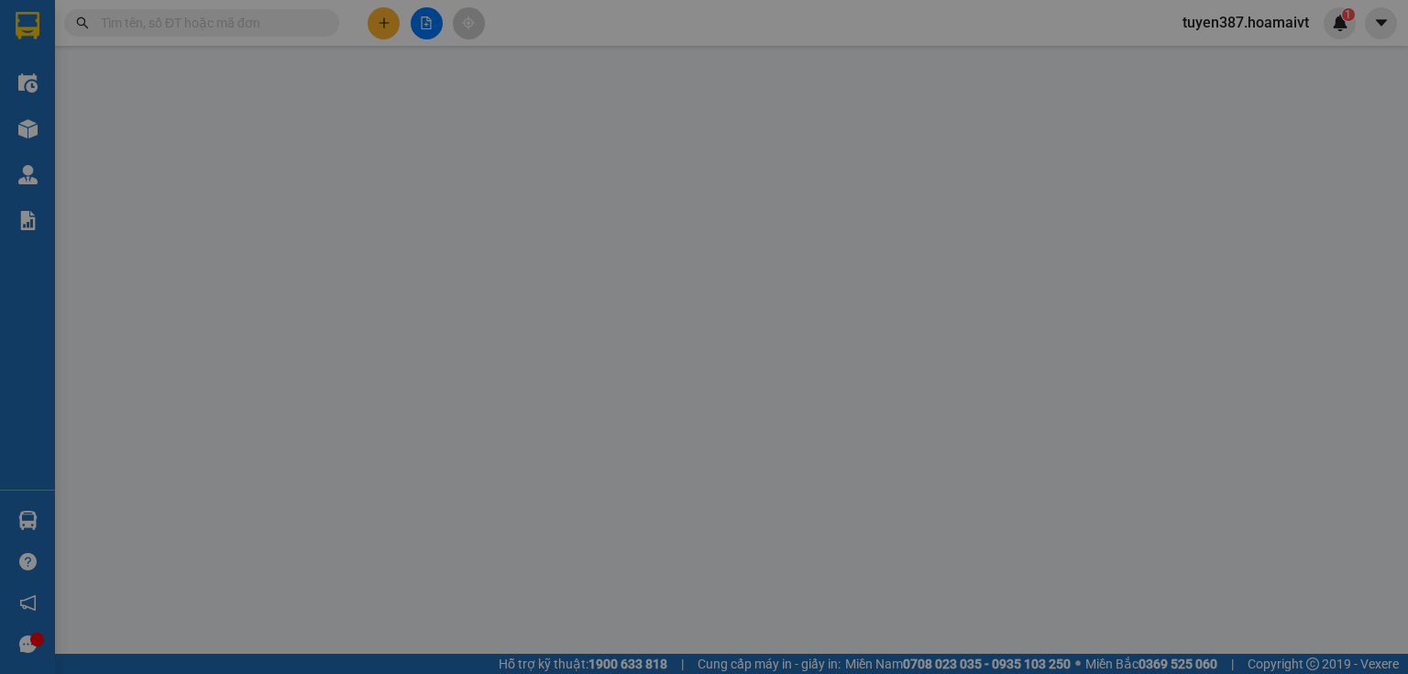
type input "0373123272"
type input "sơn"
type input "0789907811"
type input "HÙNG"
type input "30.000"
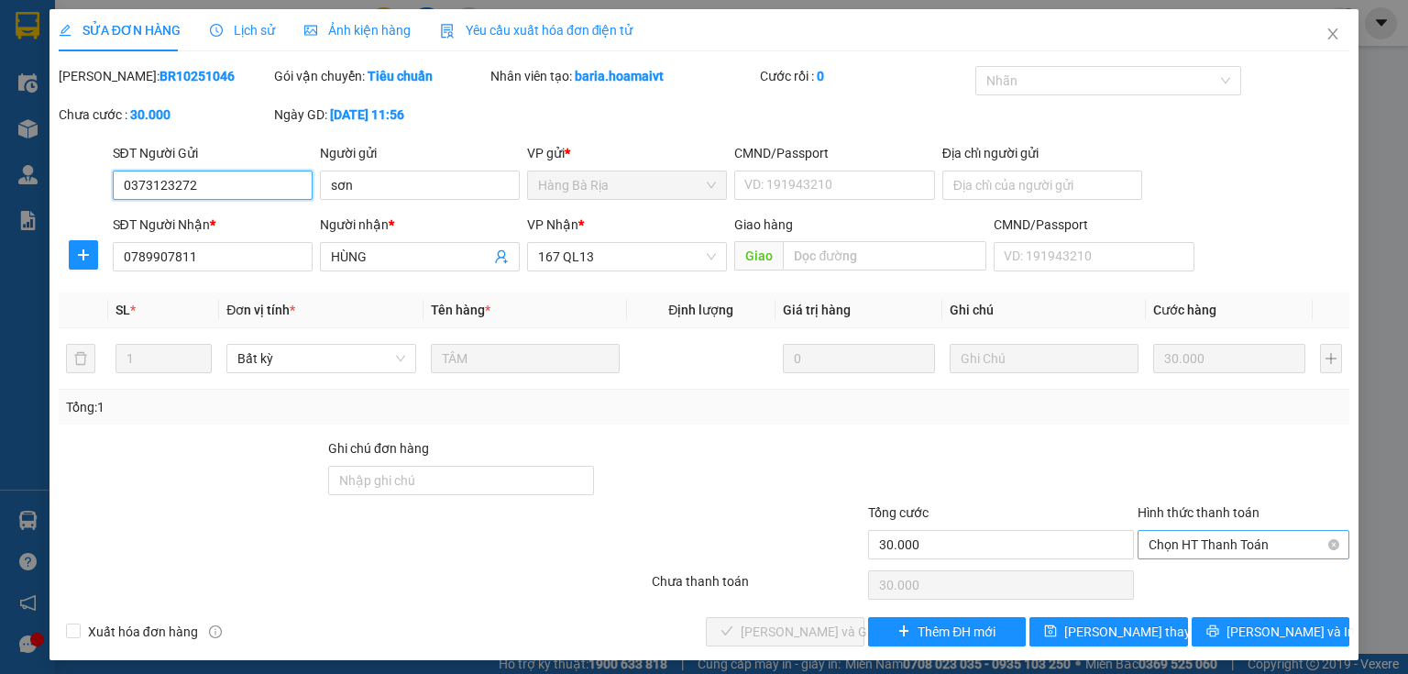
drag, startPoint x: 1199, startPoint y: 537, endPoint x: 1190, endPoint y: 536, distance: 9.2
click at [1194, 538] on span "Chọn HT Thanh Toán" at bounding box center [1244, 544] width 190 height 27
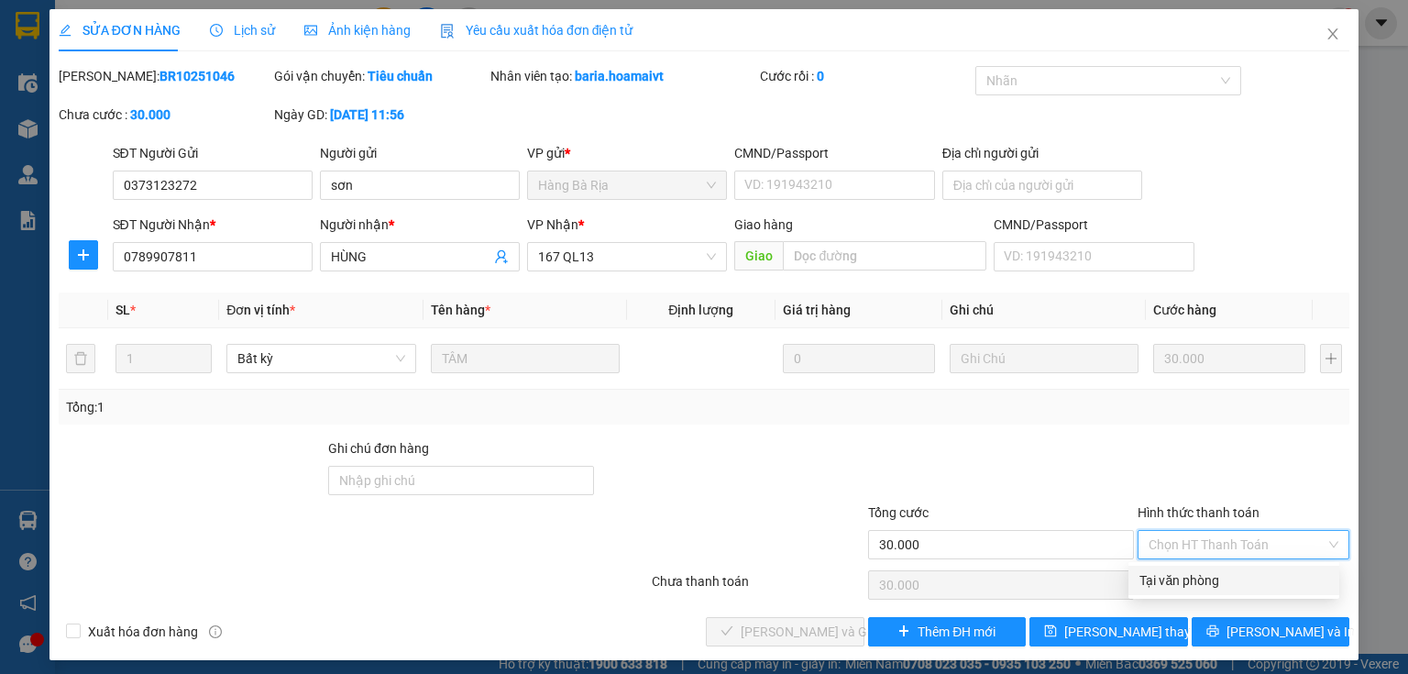
click at [1195, 581] on div "Tại văn phòng" at bounding box center [1233, 580] width 189 height 20
type input "0"
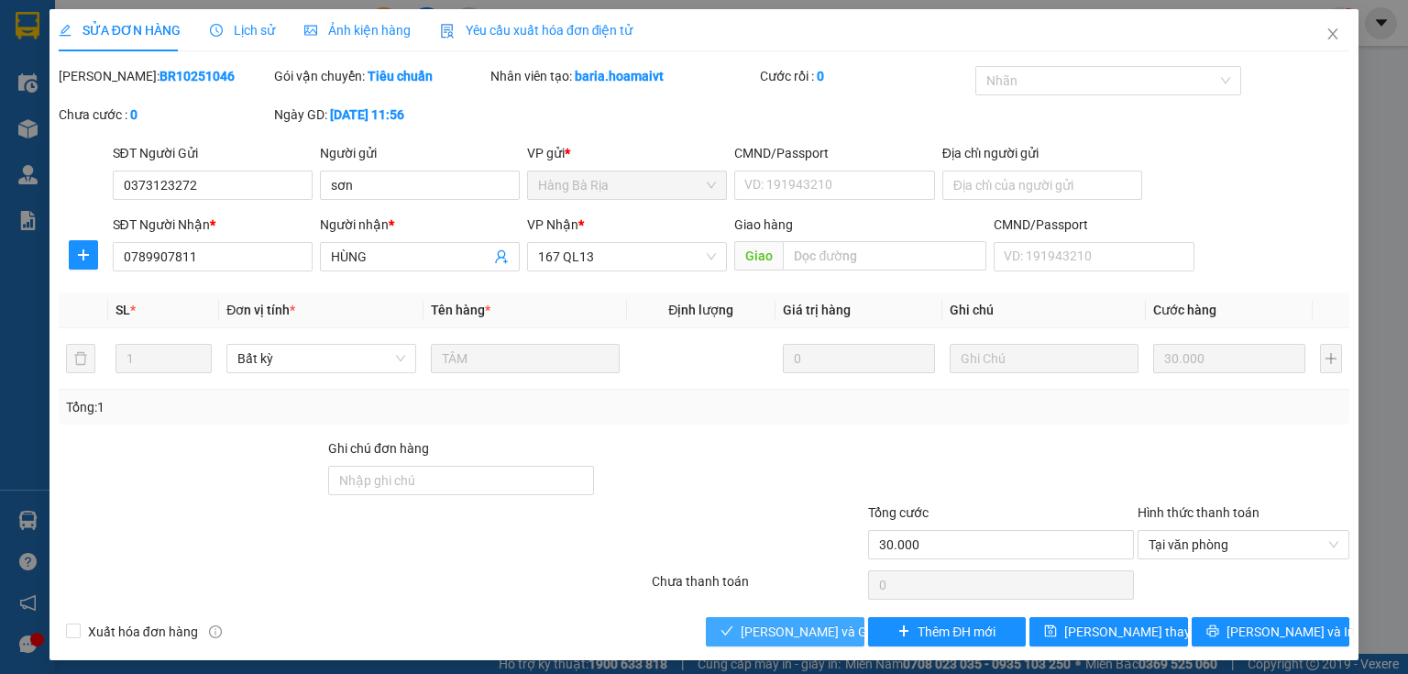
click at [769, 634] on span "[PERSON_NAME] và Giao hàng" at bounding box center [829, 631] width 176 height 20
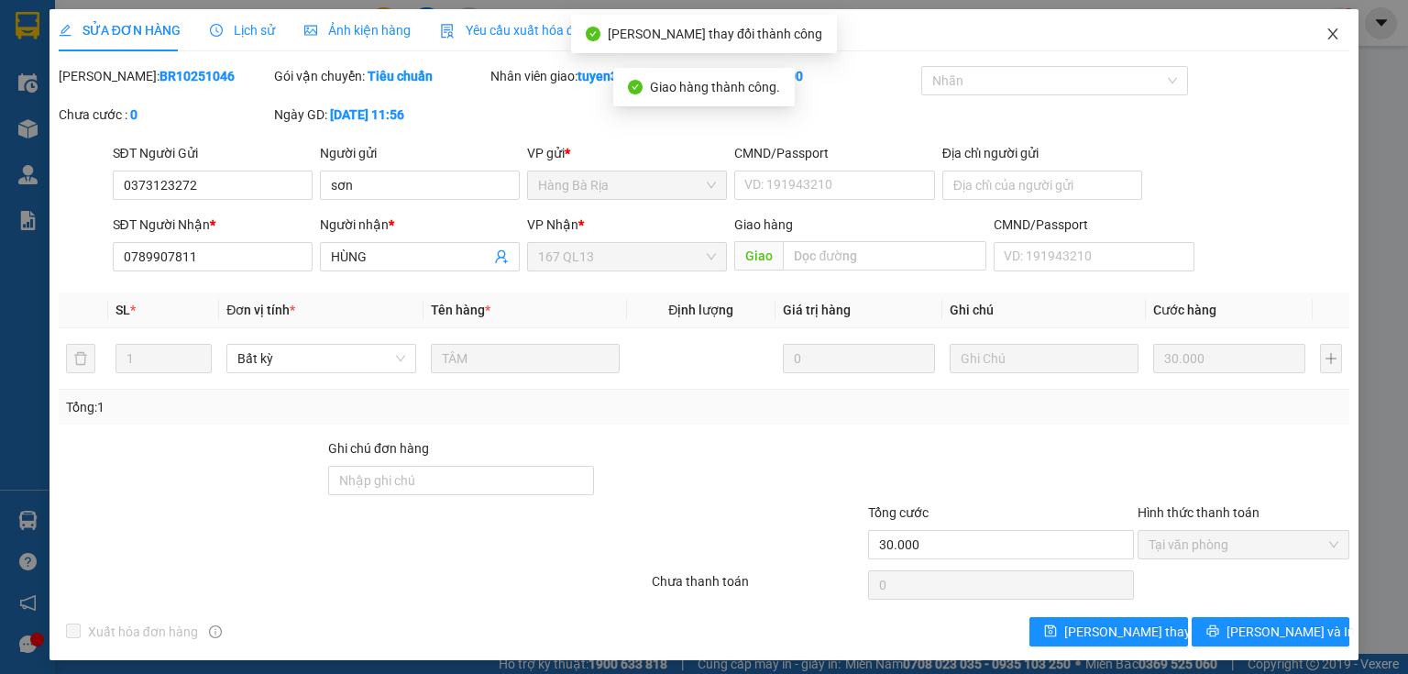
click at [1328, 33] on icon "close" at bounding box center [1333, 33] width 10 height 11
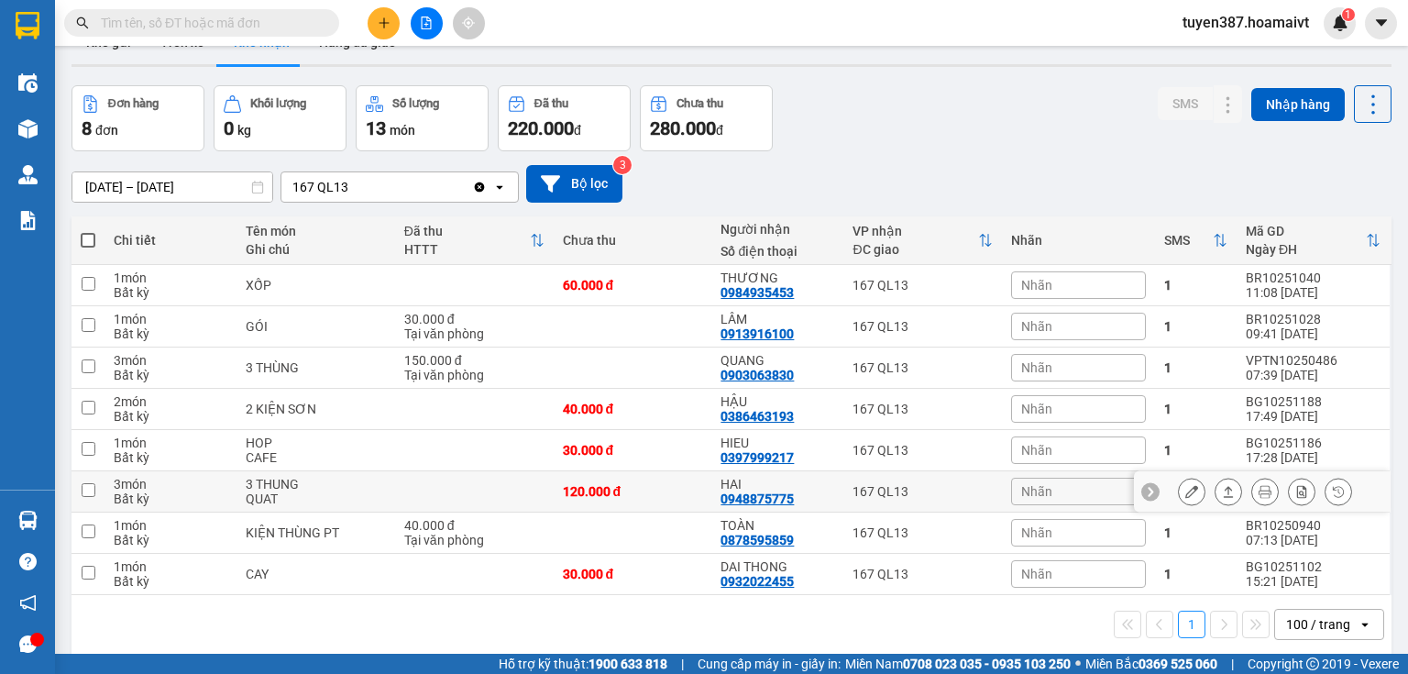
scroll to position [84, 0]
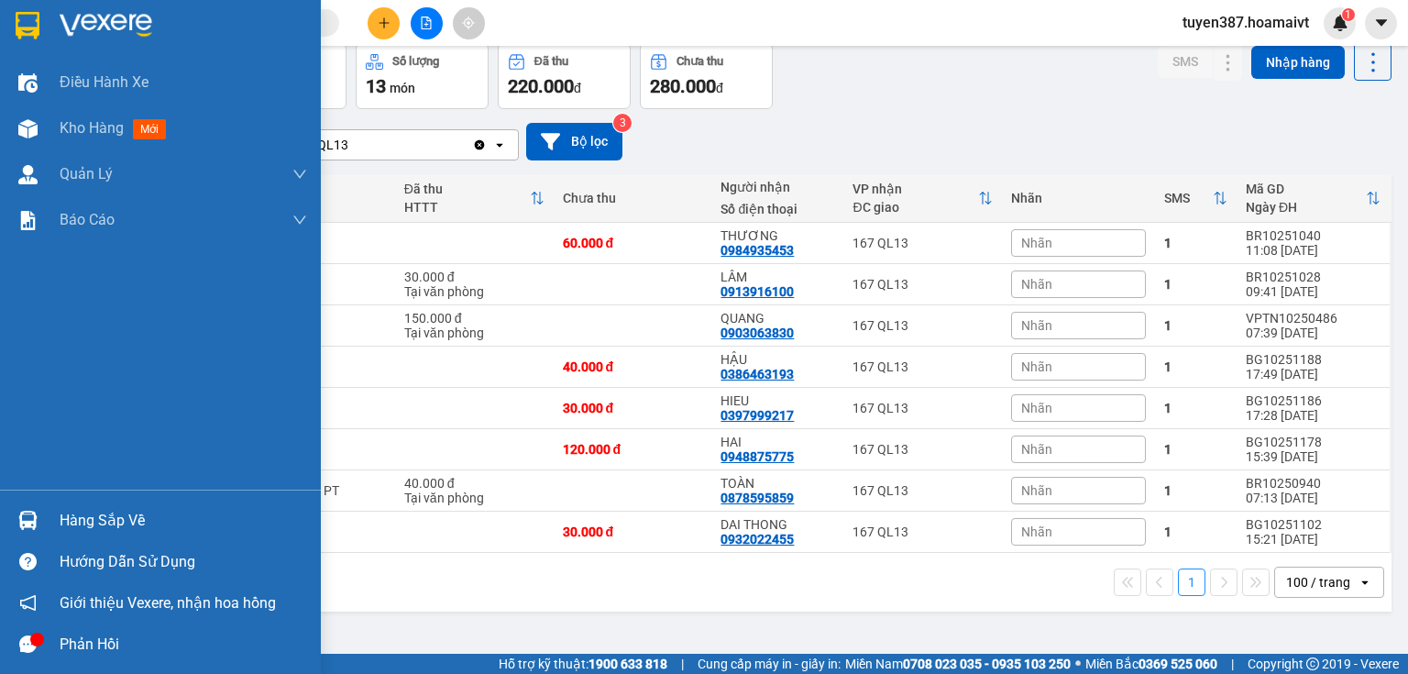
drag, startPoint x: 130, startPoint y: 516, endPoint x: 297, endPoint y: 521, distance: 166.9
click at [132, 515] on div "Hàng sắp về" at bounding box center [183, 520] width 247 height 27
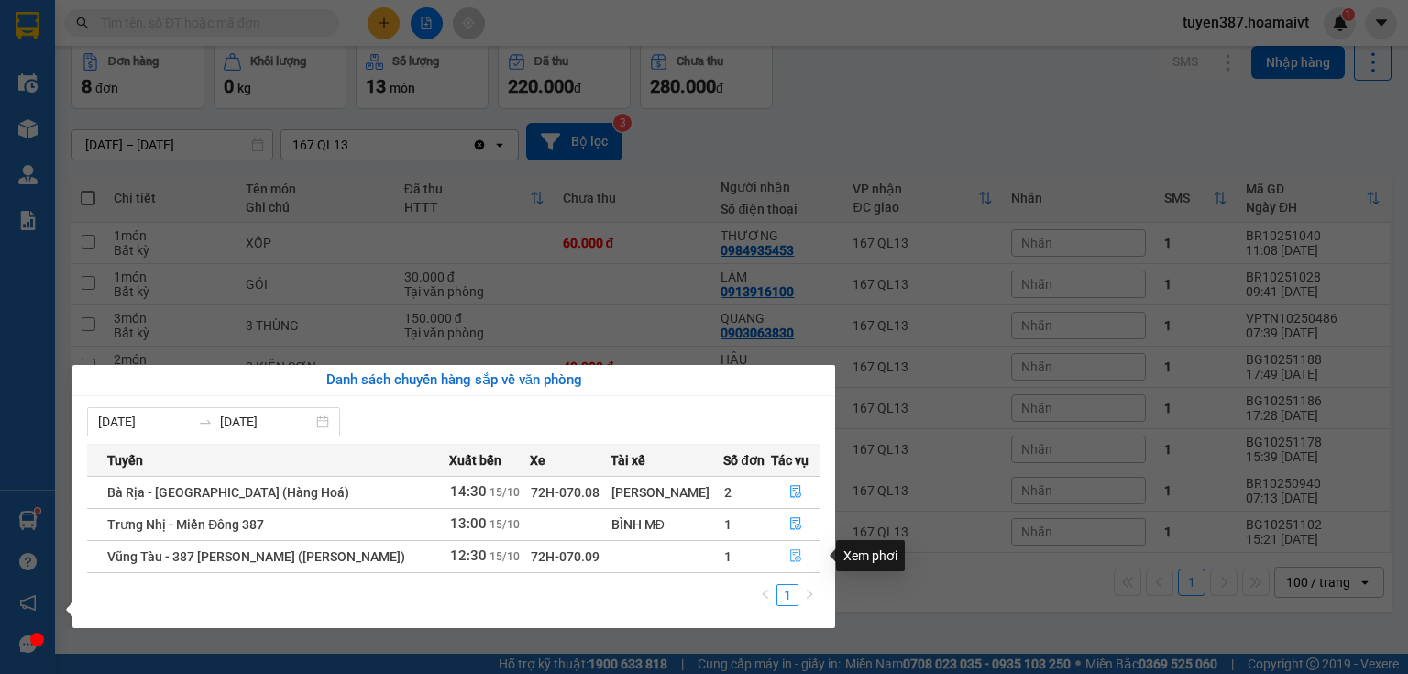
click at [795, 555] on icon "file-done" at bounding box center [795, 555] width 13 height 13
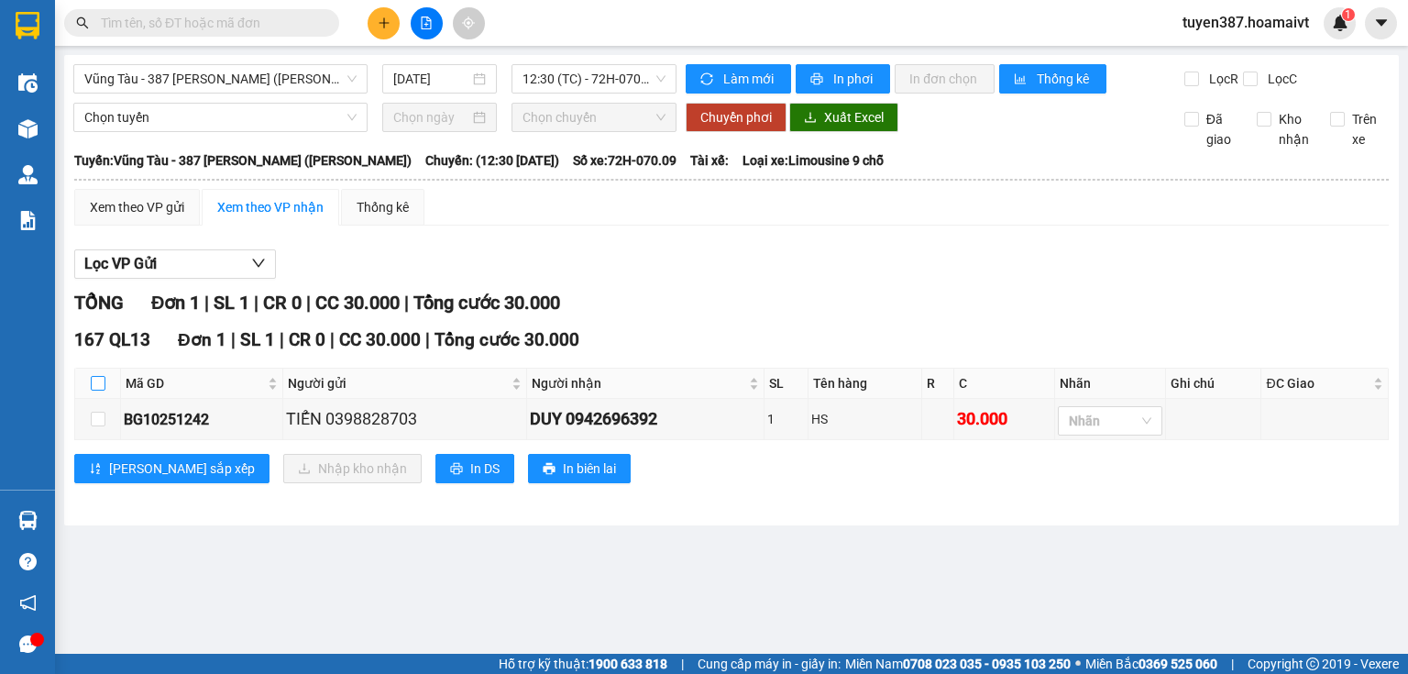
click at [101, 382] on input "checkbox" at bounding box center [98, 383] width 15 height 15
checkbox input "true"
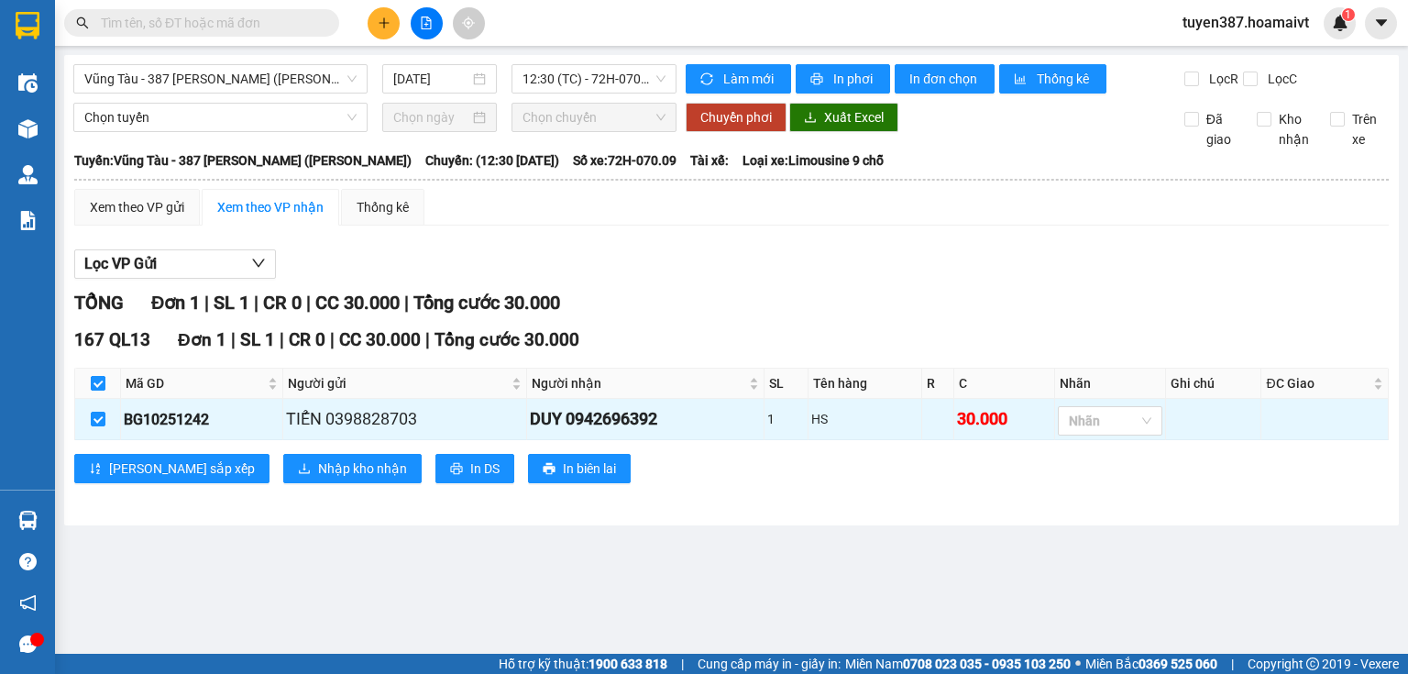
checkbox input "true"
click at [318, 470] on span "Nhập kho nhận" at bounding box center [362, 468] width 89 height 20
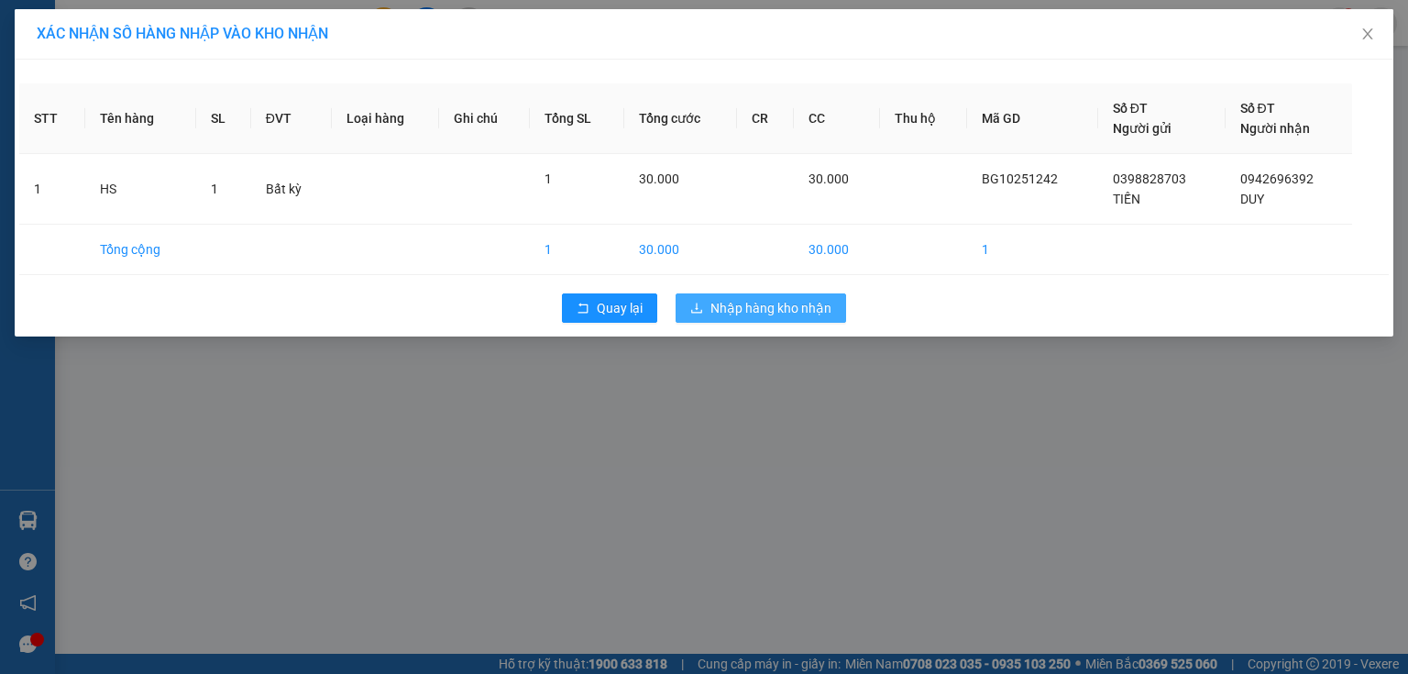
click at [792, 303] on span "Nhập hàng kho nhận" at bounding box center [770, 308] width 121 height 20
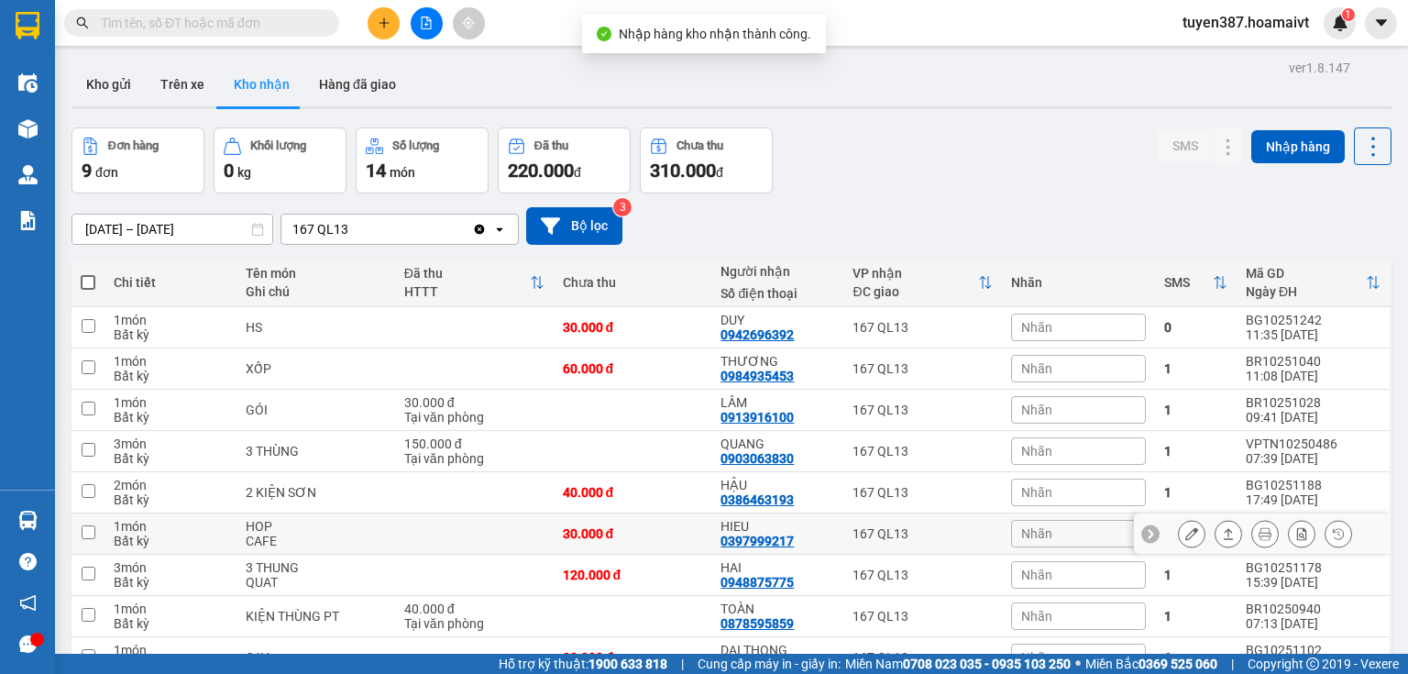
click at [89, 529] on input "checkbox" at bounding box center [89, 532] width 14 height 14
checkbox input "true"
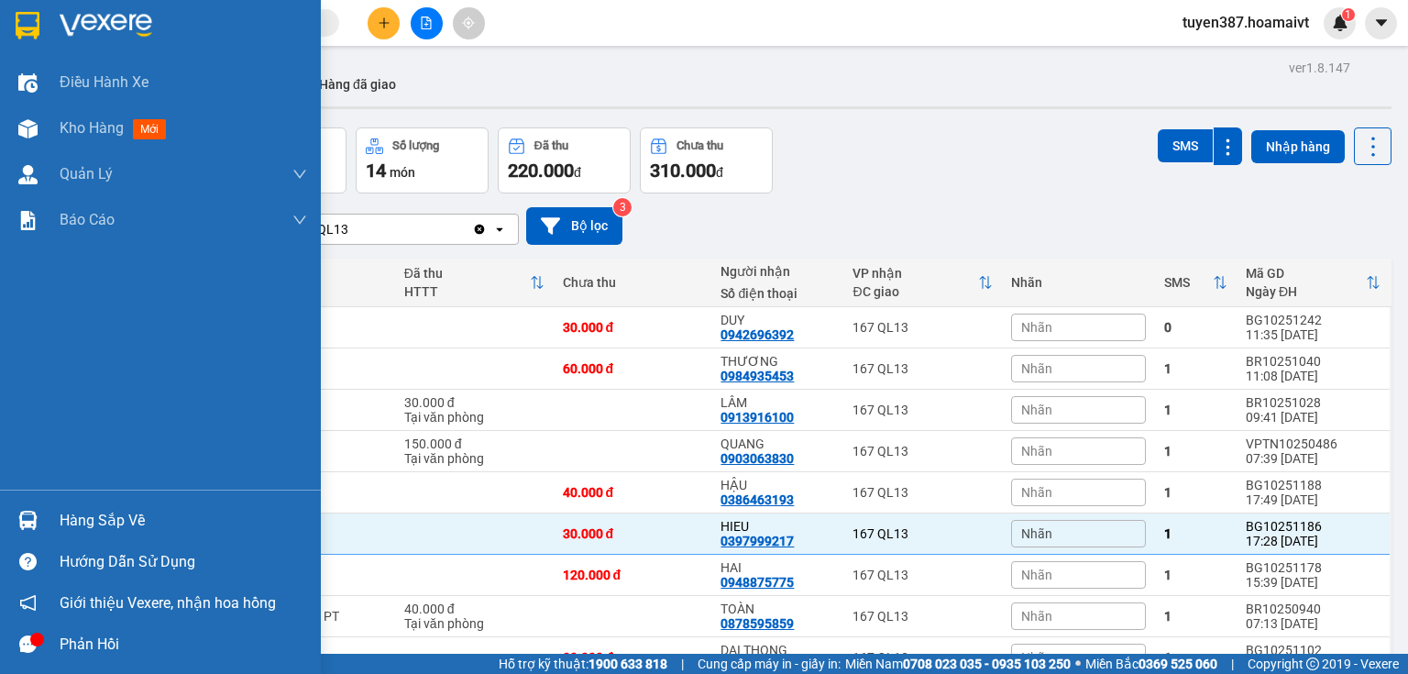
click at [96, 517] on div "Hàng sắp về" at bounding box center [183, 520] width 247 height 27
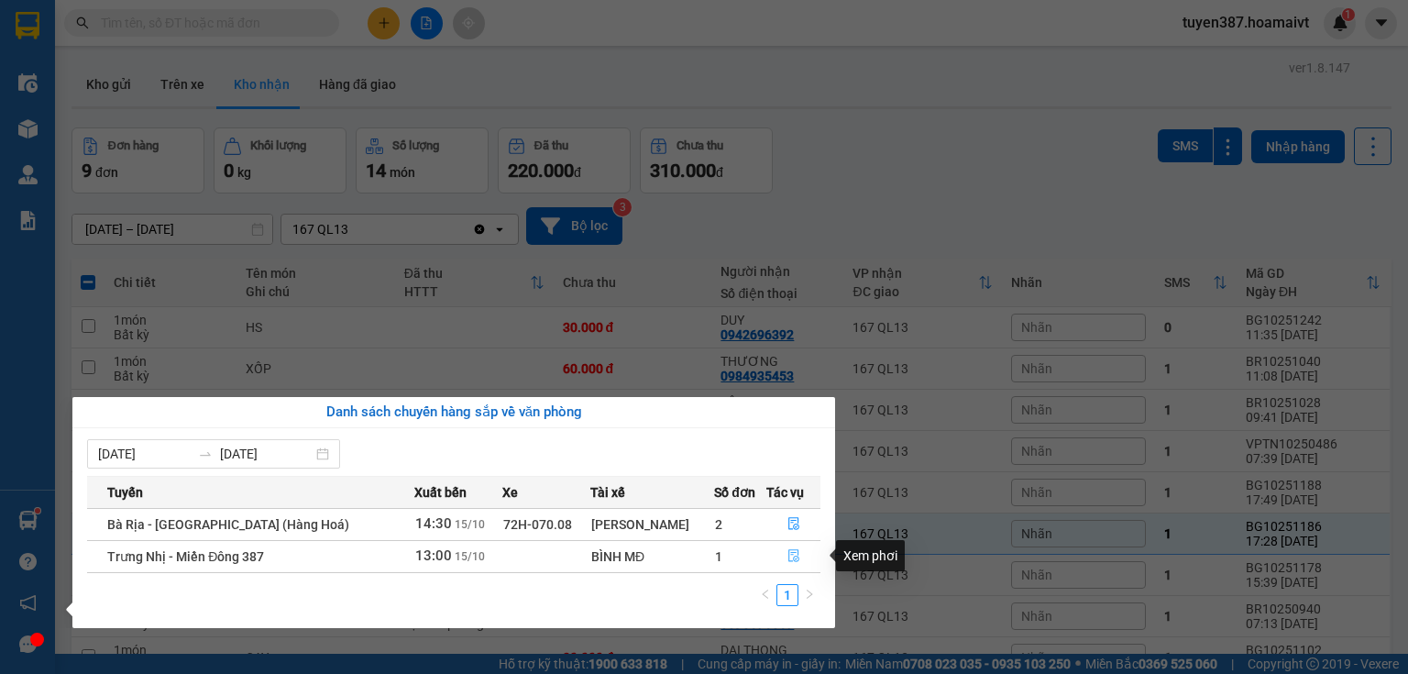
click at [787, 559] on icon "file-done" at bounding box center [793, 555] width 13 height 13
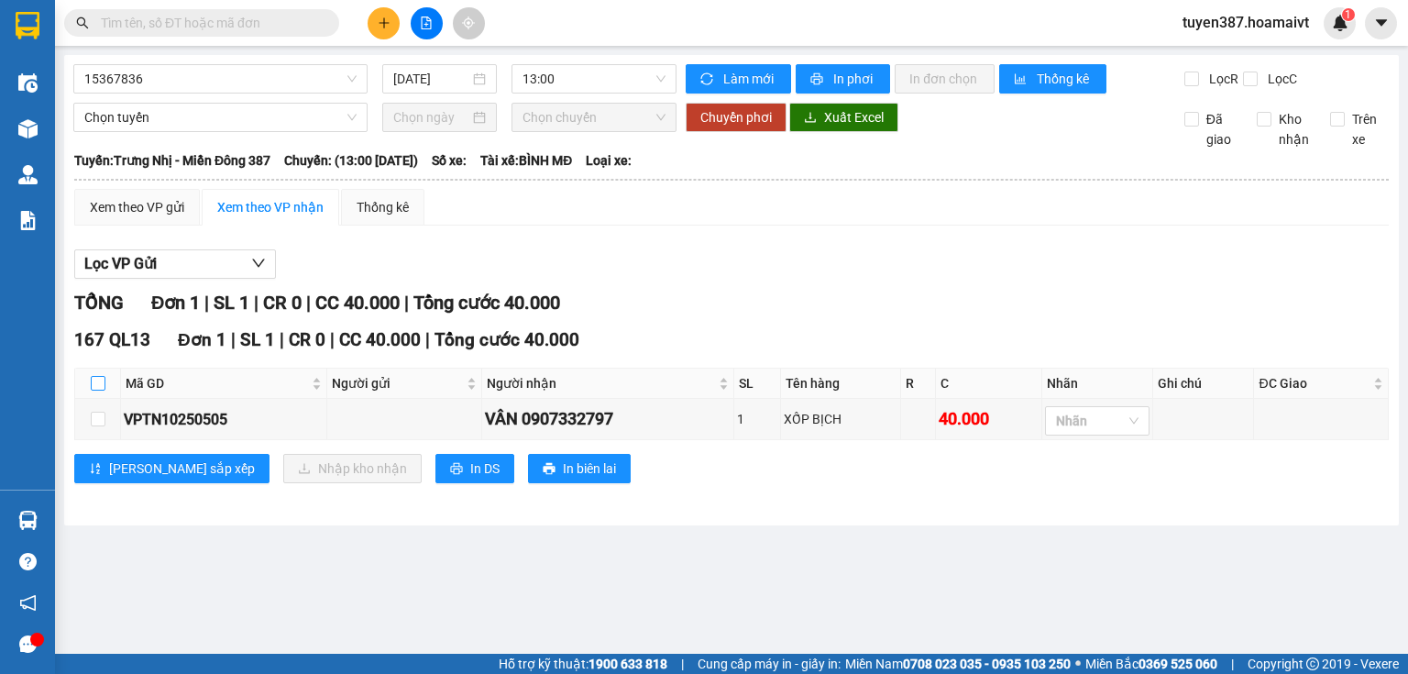
click at [99, 381] on input "checkbox" at bounding box center [98, 383] width 15 height 15
checkbox input "true"
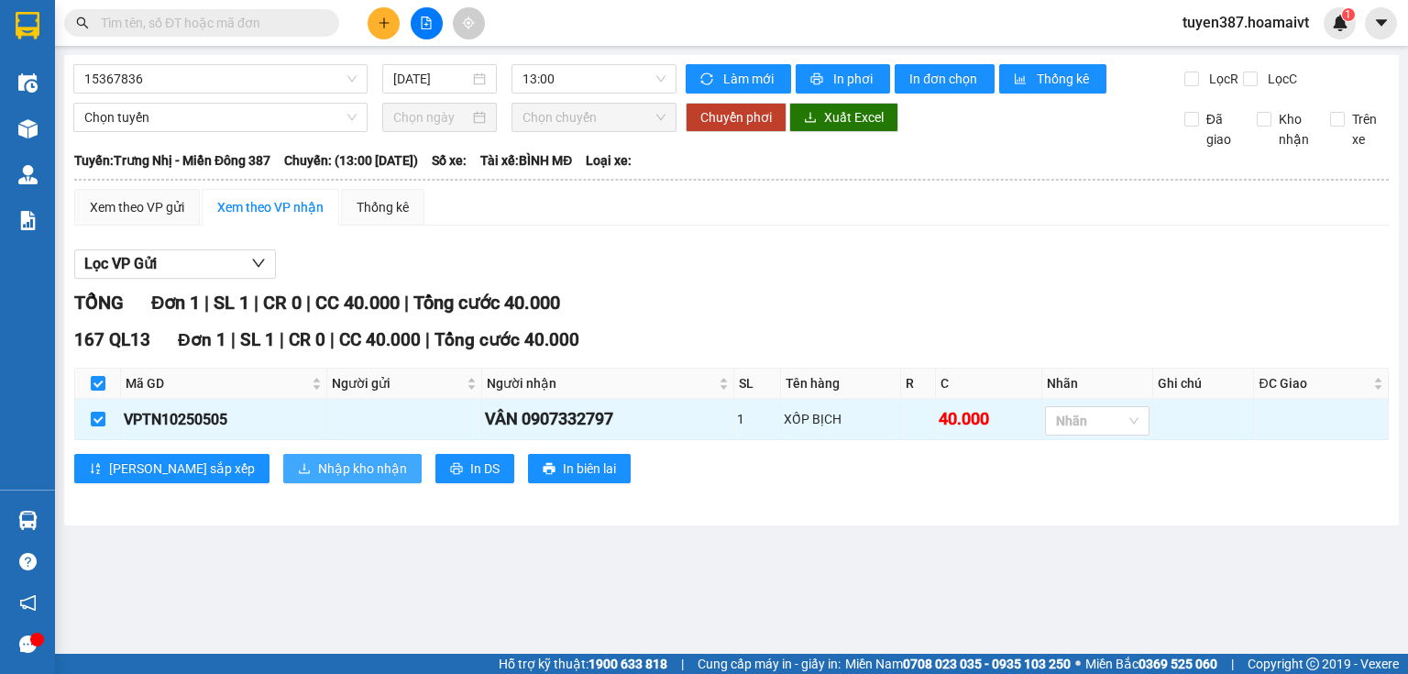
click at [318, 472] on span "Nhập kho nhận" at bounding box center [362, 468] width 89 height 20
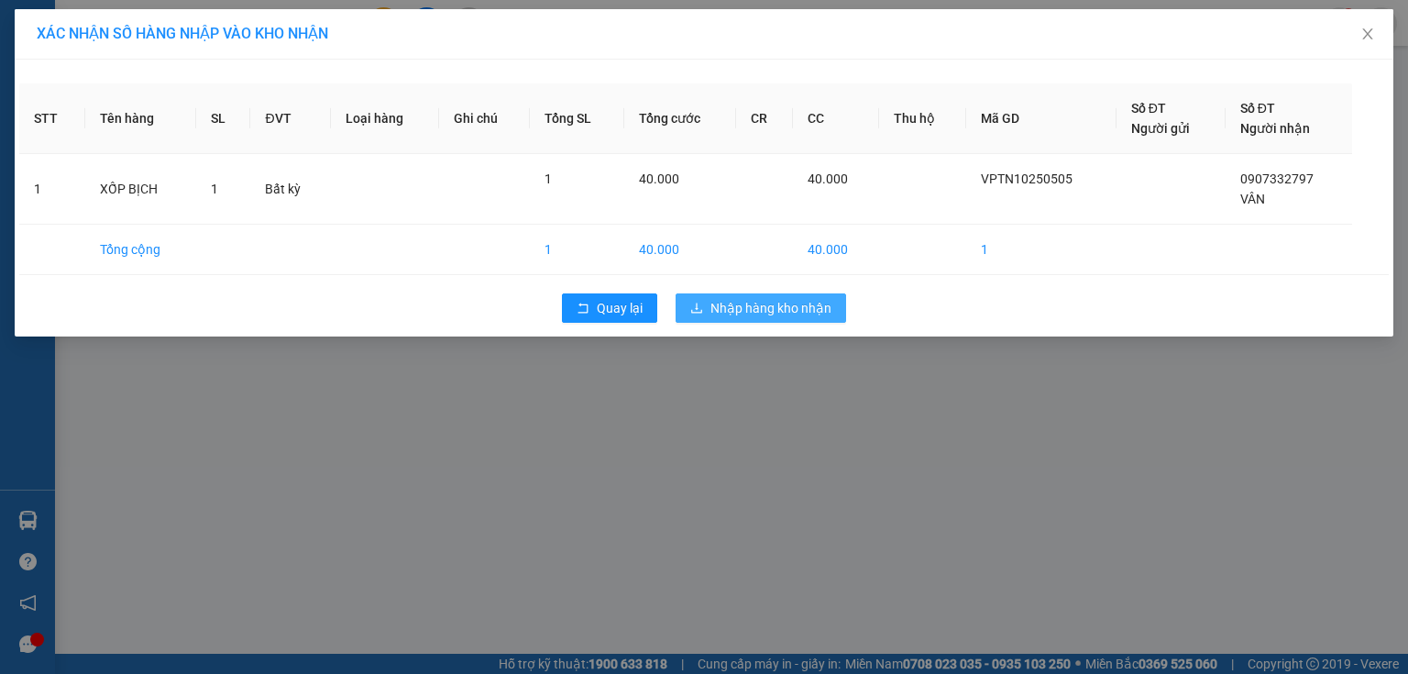
click at [765, 298] on span "Nhập hàng kho nhận" at bounding box center [770, 308] width 121 height 20
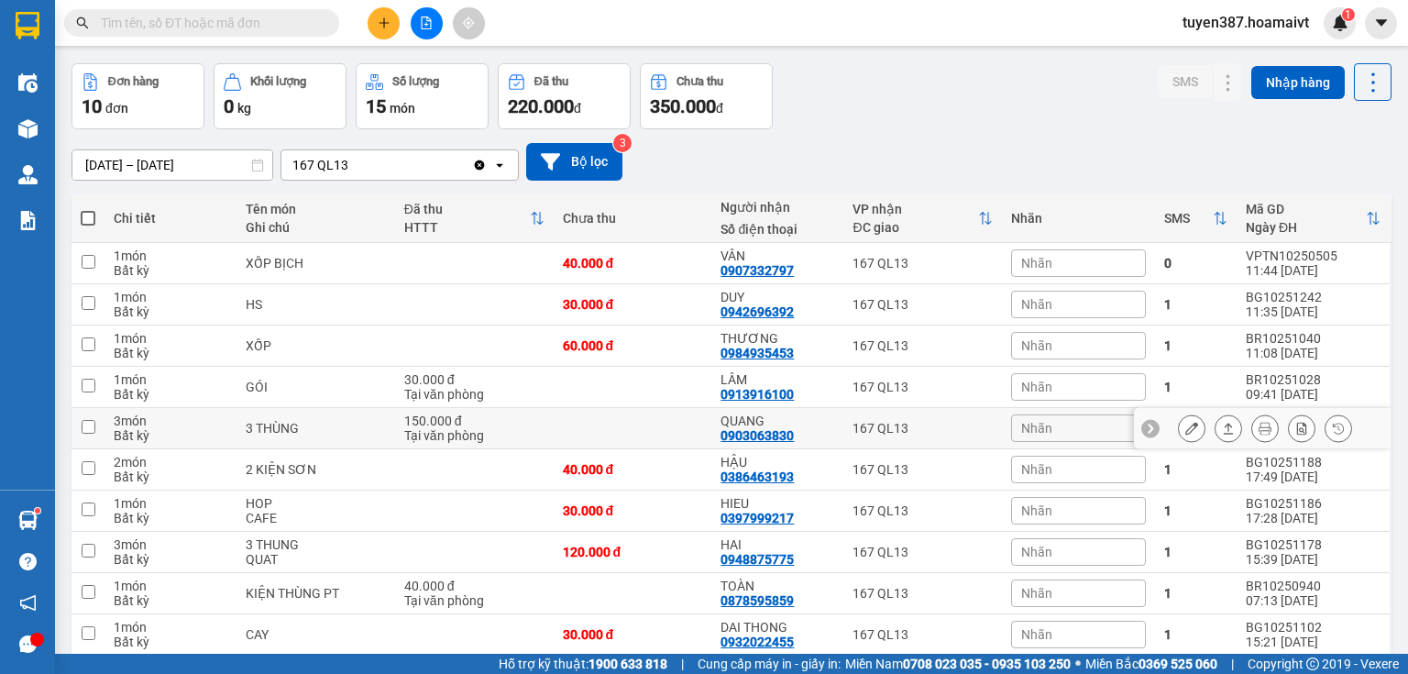
scroll to position [137, 0]
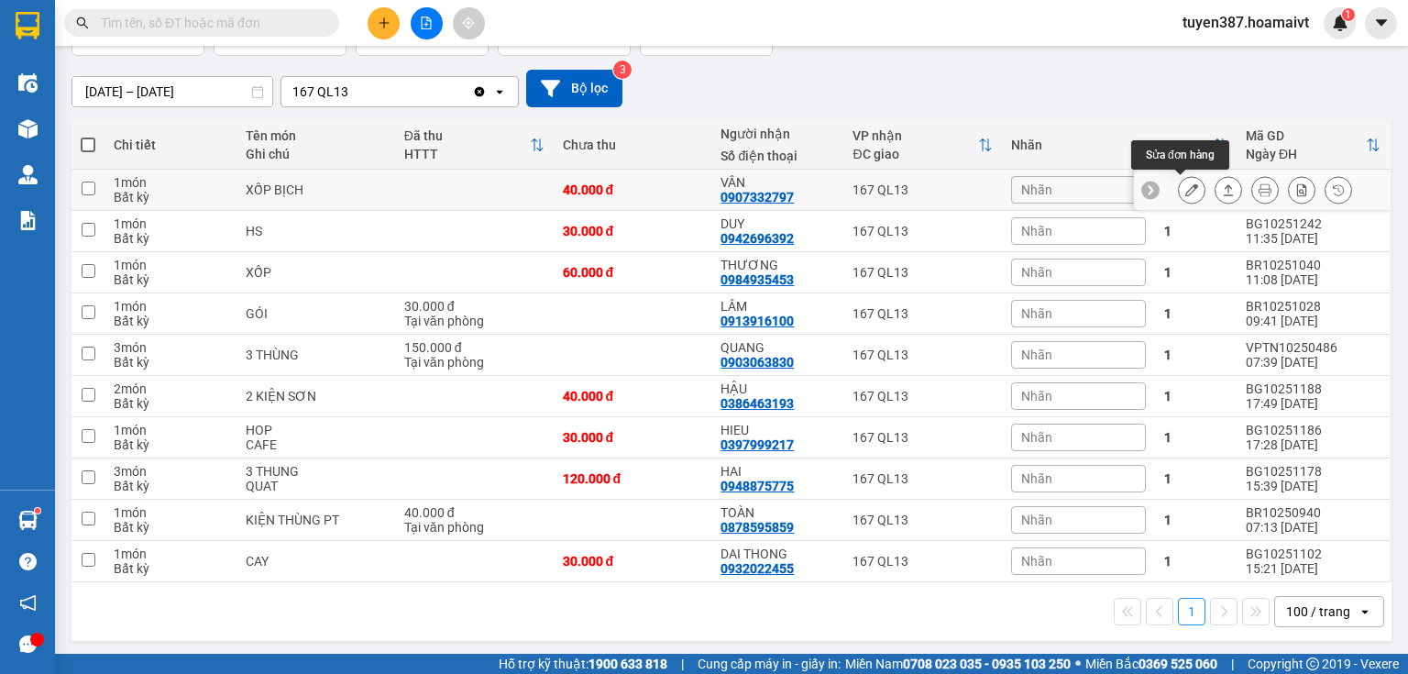
click at [1185, 187] on icon at bounding box center [1191, 189] width 13 height 13
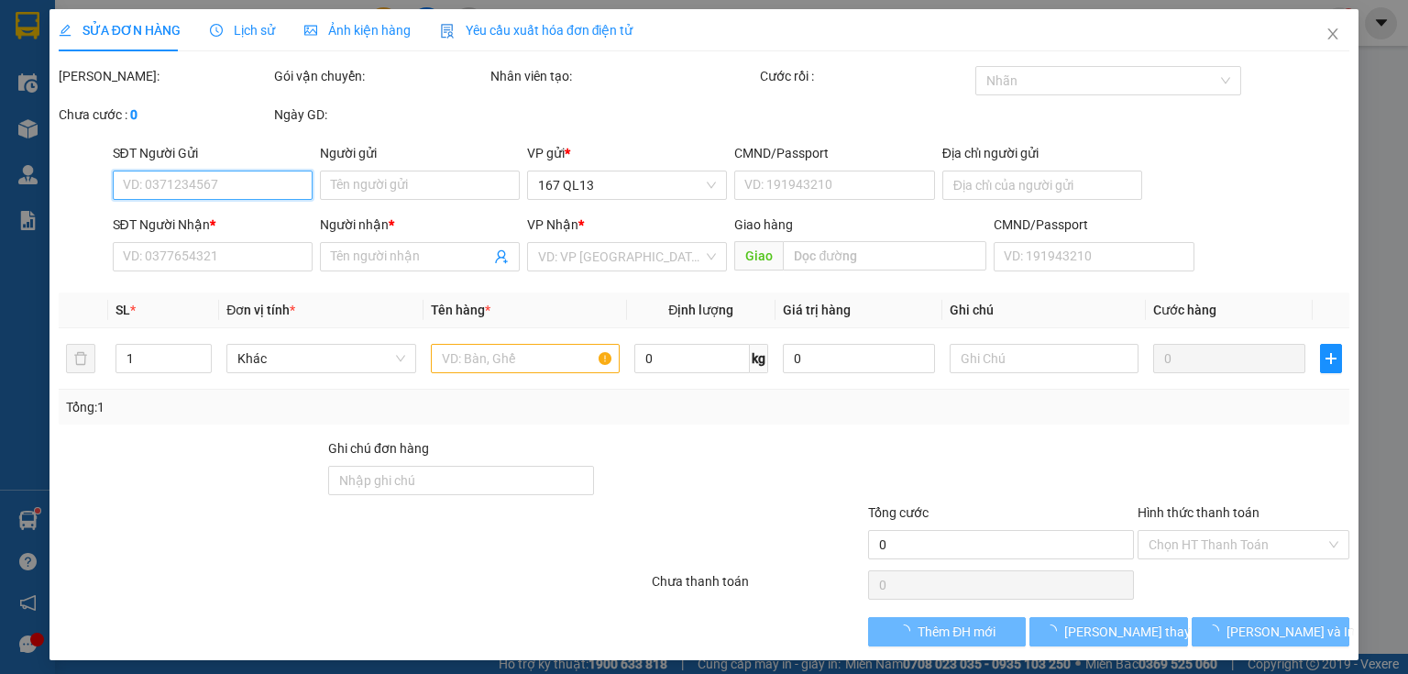
type input "0907332797"
type input "VÂN"
type input "40.000"
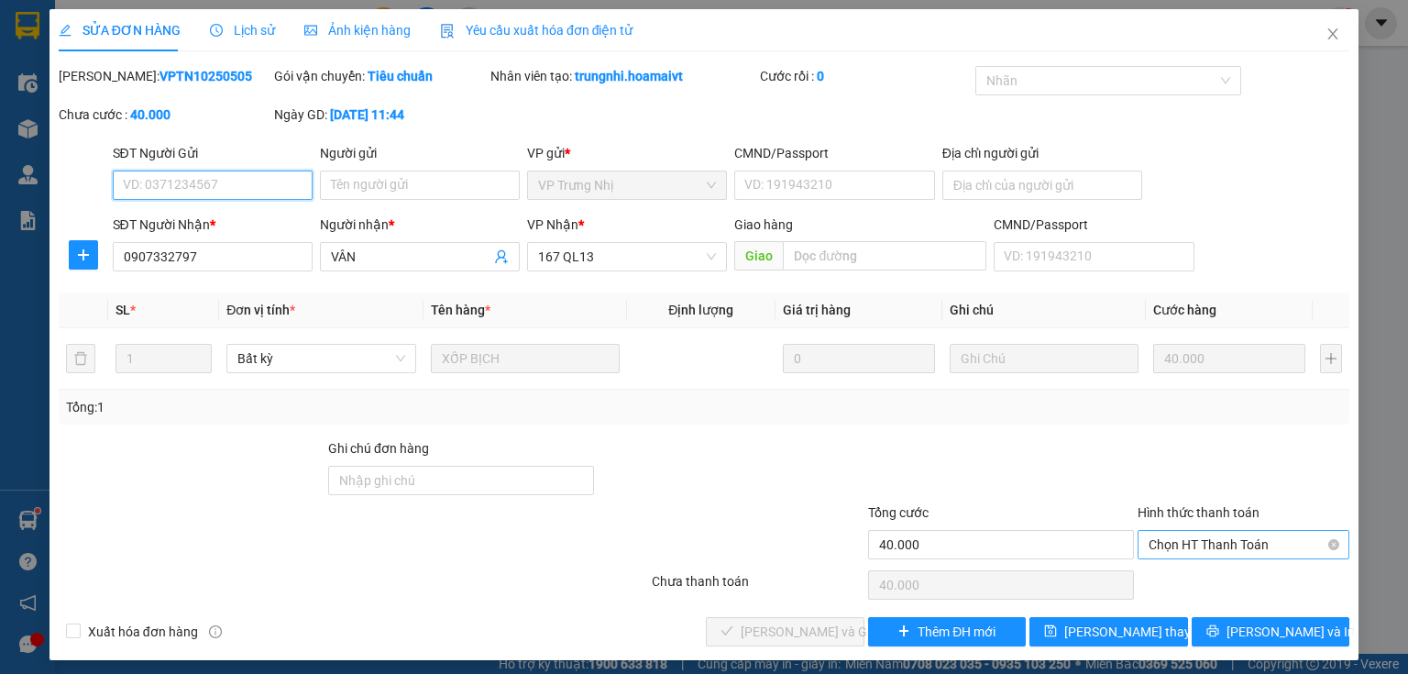
click at [1210, 536] on span "Chọn HT Thanh Toán" at bounding box center [1244, 544] width 190 height 27
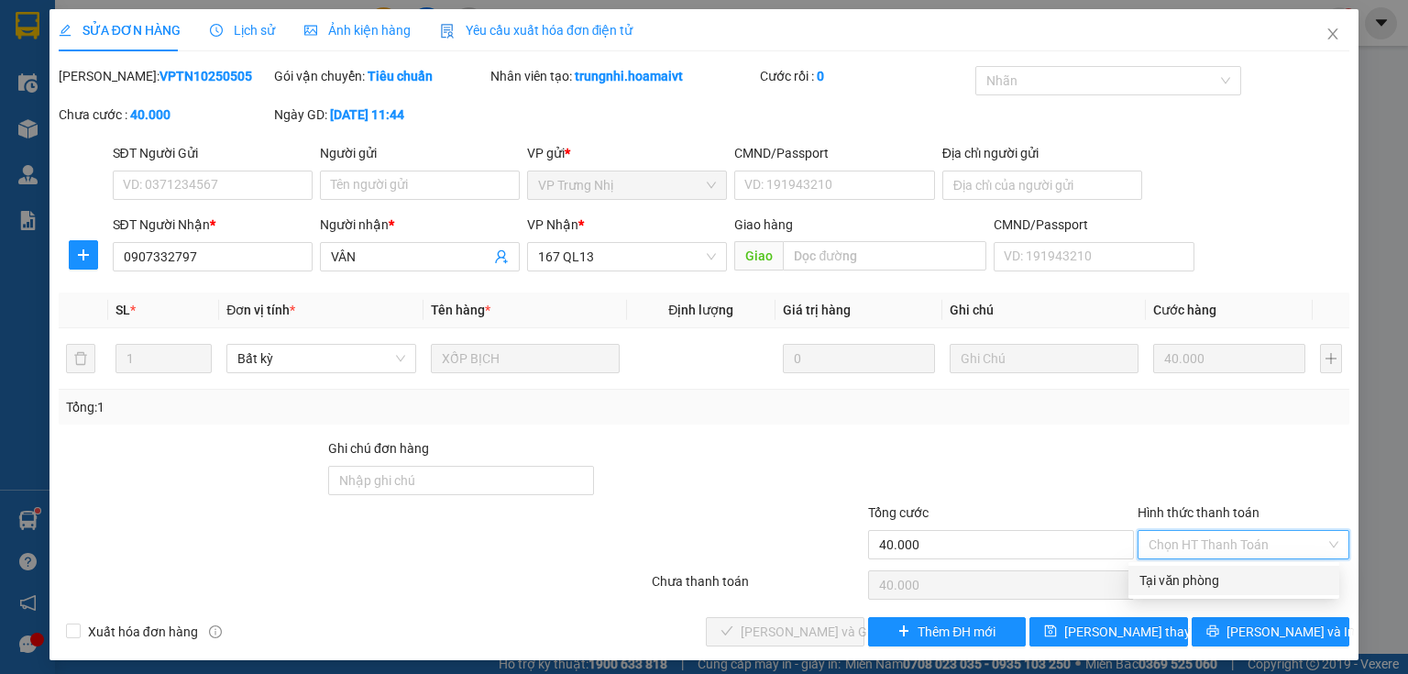
click at [1177, 582] on div "Tại văn phòng" at bounding box center [1233, 580] width 189 height 20
type input "0"
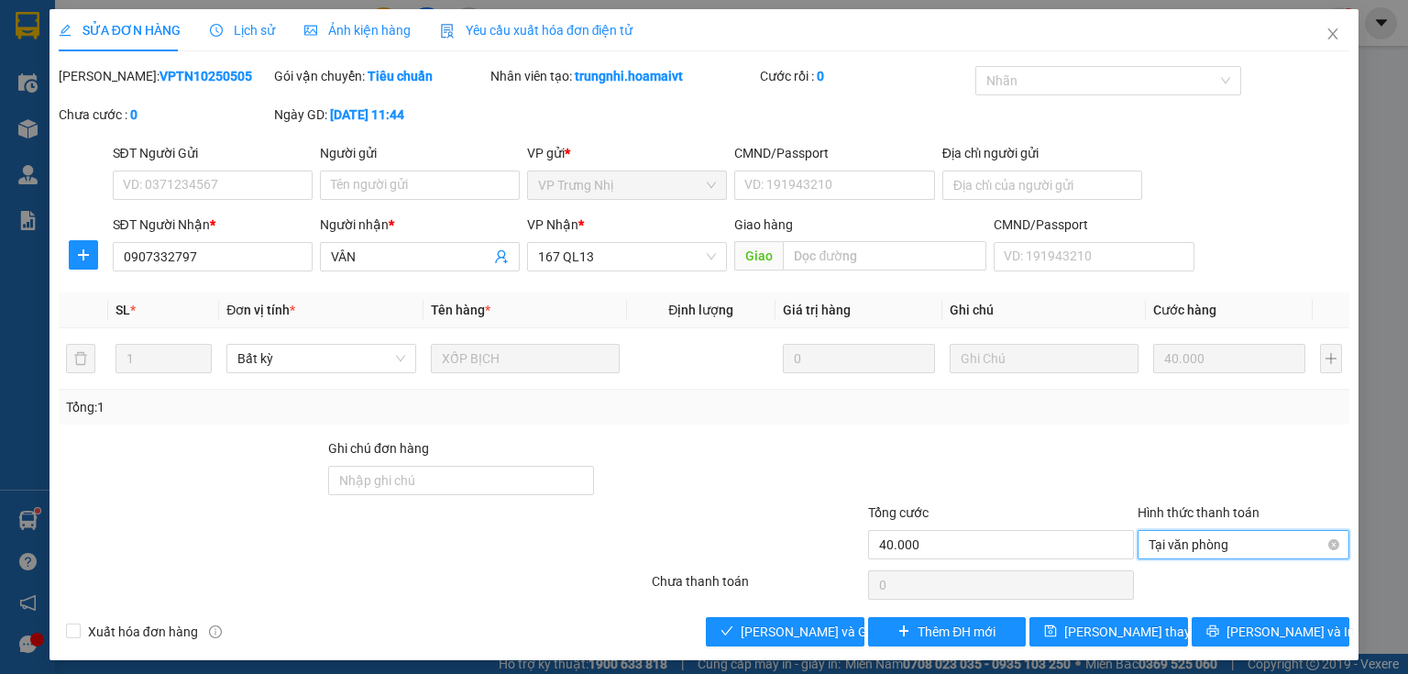
click at [1197, 543] on span "Tại văn phòng" at bounding box center [1244, 544] width 190 height 27
click at [1167, 583] on div "Tại văn phòng" at bounding box center [1233, 580] width 189 height 20
click at [758, 630] on span "[PERSON_NAME] và Giao hàng" at bounding box center [829, 631] width 176 height 20
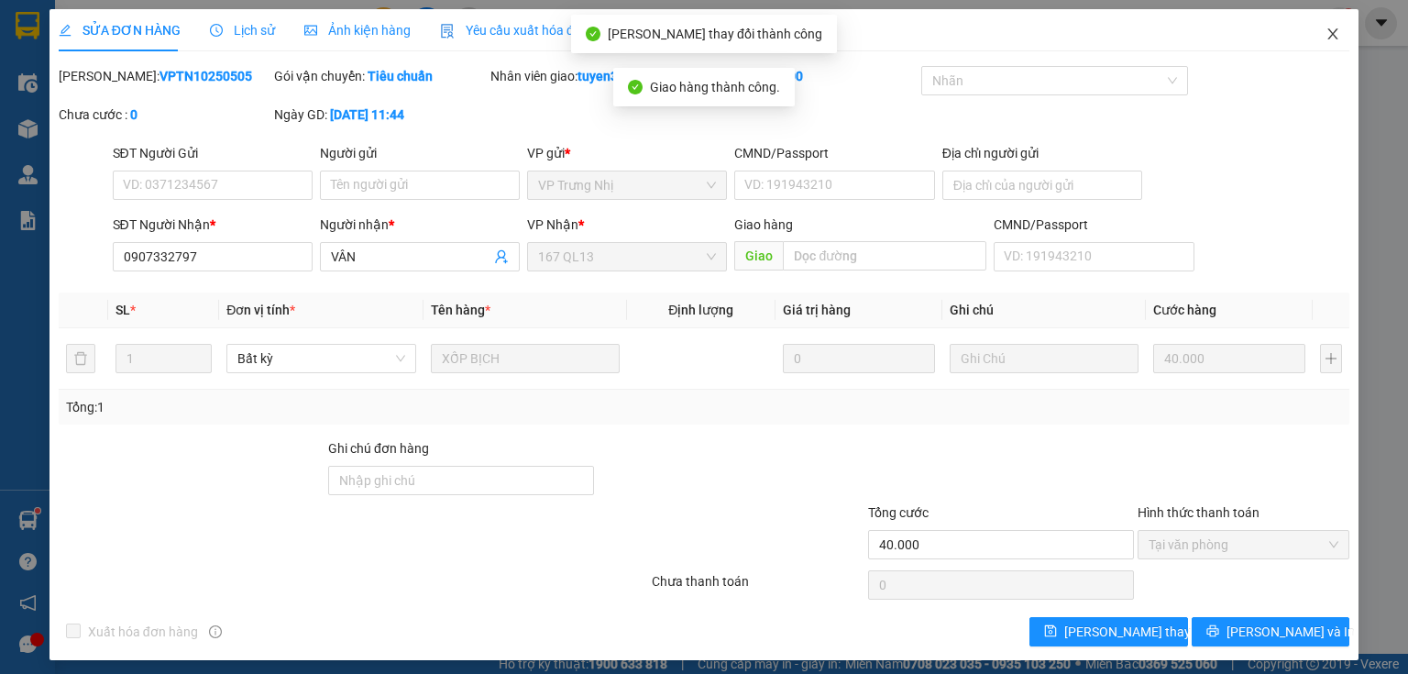
click at [1328, 33] on icon "close" at bounding box center [1333, 33] width 10 height 11
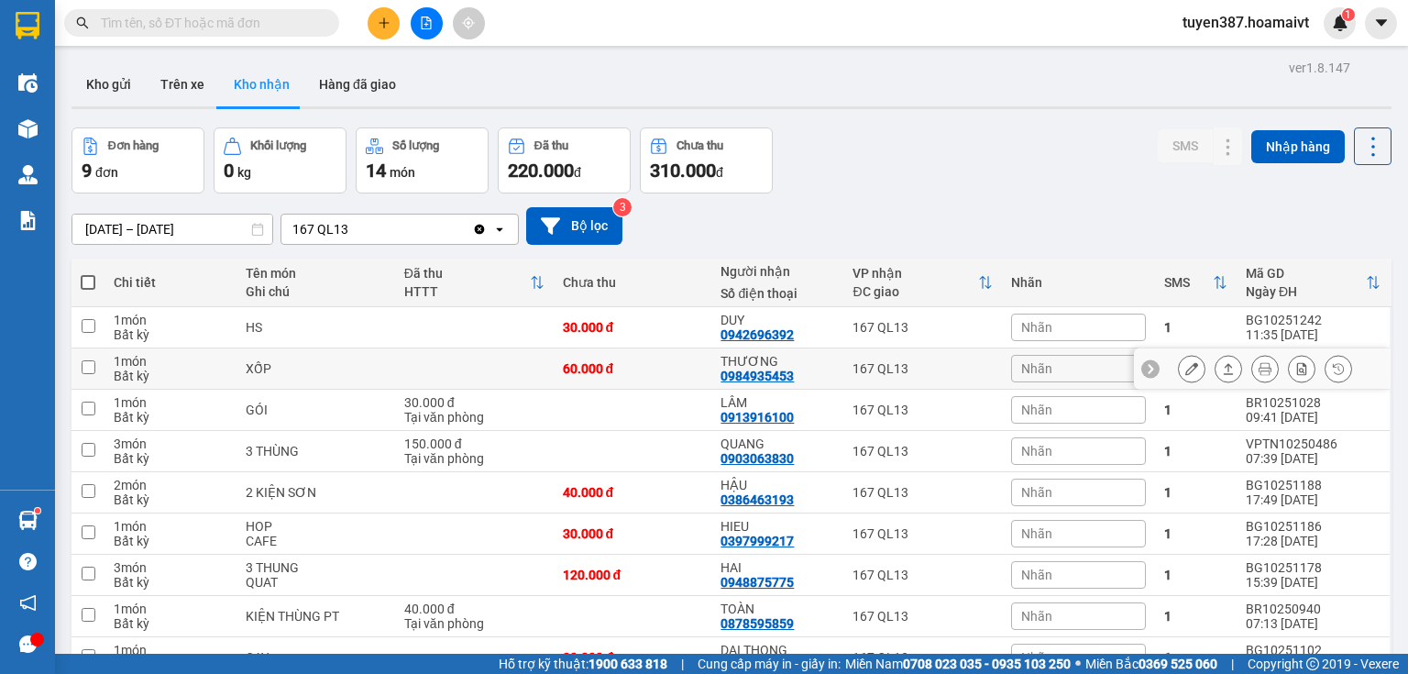
click at [807, 363] on div "THƯƠNG" at bounding box center [777, 361] width 114 height 15
checkbox input "true"
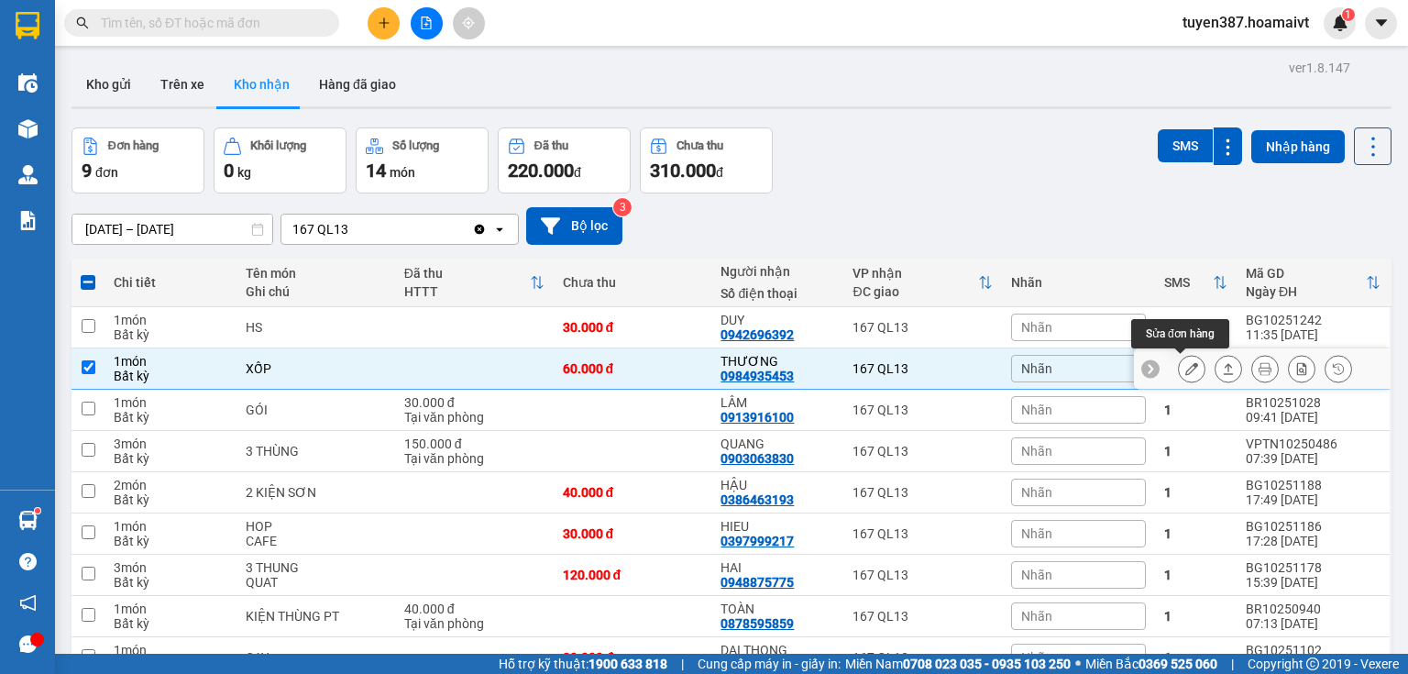
click at [1179, 374] on button at bounding box center [1192, 369] width 26 height 32
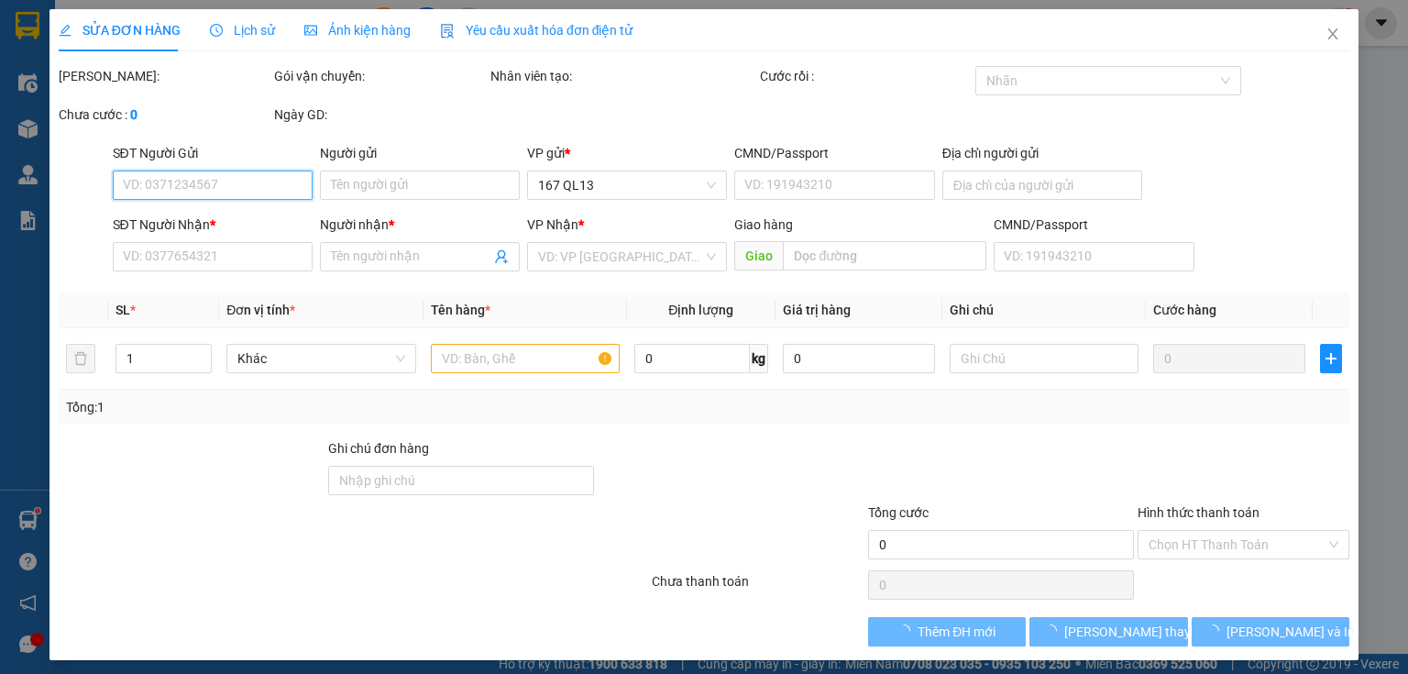
type input "0823398037"
type input "0984935453"
type input "THƯƠNG"
type input "60.000"
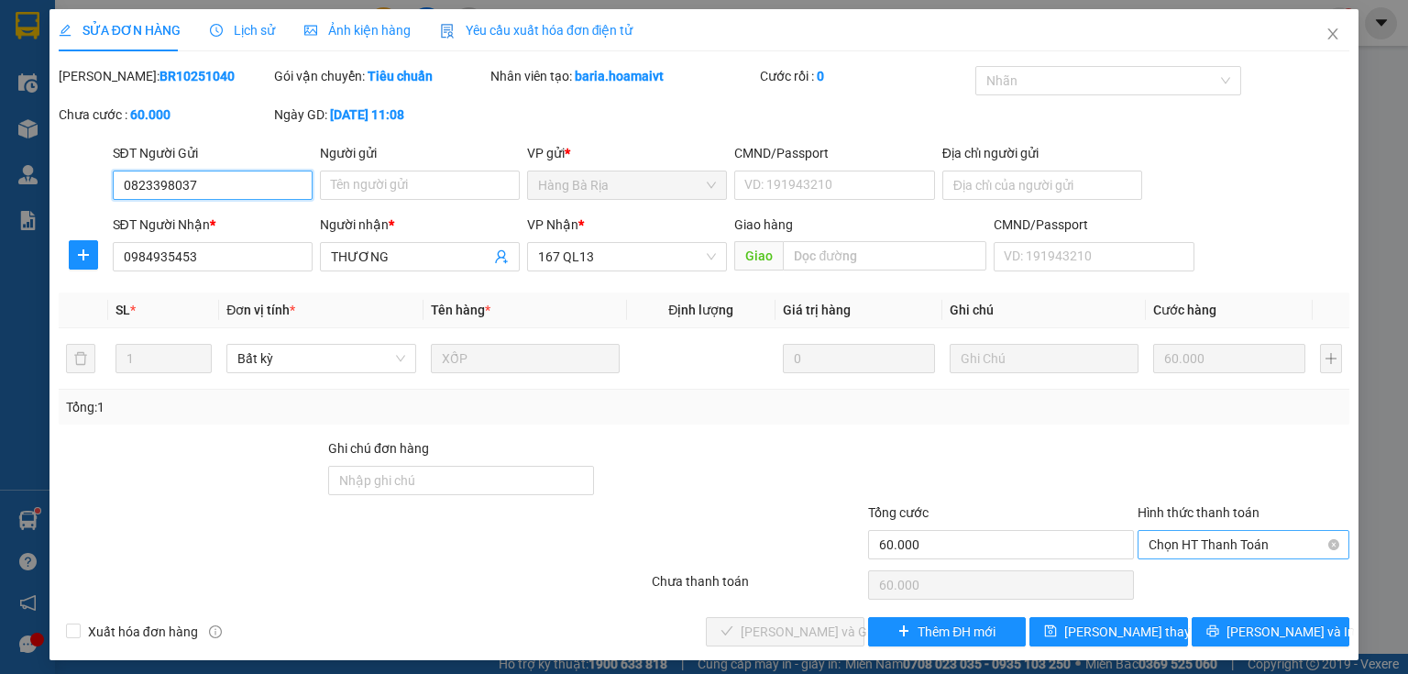
click at [1167, 548] on span "Chọn HT Thanh Toán" at bounding box center [1244, 544] width 190 height 27
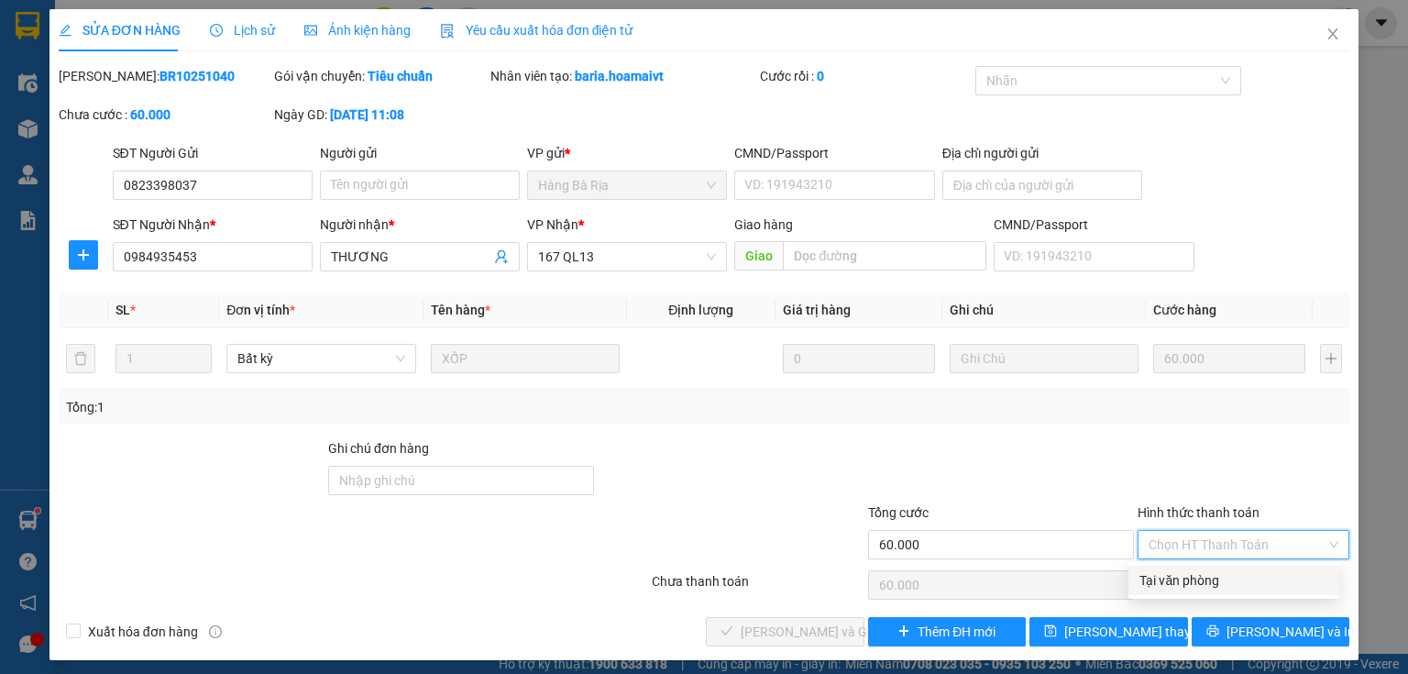
click at [1171, 579] on div "Tại văn phòng" at bounding box center [1233, 580] width 189 height 20
type input "0"
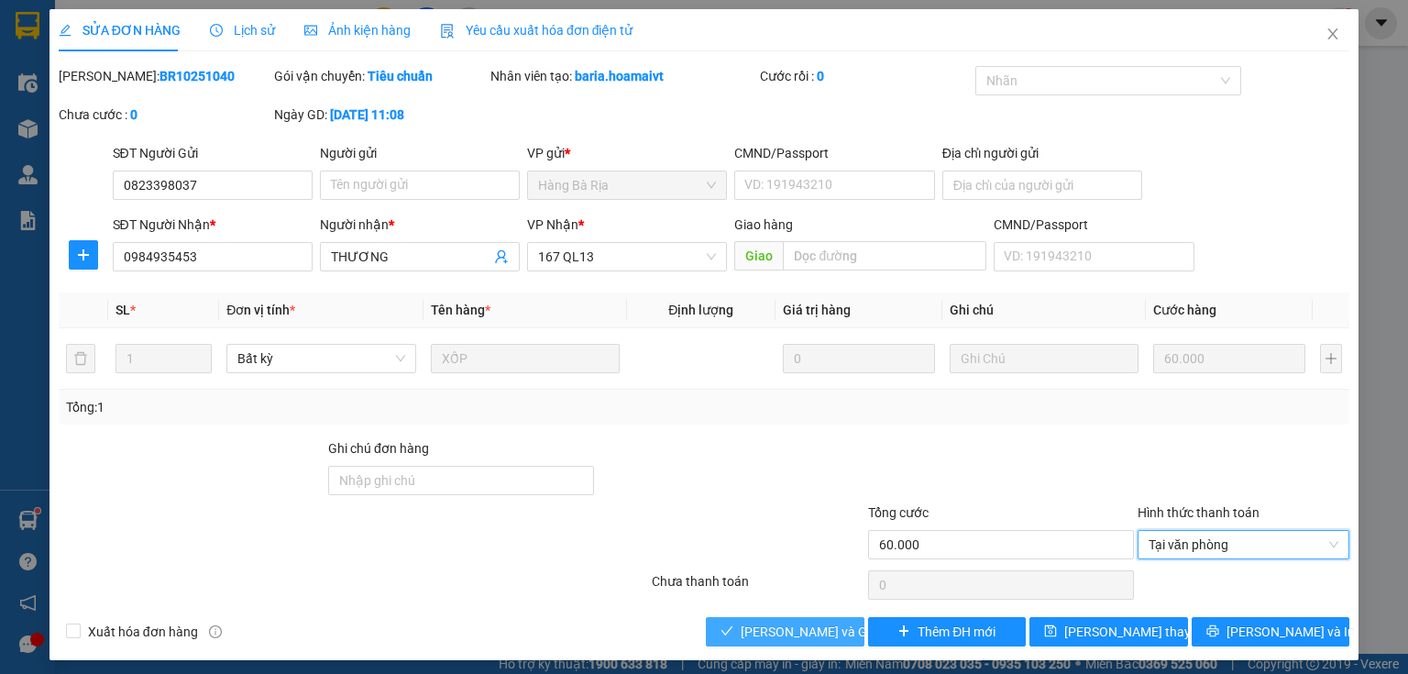
click at [797, 632] on span "[PERSON_NAME] và Giao hàng" at bounding box center [829, 631] width 176 height 20
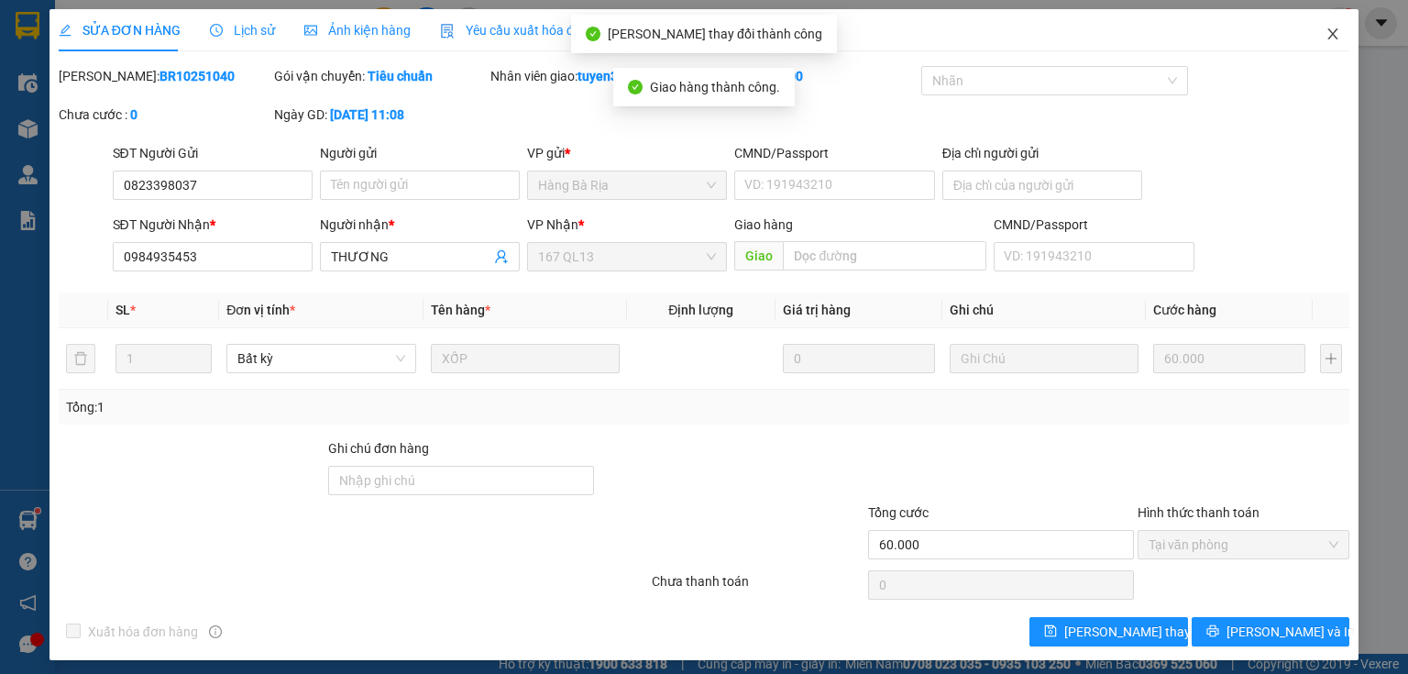
click at [1325, 29] on icon "close" at bounding box center [1332, 34] width 15 height 15
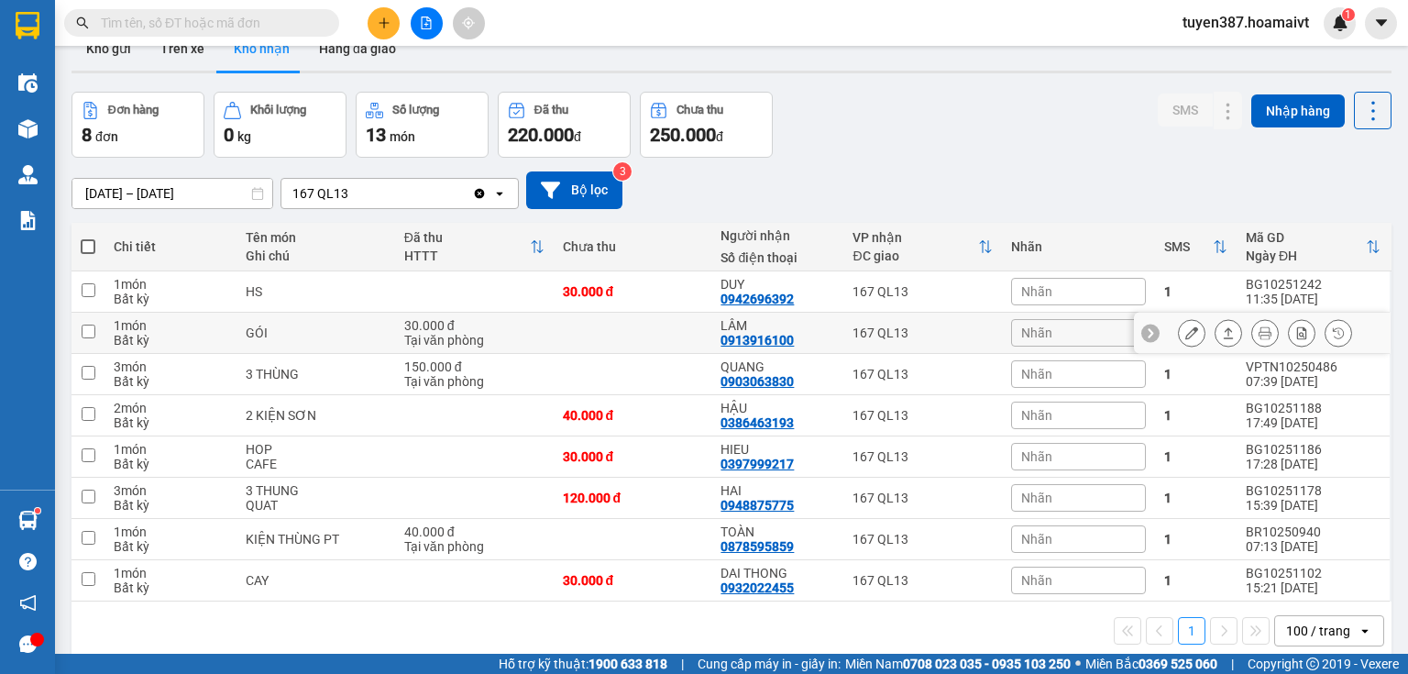
scroll to position [84, 0]
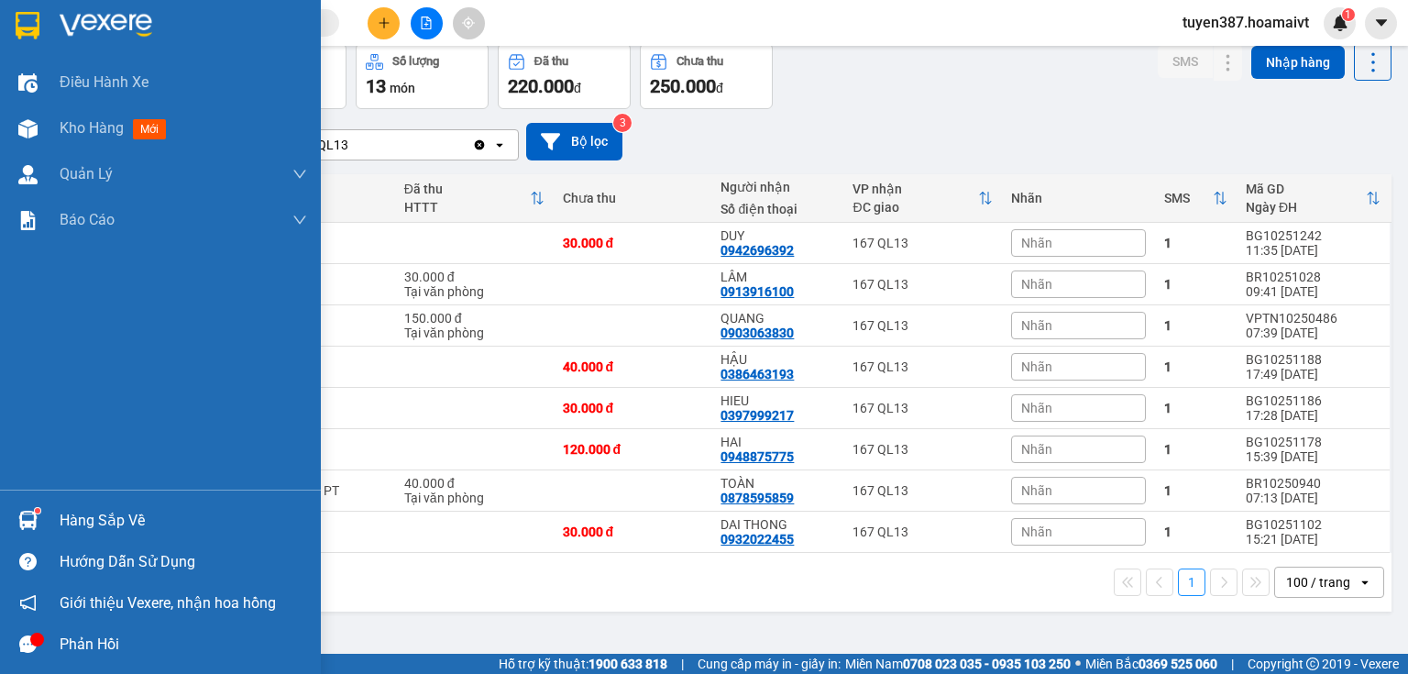
click at [124, 527] on div "Hàng sắp về" at bounding box center [183, 520] width 247 height 27
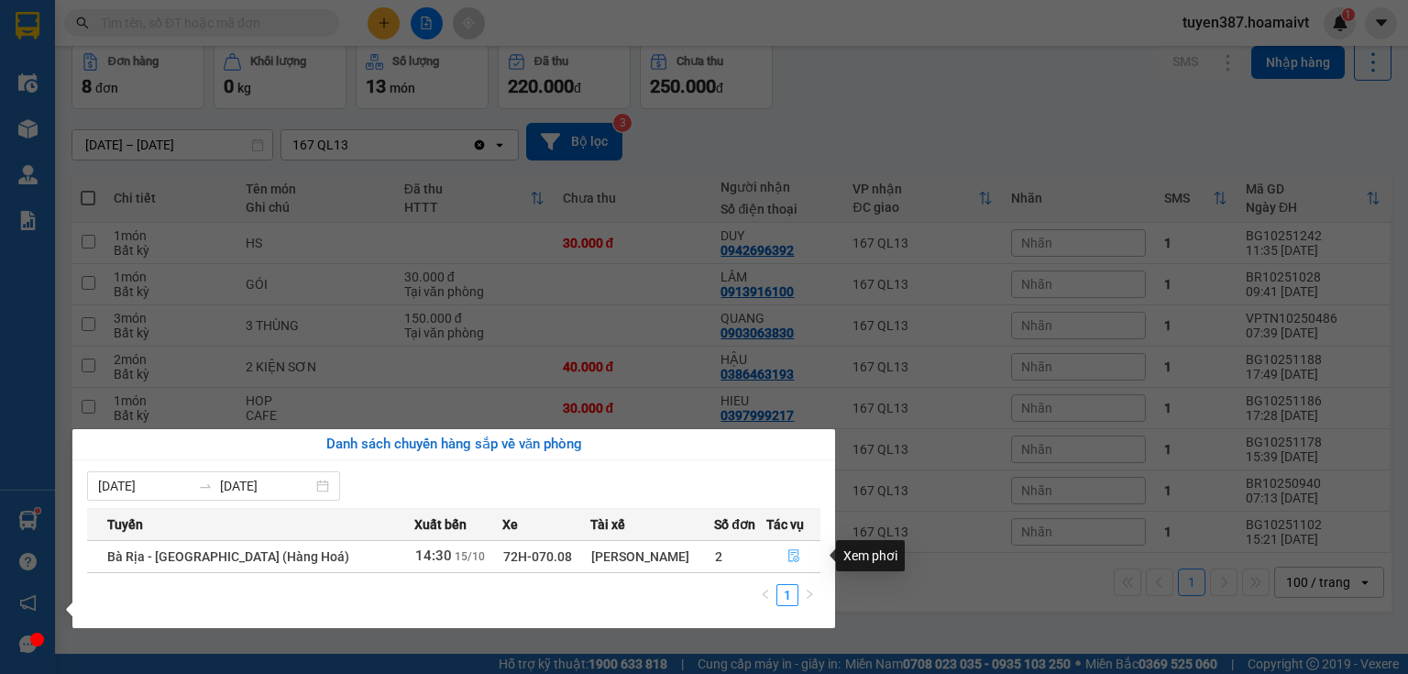
click at [787, 555] on icon "file-done" at bounding box center [793, 555] width 13 height 13
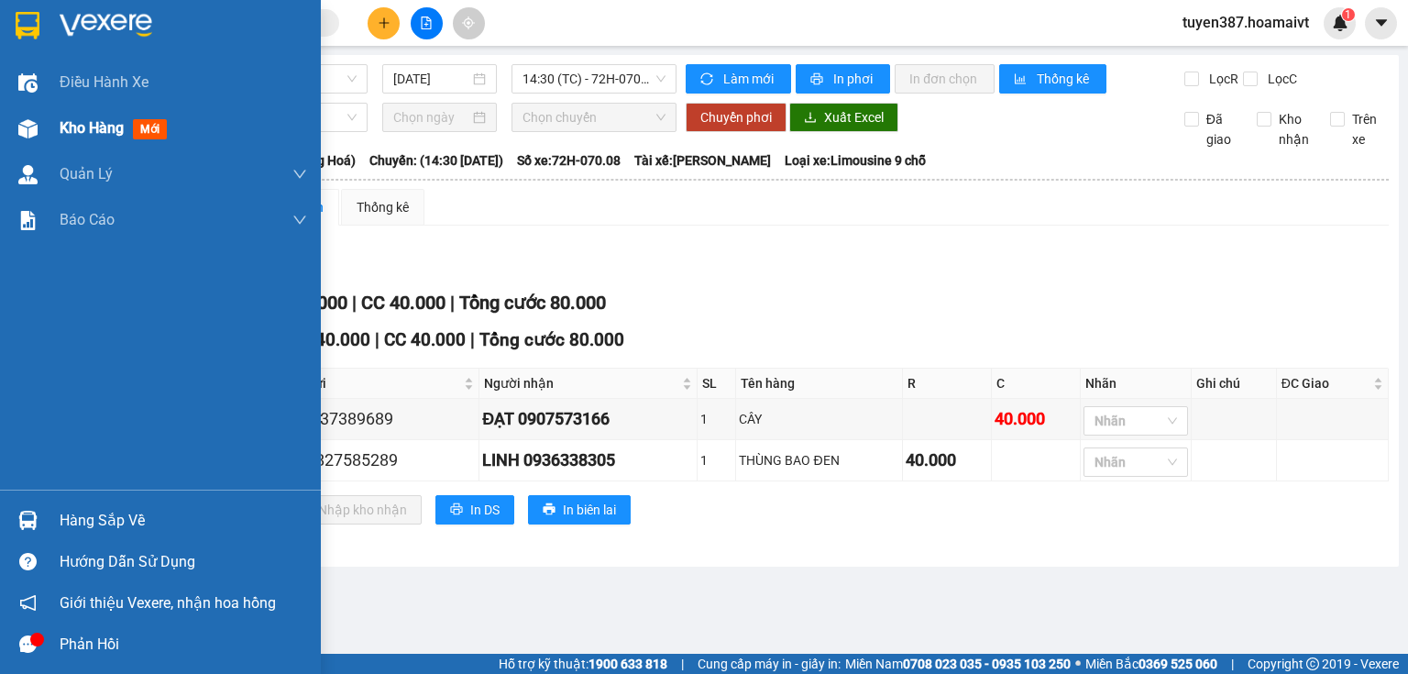
click at [152, 123] on span "mới" at bounding box center [150, 129] width 34 height 20
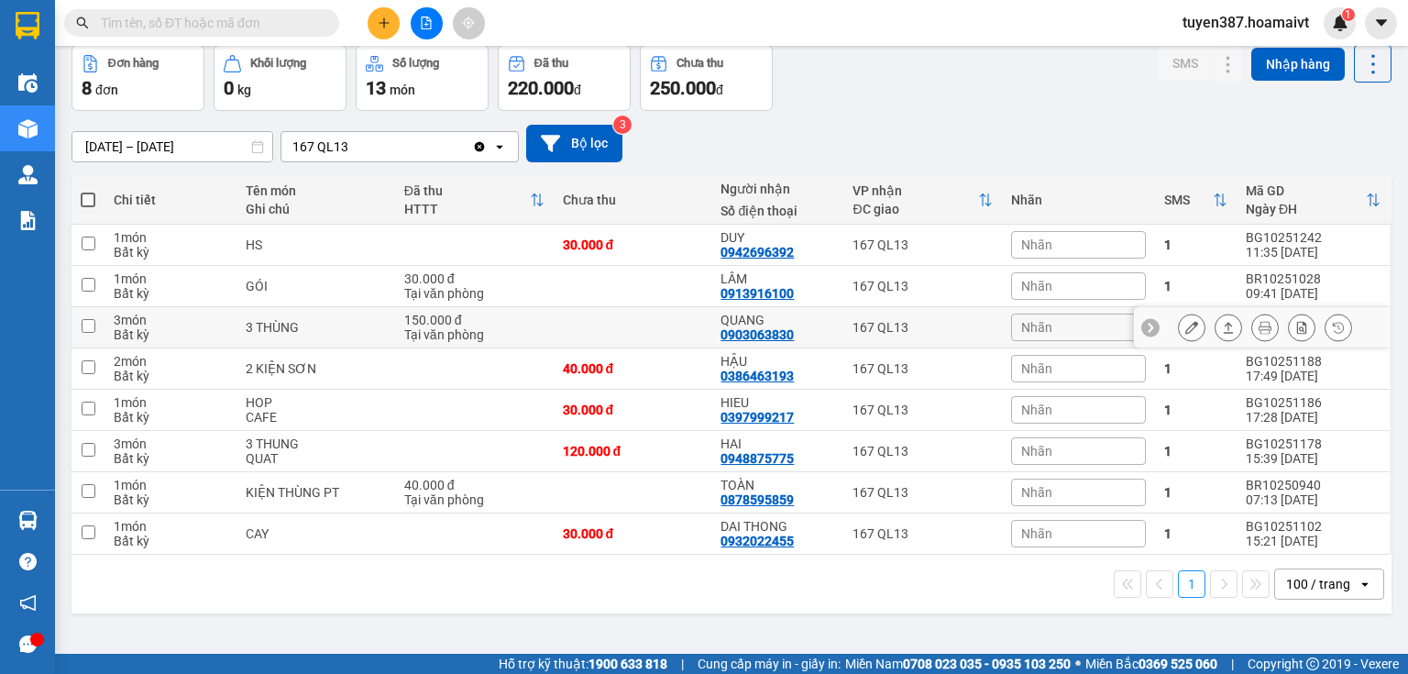
scroll to position [84, 0]
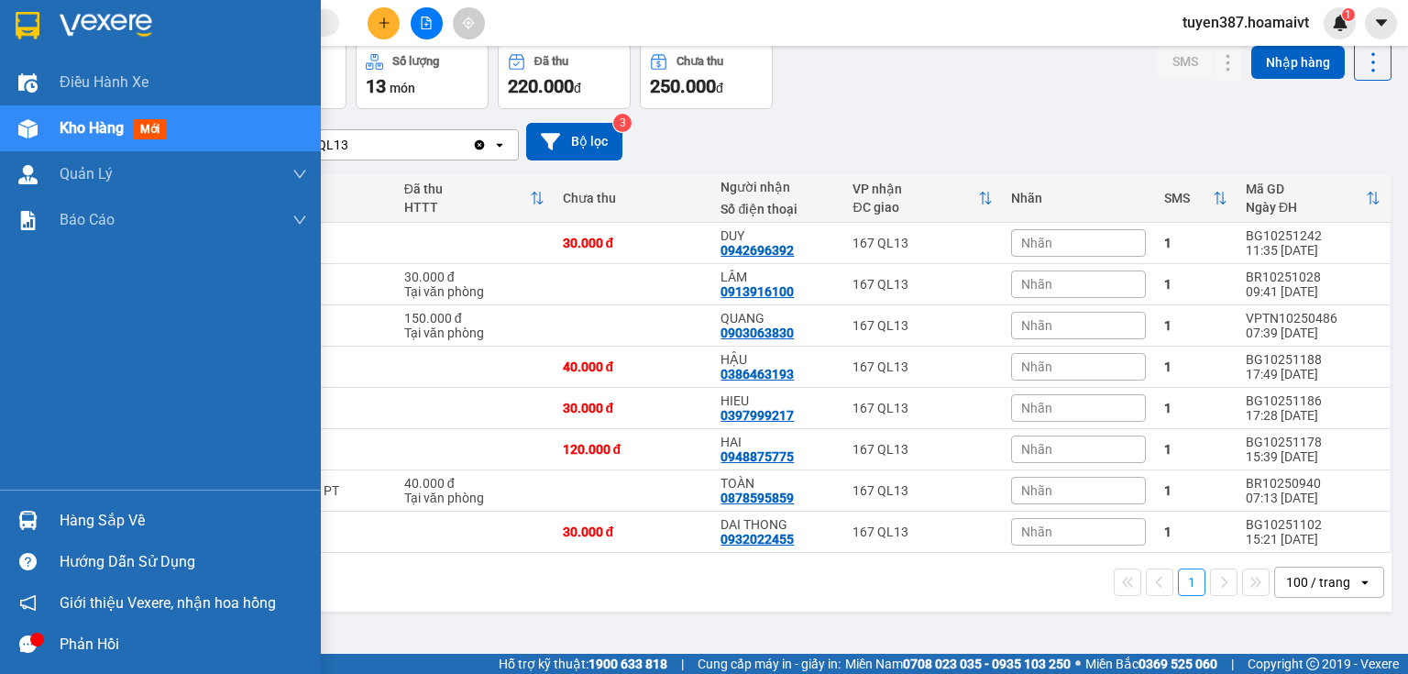
click at [158, 132] on span "mới" at bounding box center [150, 129] width 34 height 20
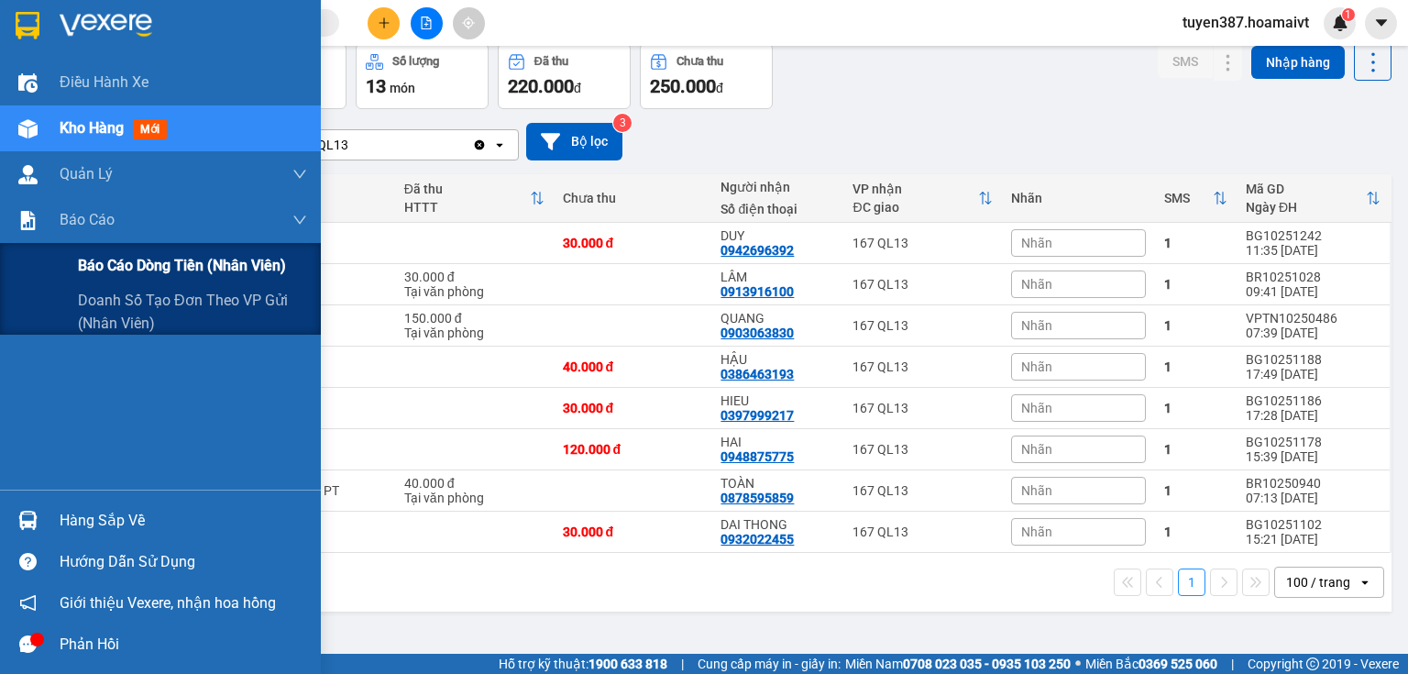
click at [147, 264] on span "Báo cáo dòng tiền (nhân viên)" at bounding box center [182, 265] width 208 height 23
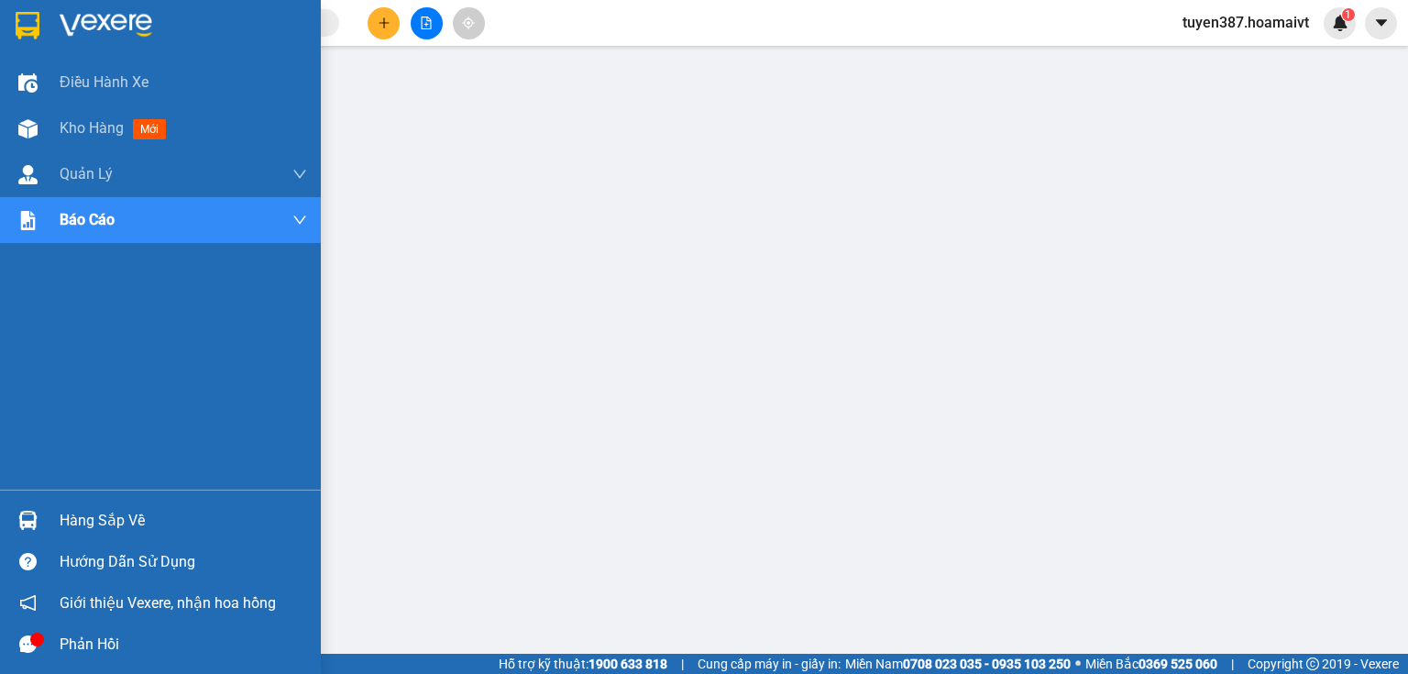
click at [136, 529] on div "Hàng sắp về" at bounding box center [183, 520] width 247 height 27
click at [124, 522] on div "Hàng sắp về" at bounding box center [183, 520] width 247 height 27
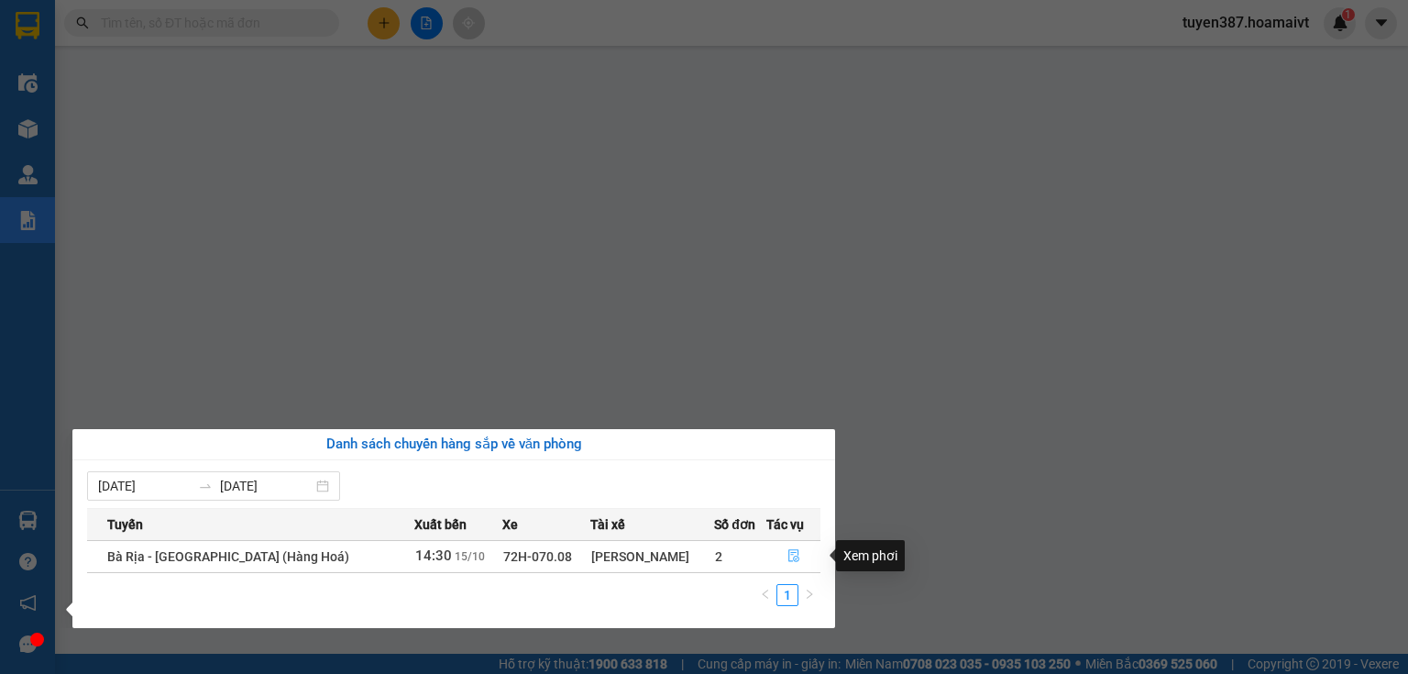
click at [789, 555] on icon "file-done" at bounding box center [793, 555] width 13 height 13
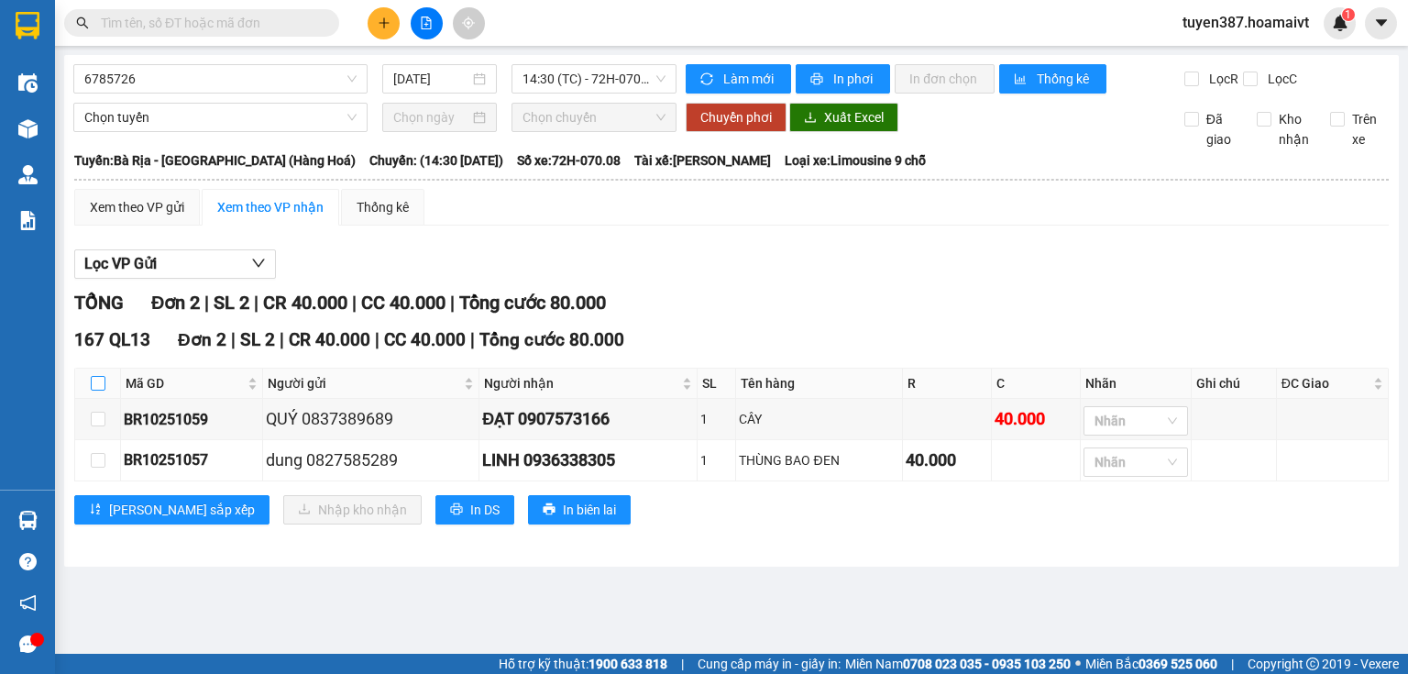
click at [104, 379] on input "checkbox" at bounding box center [98, 383] width 15 height 15
checkbox input "true"
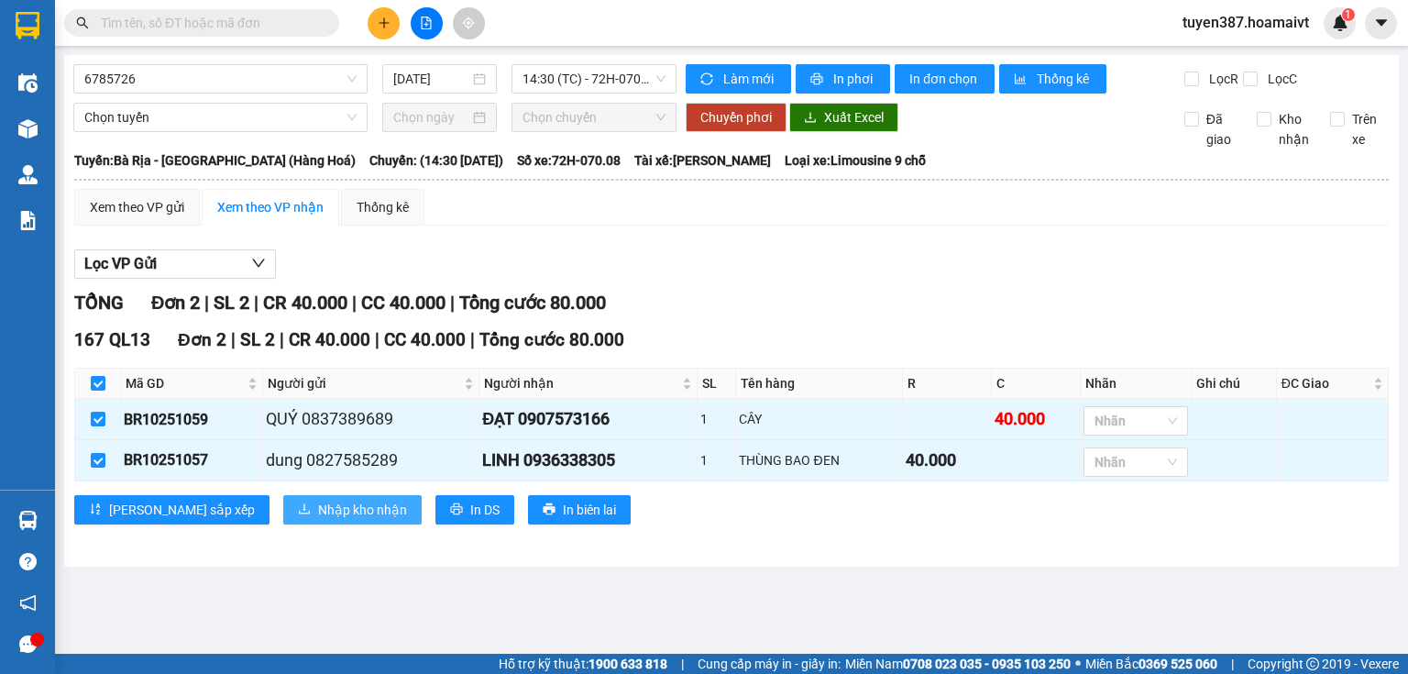
click at [318, 510] on span "Nhập kho nhận" at bounding box center [362, 510] width 89 height 20
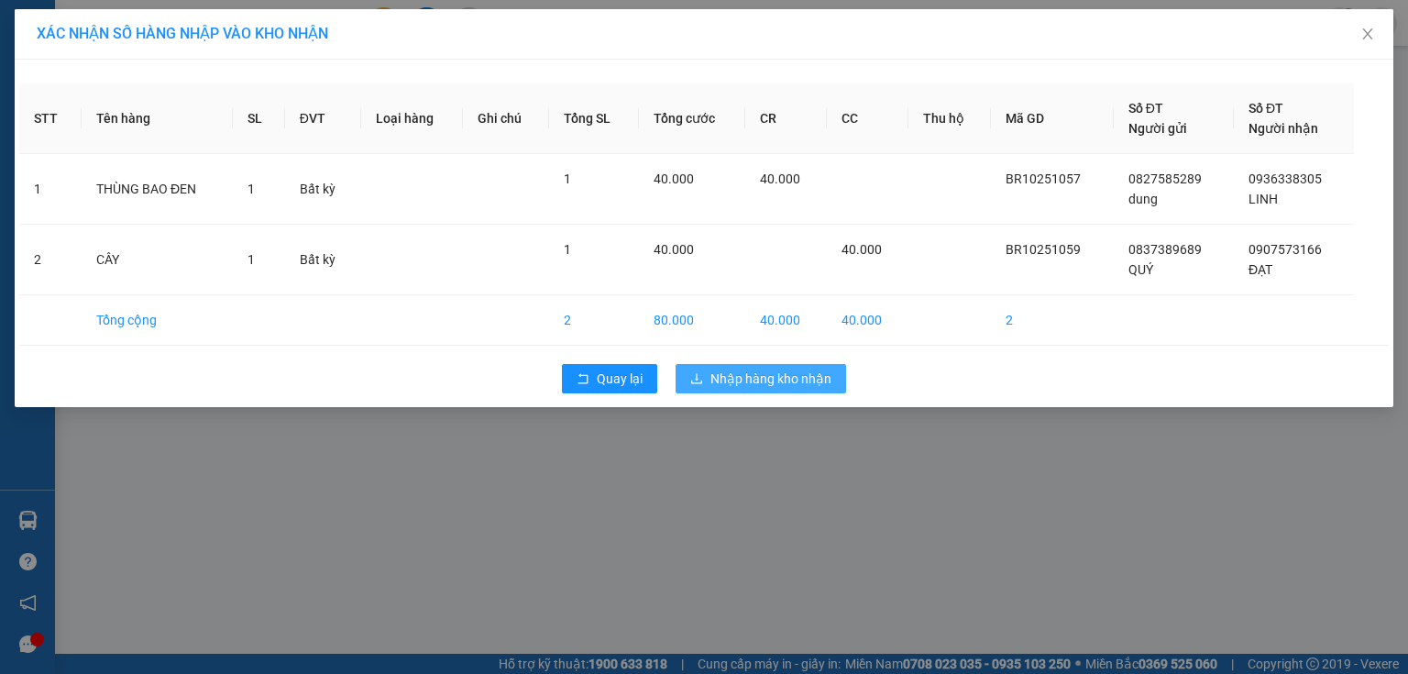
click at [757, 366] on button "Nhập hàng kho nhận" at bounding box center [761, 378] width 170 height 29
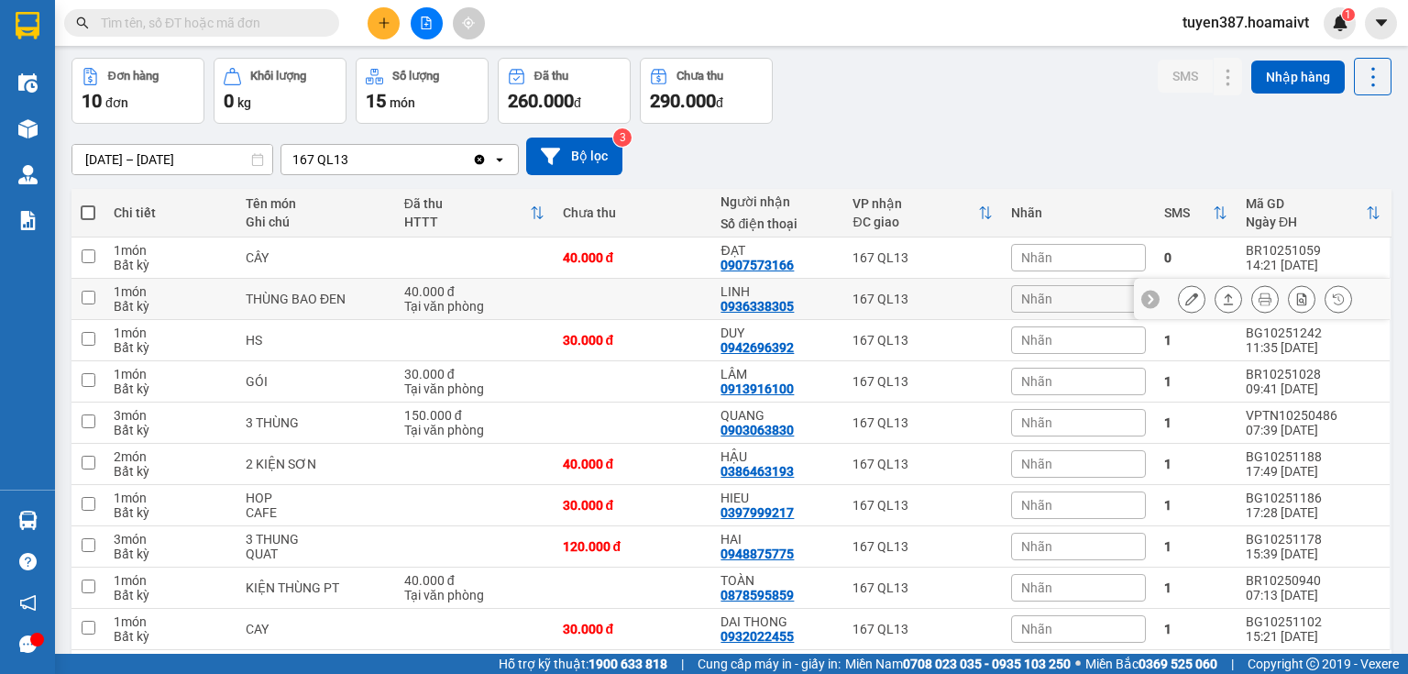
scroll to position [137, 0]
